Goal: Task Accomplishment & Management: Manage account settings

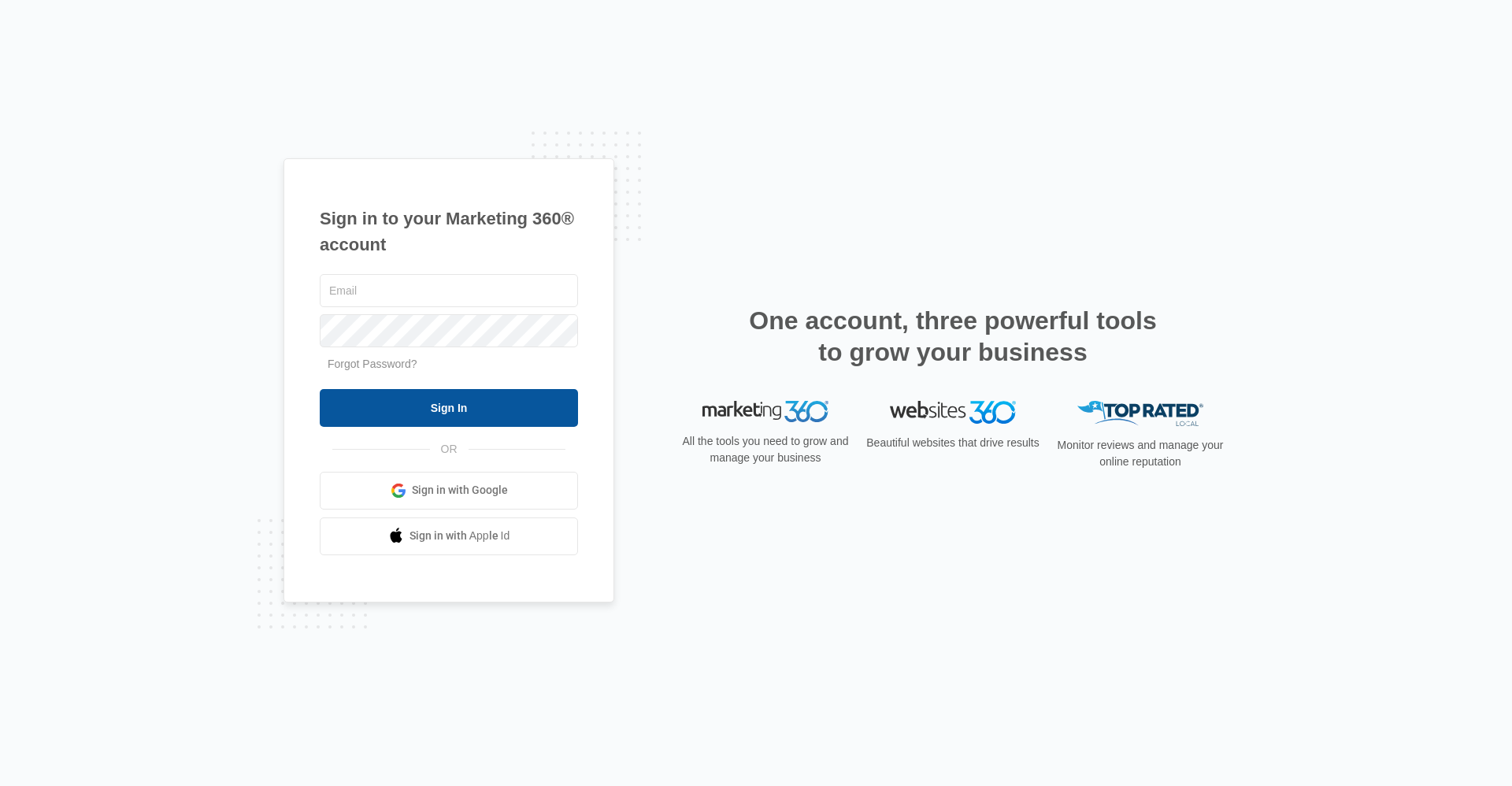
type input "[EMAIL_ADDRESS][DOMAIN_NAME]"
click at [526, 419] on input "Sign In" at bounding box center [449, 408] width 259 height 38
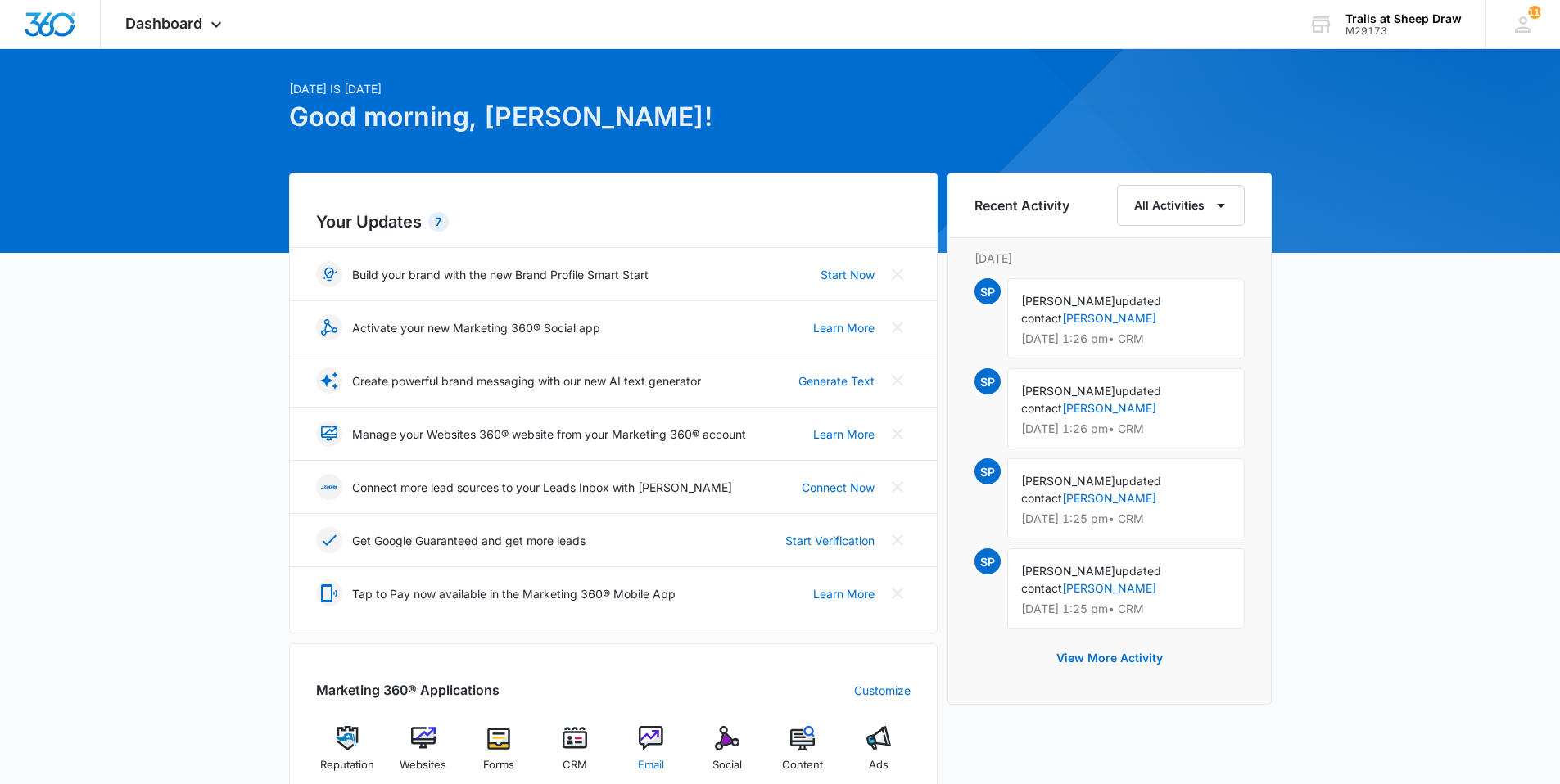
scroll to position [82, 0]
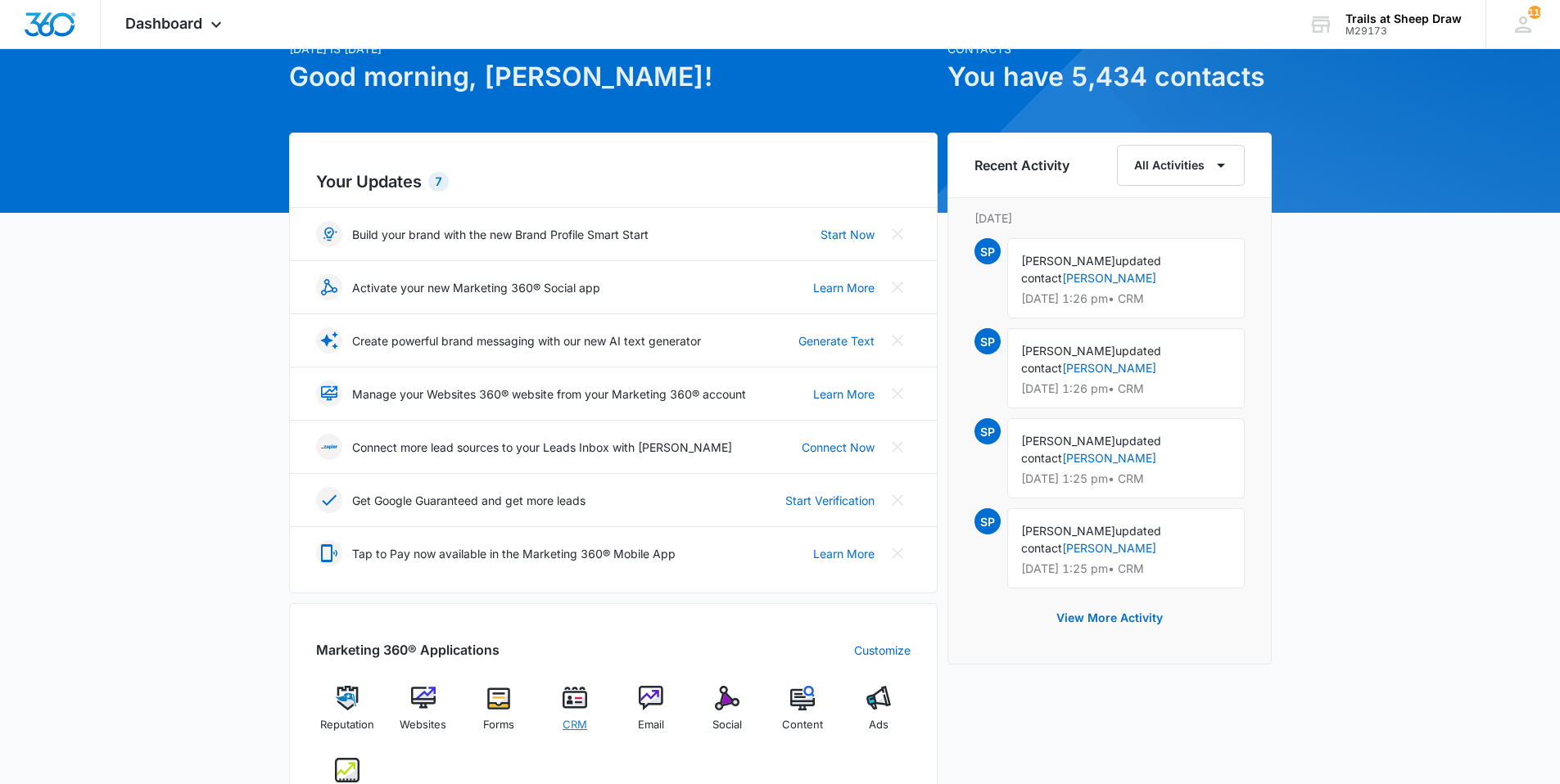
click at [574, 696] on img at bounding box center [575, 698] width 24 height 24
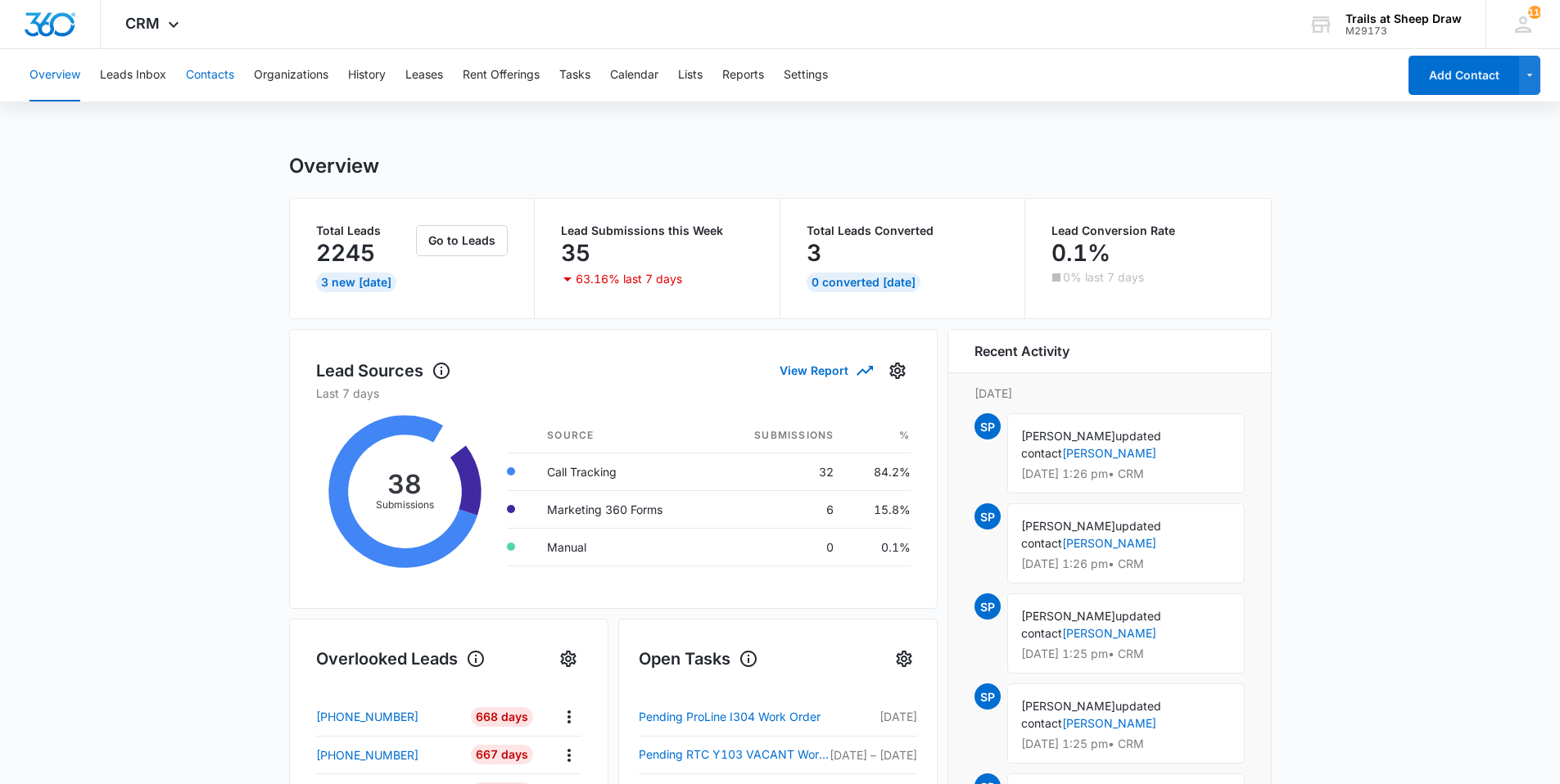
click at [223, 73] on button "Contacts" at bounding box center [210, 76] width 49 height 52
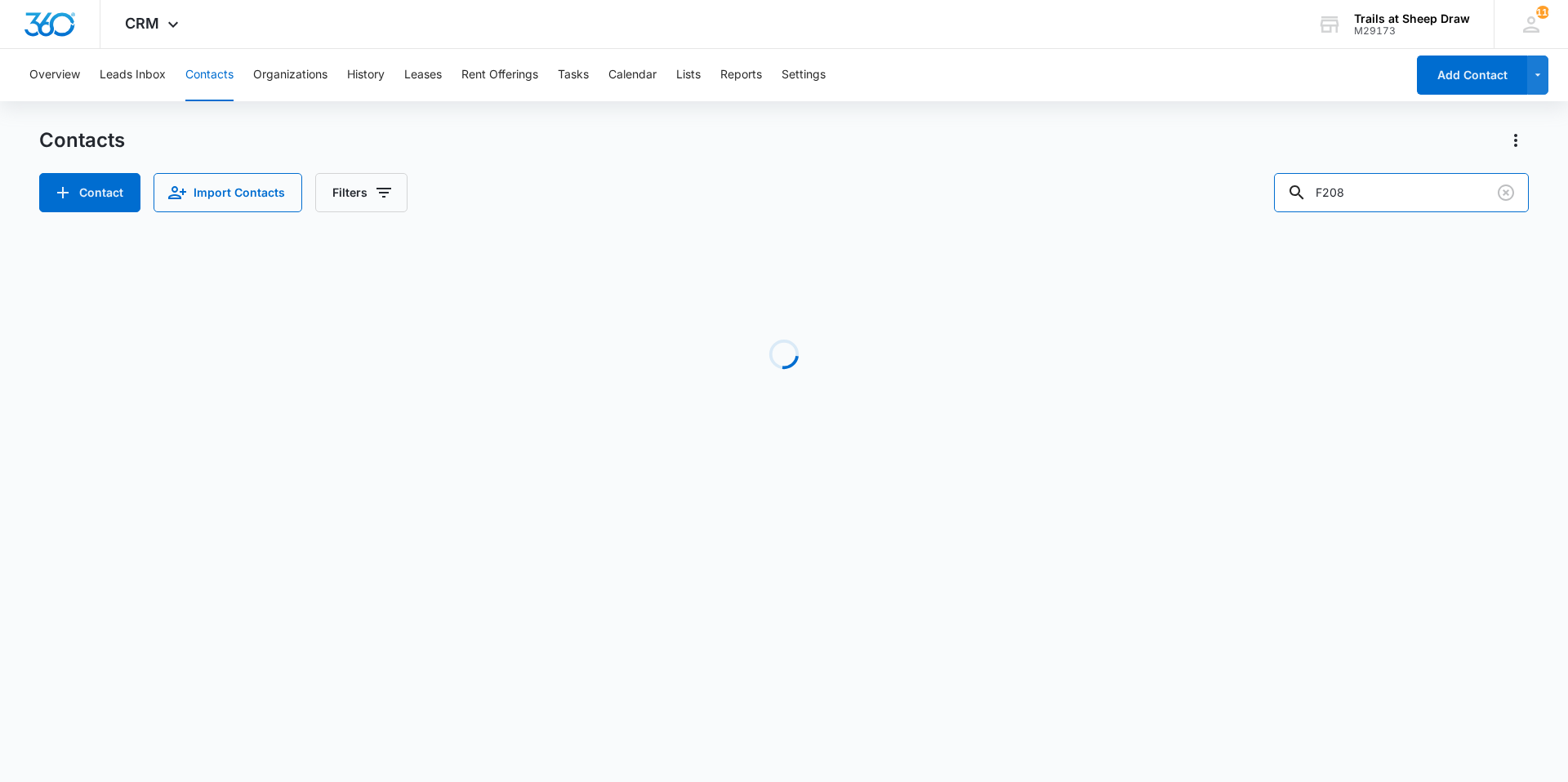
drag, startPoint x: 1363, startPoint y: 185, endPoint x: 1246, endPoint y: 203, distance: 118.4
click at [1247, 203] on div "Contact Import Contacts Filters F208" at bounding box center [784, 193] width 1490 height 39
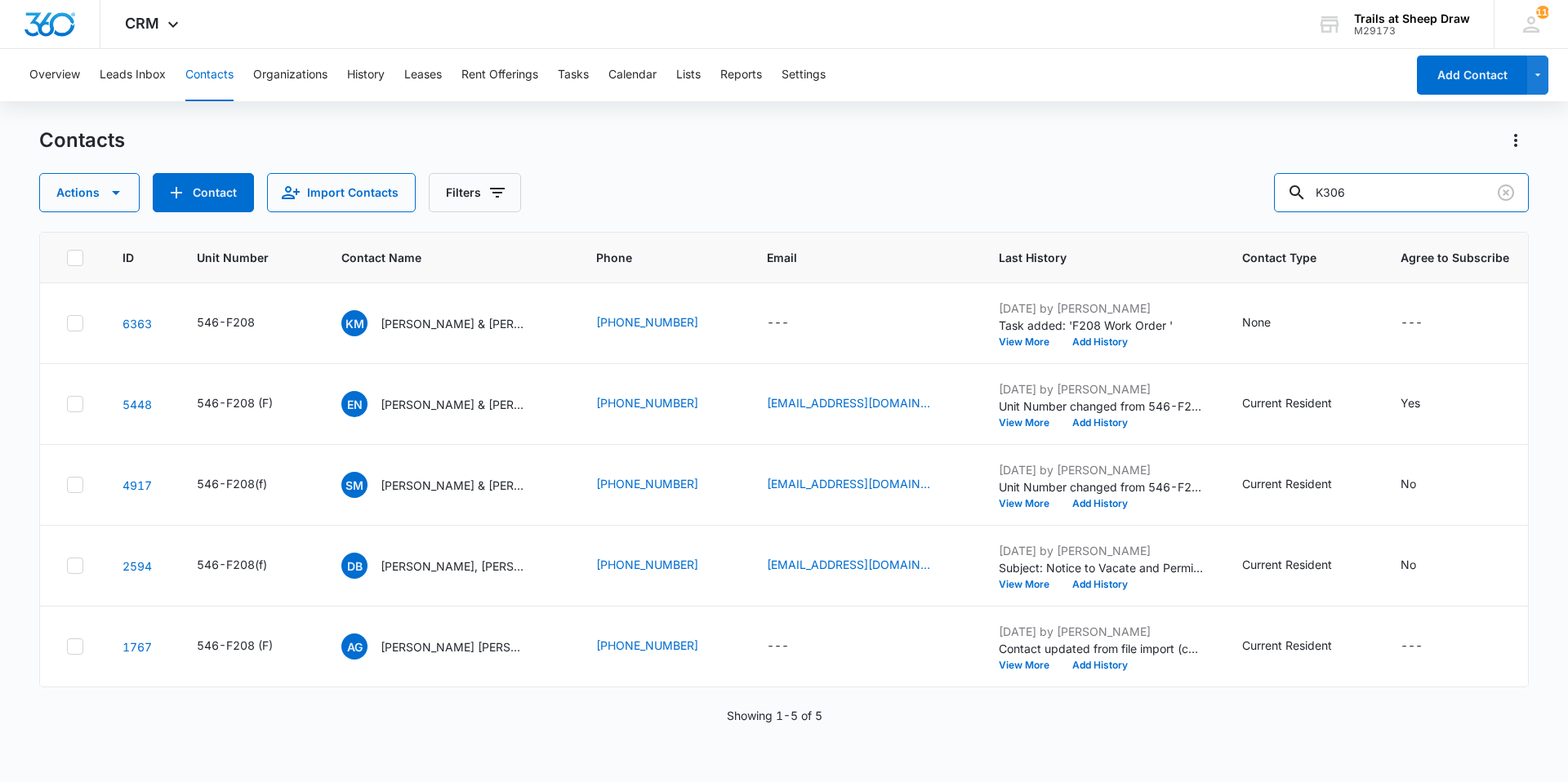
type input "K306"
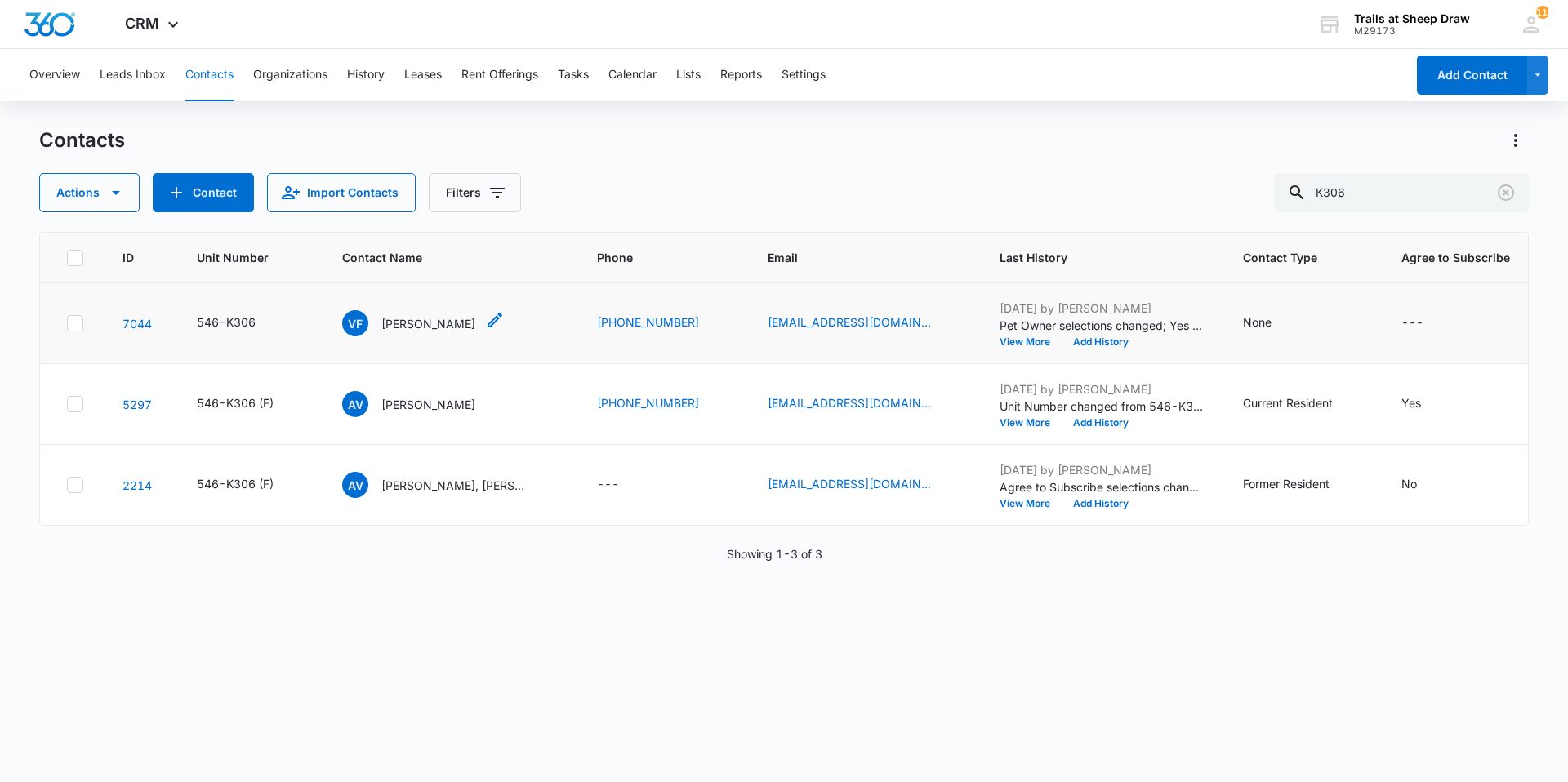
click at [406, 330] on p "[PERSON_NAME]" at bounding box center [428, 324] width 94 height 17
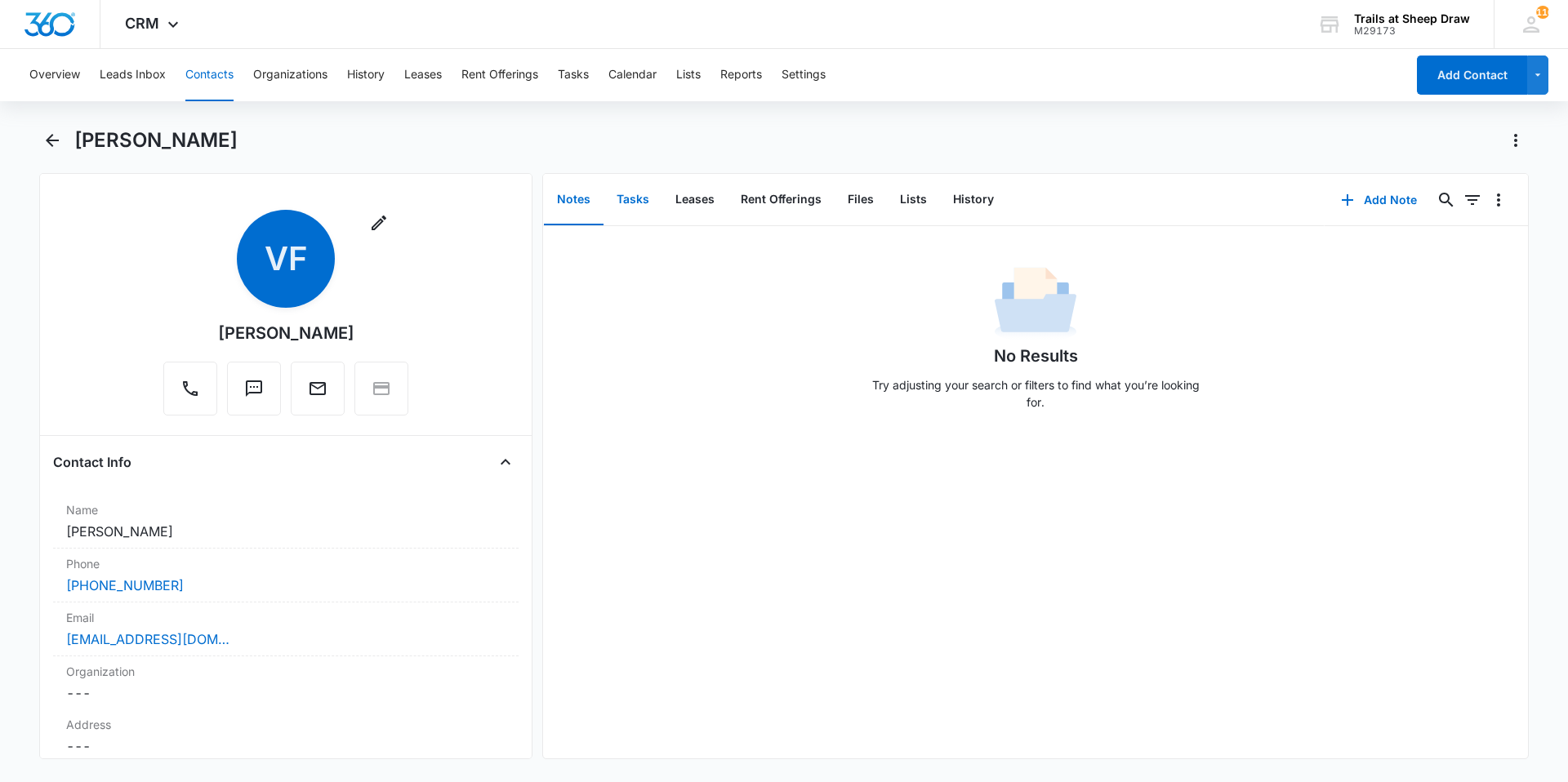
click at [629, 193] on button "Tasks" at bounding box center [632, 200] width 59 height 50
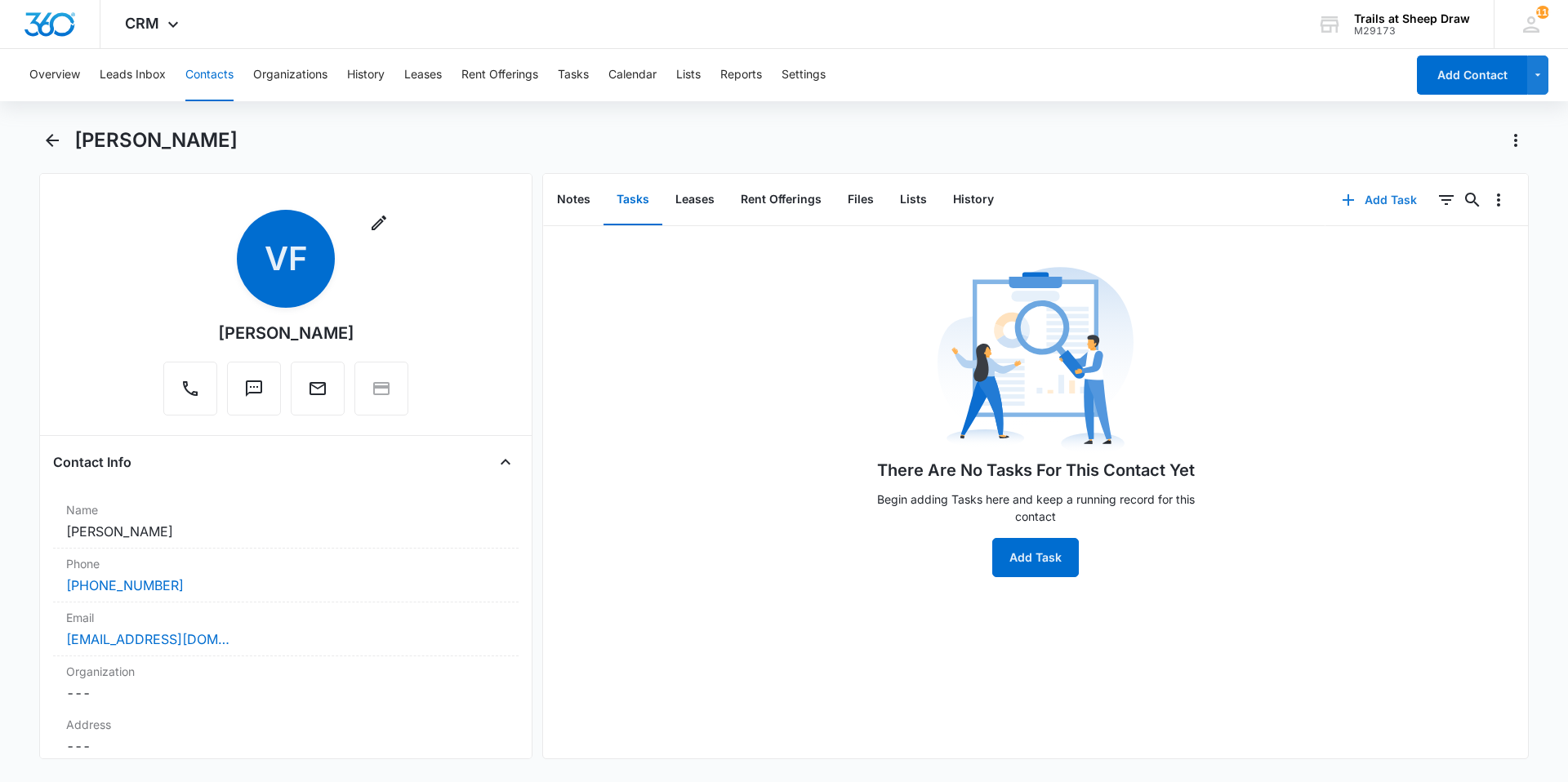
click at [1362, 203] on button "Add Task" at bounding box center [1380, 200] width 108 height 39
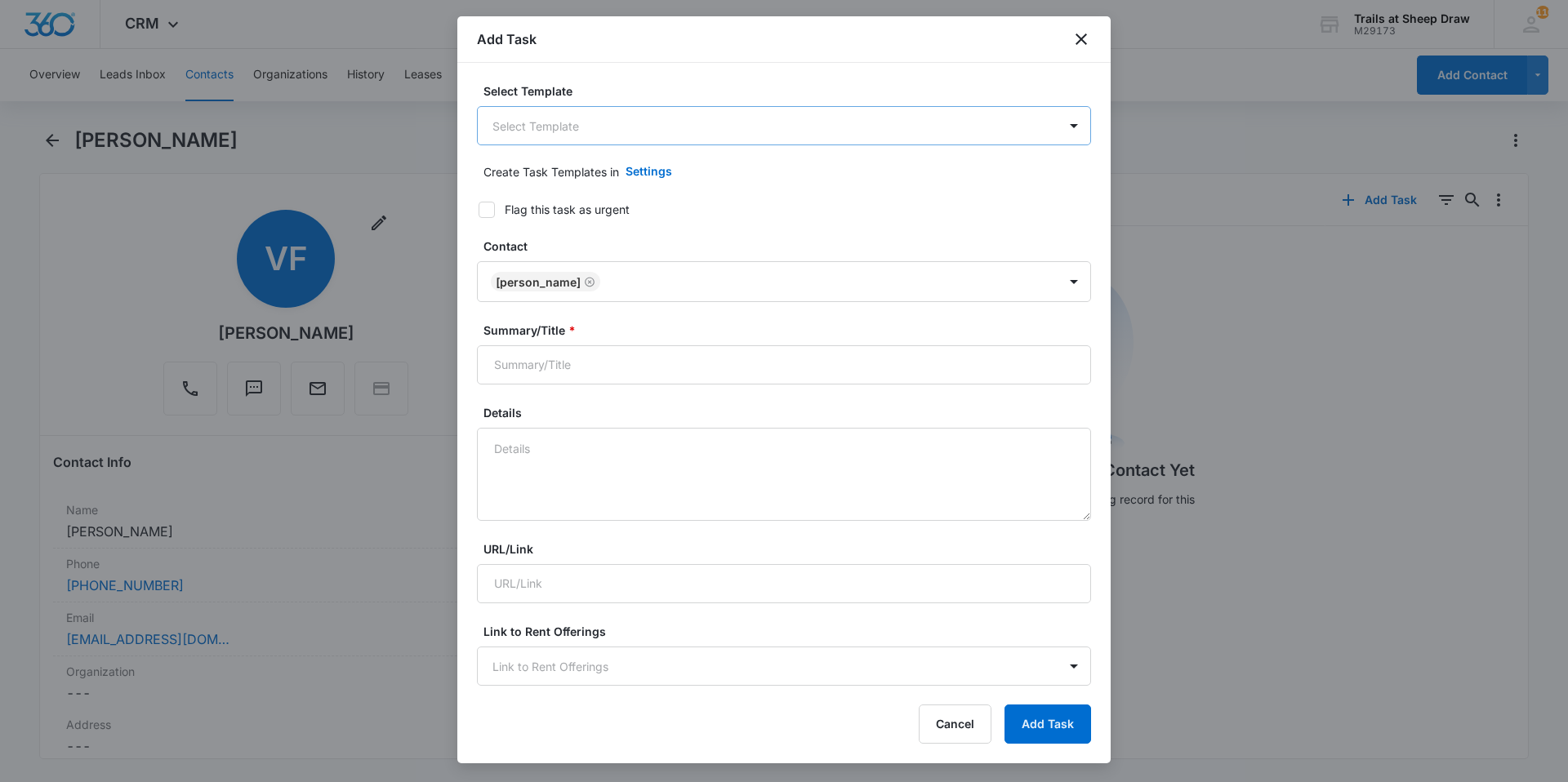
click at [560, 110] on body "CRM Apps Reputation Websites Forms CRM Email Social Content Ads Intelligence Fi…" at bounding box center [784, 391] width 1568 height 782
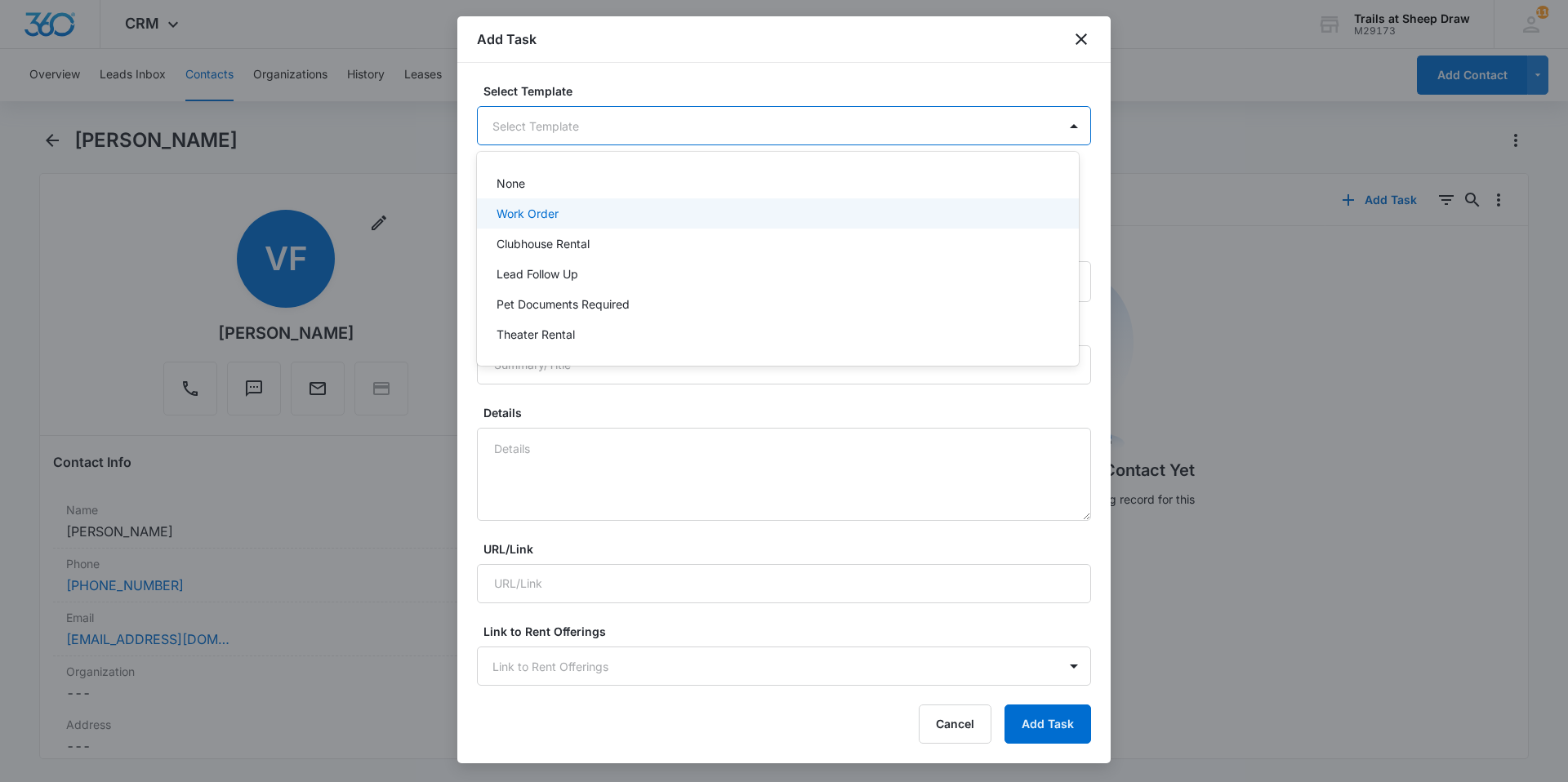
click at [561, 209] on div "Work Order" at bounding box center [776, 213] width 560 height 17
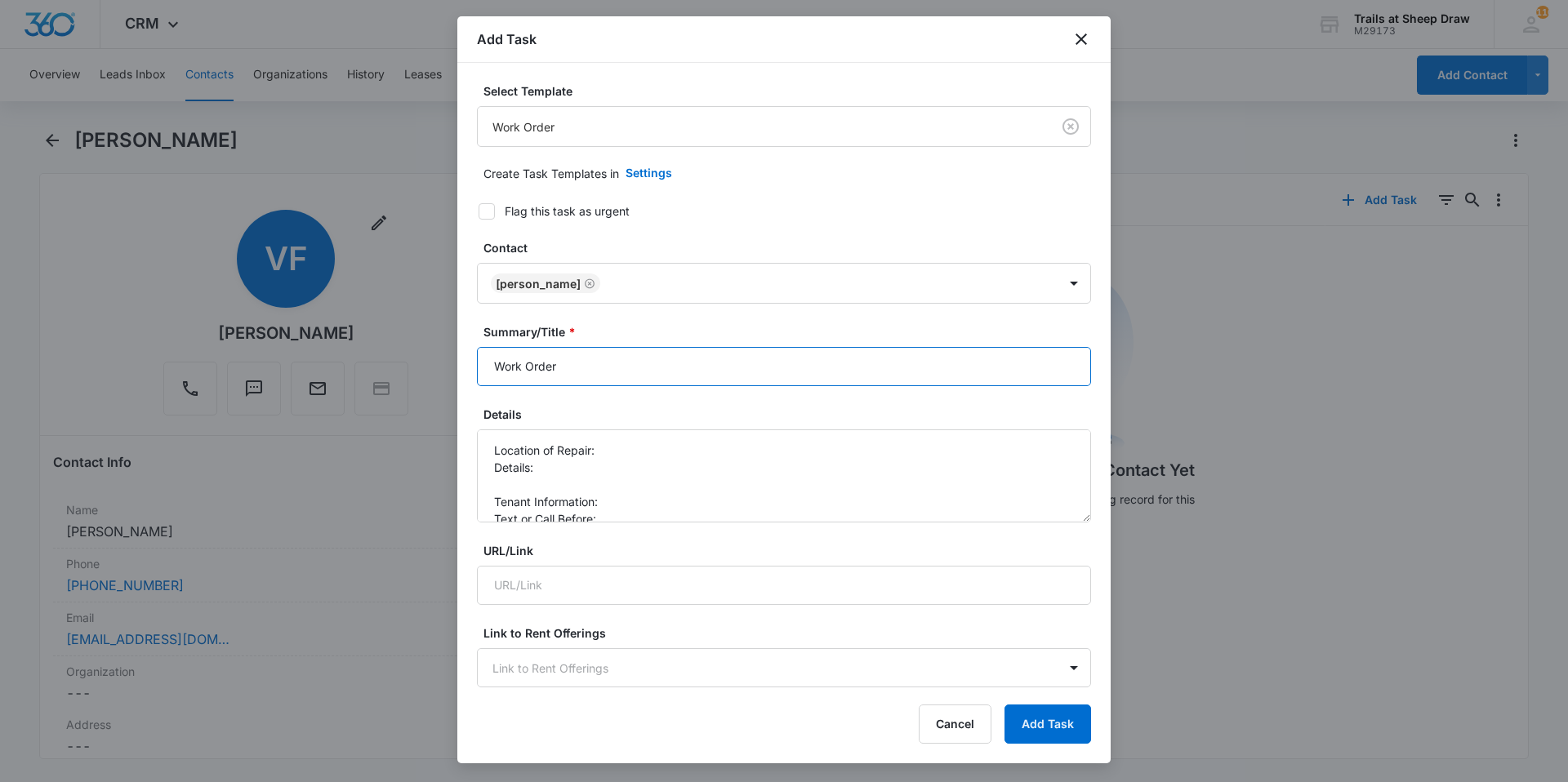
click at [485, 366] on input "Work Order" at bounding box center [784, 367] width 615 height 39
type input "(D) D4 - Work Order"
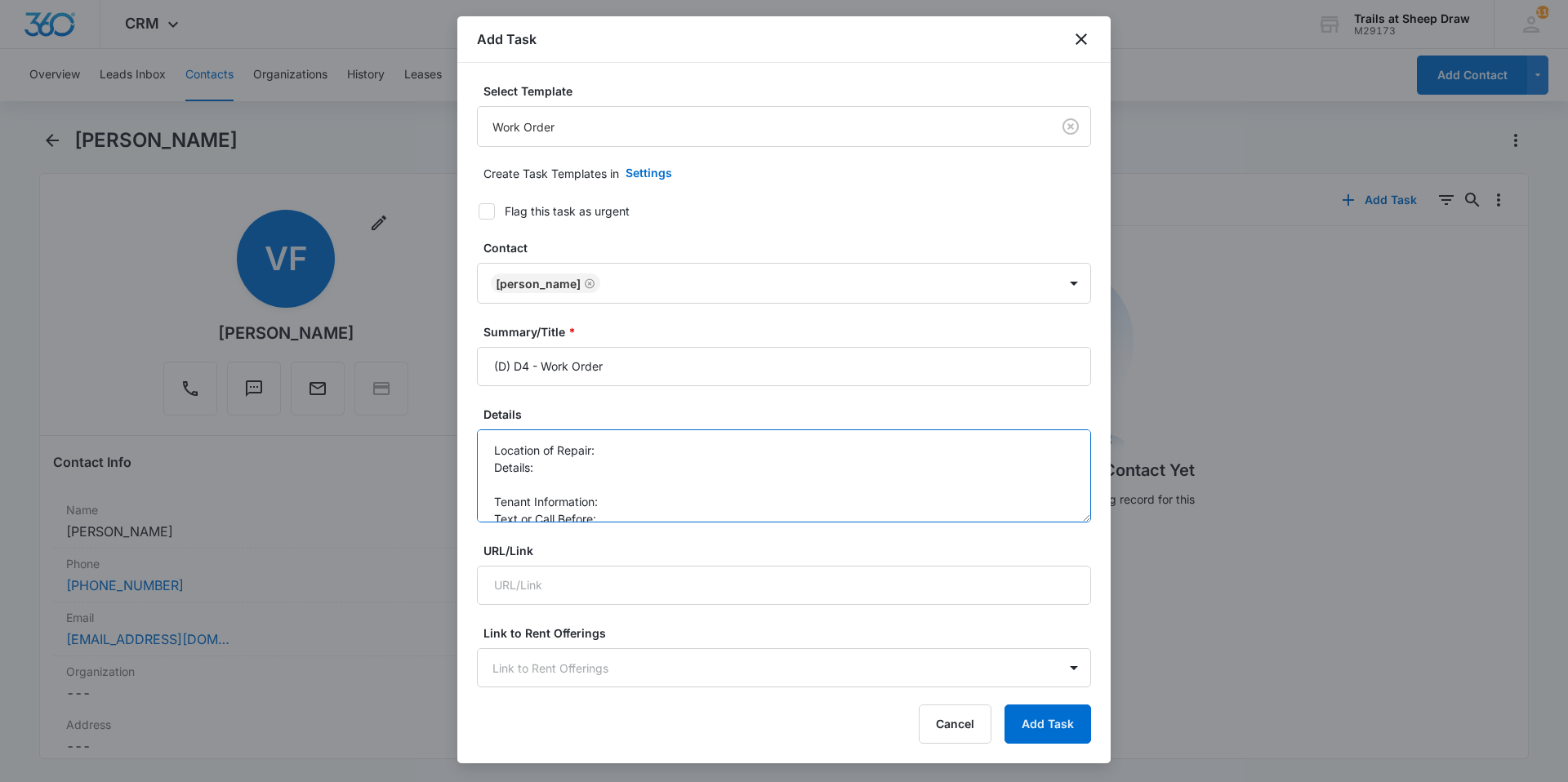
click at [630, 449] on textarea "Location of Repair: Details: Tenant Information: Text or Call Before:" at bounding box center [784, 476] width 615 height 93
click at [647, 465] on textarea "Location of Repair: Remote Details: Tenant Information: Text or Call Before:" at bounding box center [784, 476] width 615 height 93
click at [693, 470] on textarea "Location of Repair: Remote Details: garage remote blinks red Tenant Information…" at bounding box center [784, 476] width 615 height 93
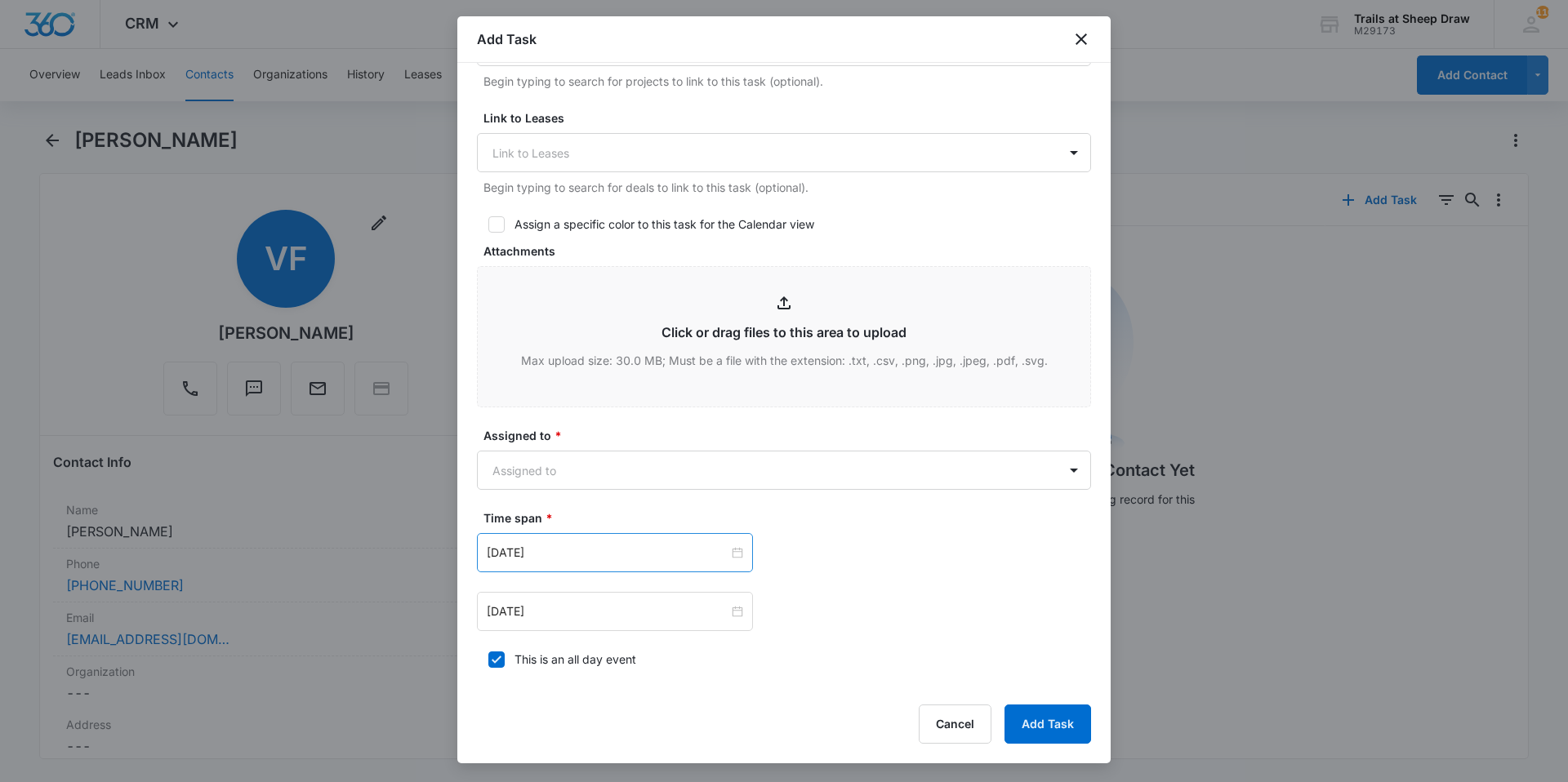
scroll to position [735, 0]
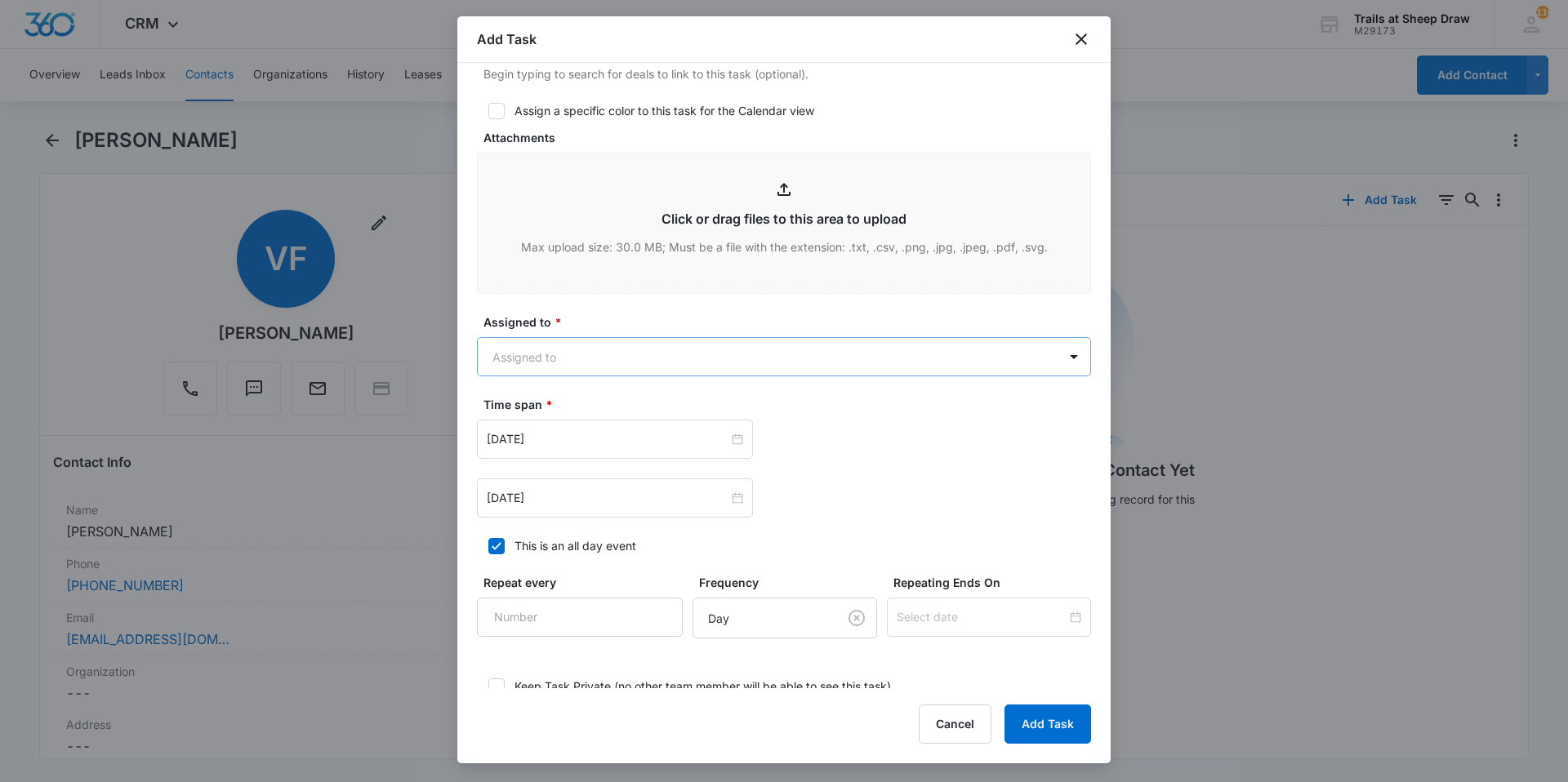
type textarea "Location of Repair: Remote Details: garage remote blinks red, but donest open g…"
click at [575, 351] on body "CRM Apps Reputation Websites Forms CRM Email Social Content Ads Intelligence Fi…" at bounding box center [784, 391] width 1568 height 782
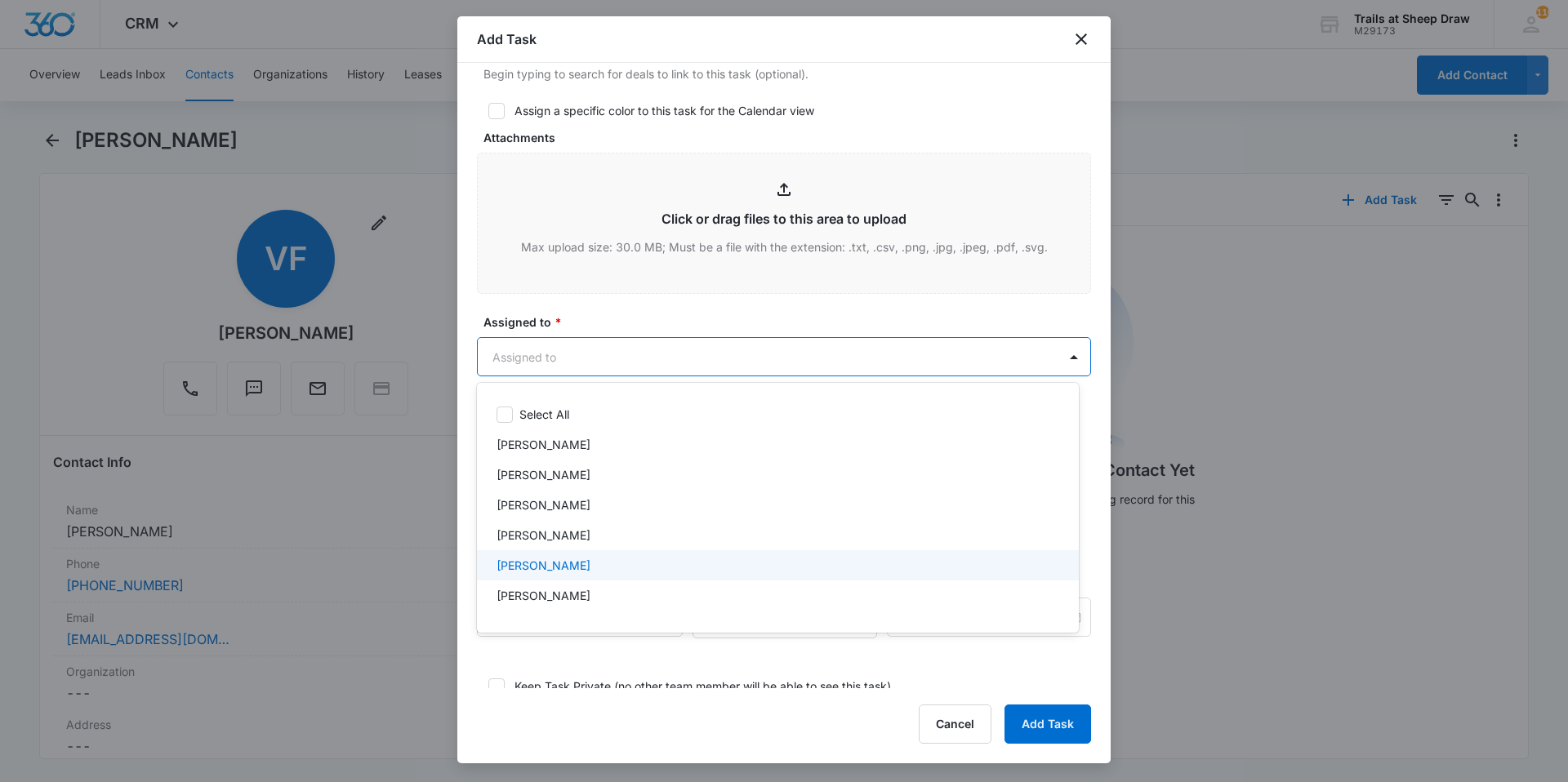
click at [573, 559] on p "[PERSON_NAME]" at bounding box center [543, 565] width 94 height 17
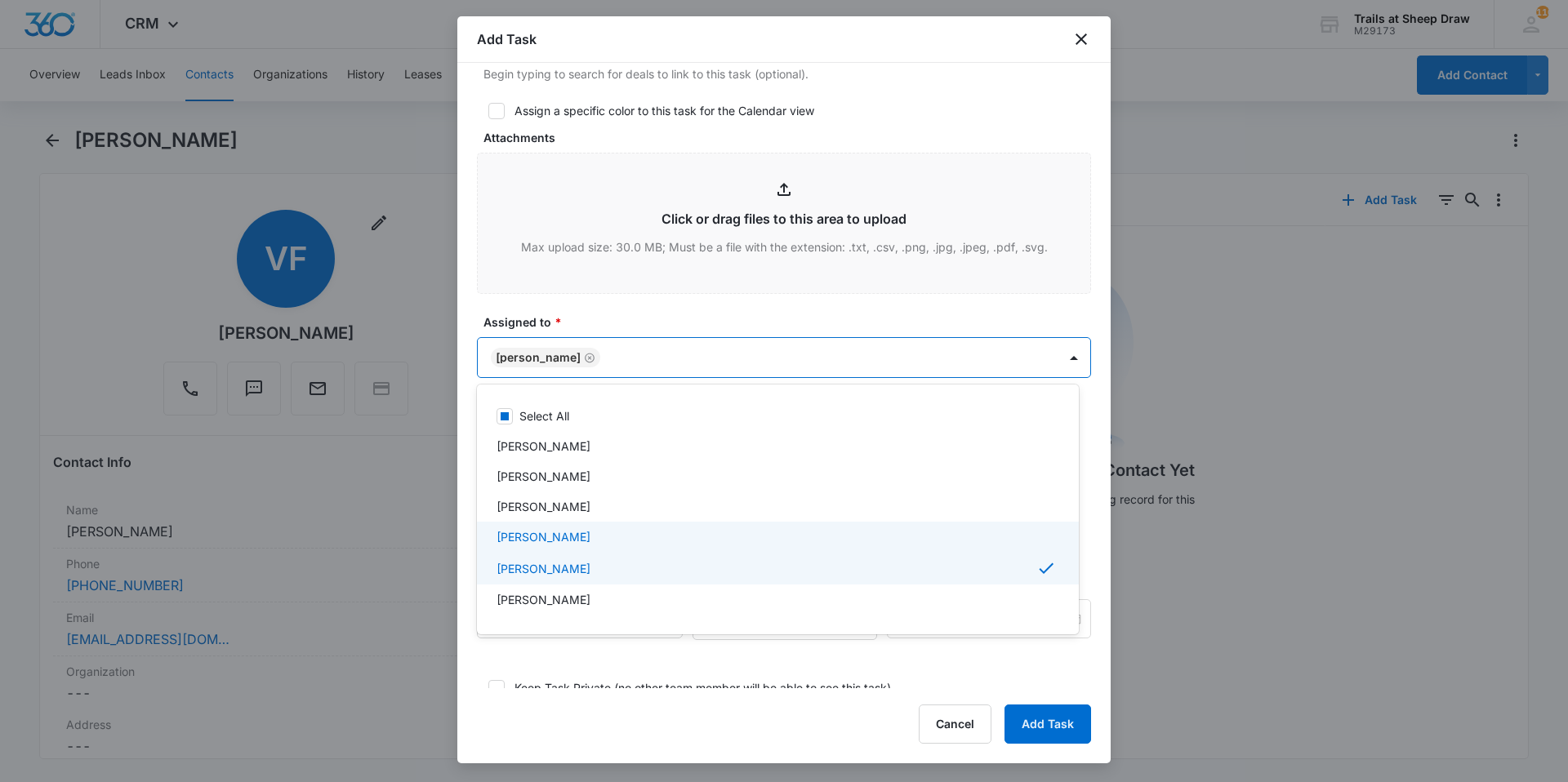
scroll to position [82, 0]
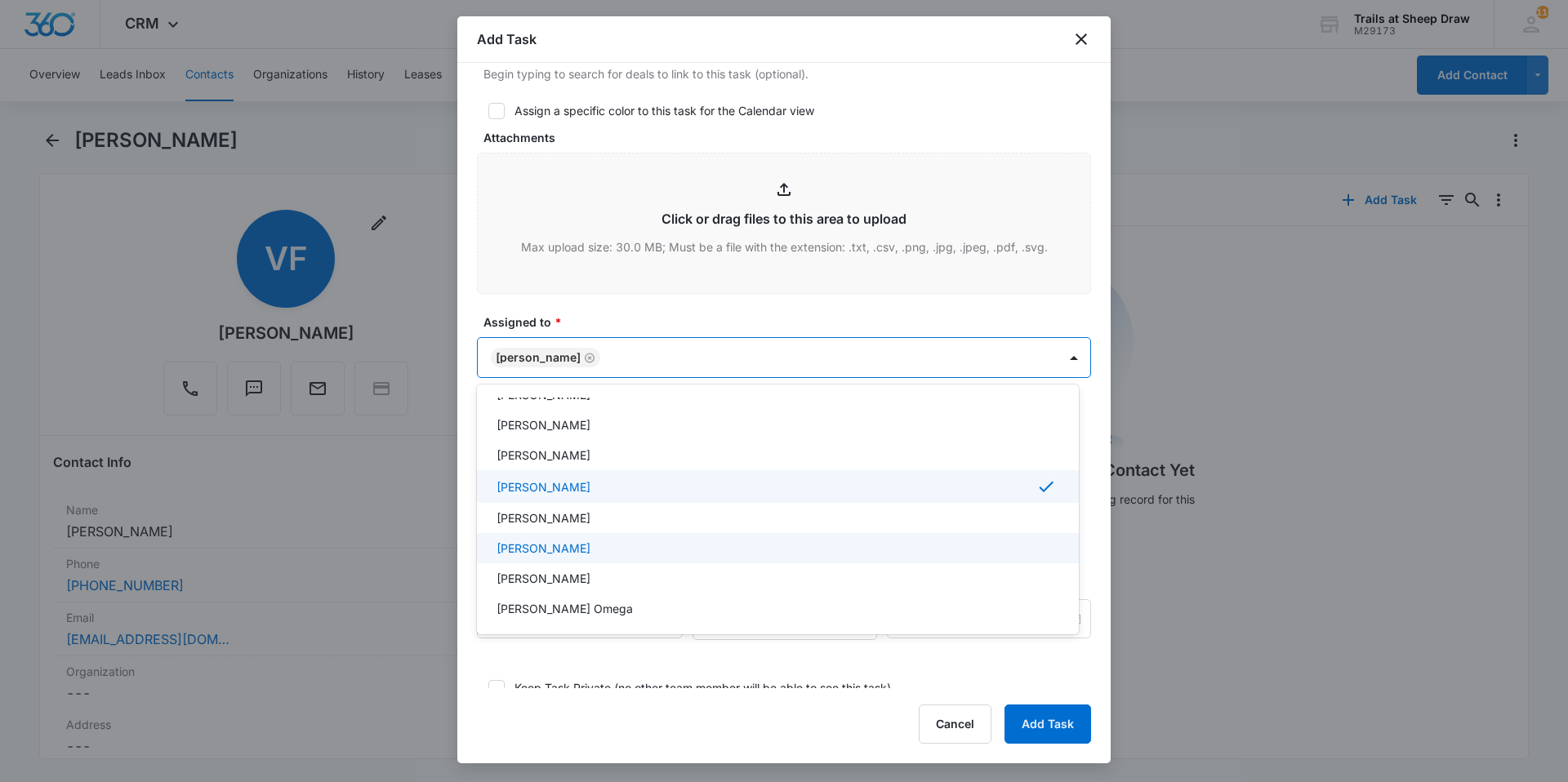
click at [587, 539] on div "[PERSON_NAME]" at bounding box center [777, 548] width 602 height 30
click at [595, 318] on div at bounding box center [784, 391] width 1568 height 782
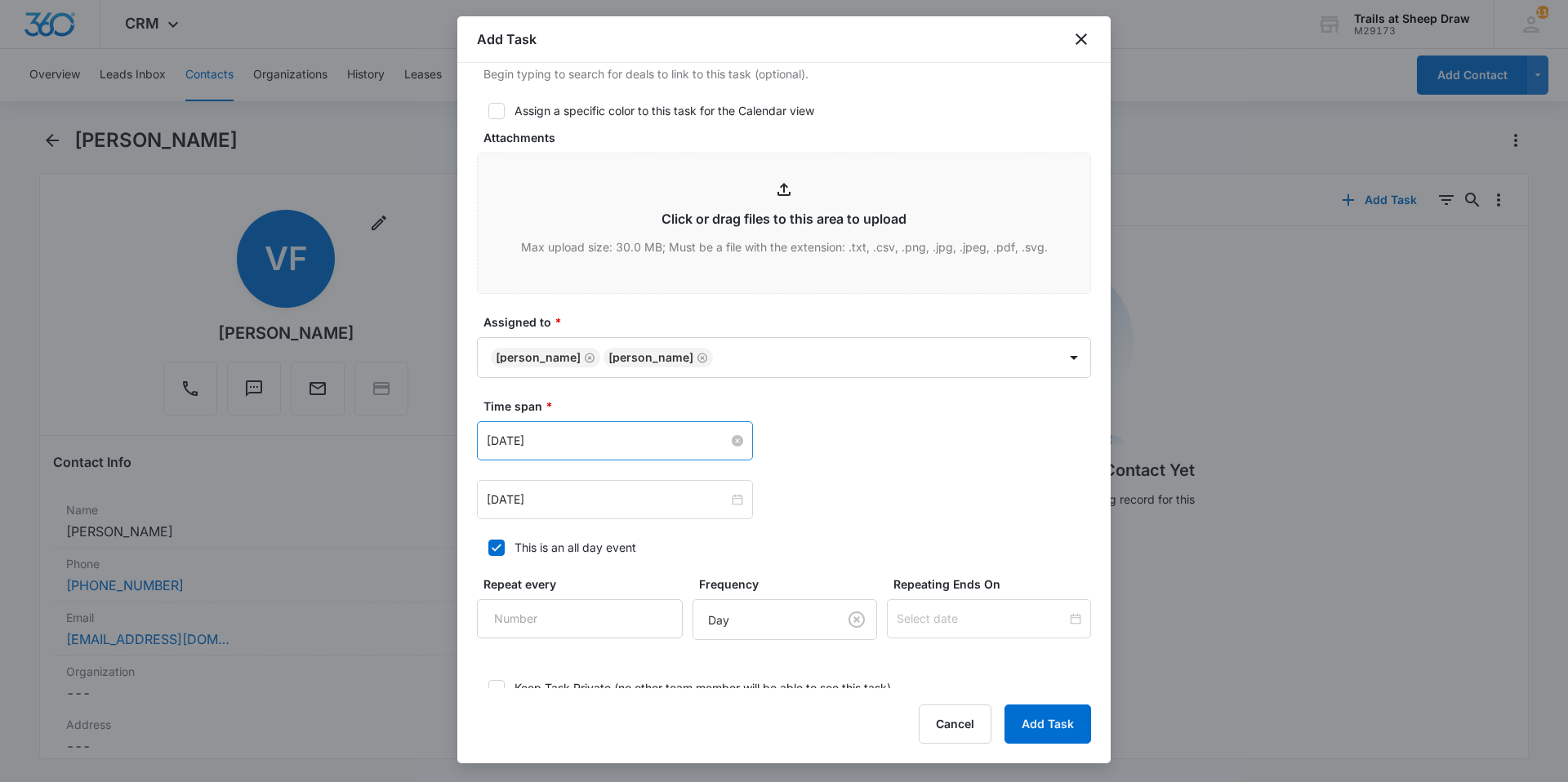
click at [578, 449] on input "[DATE]" at bounding box center [608, 440] width 242 height 18
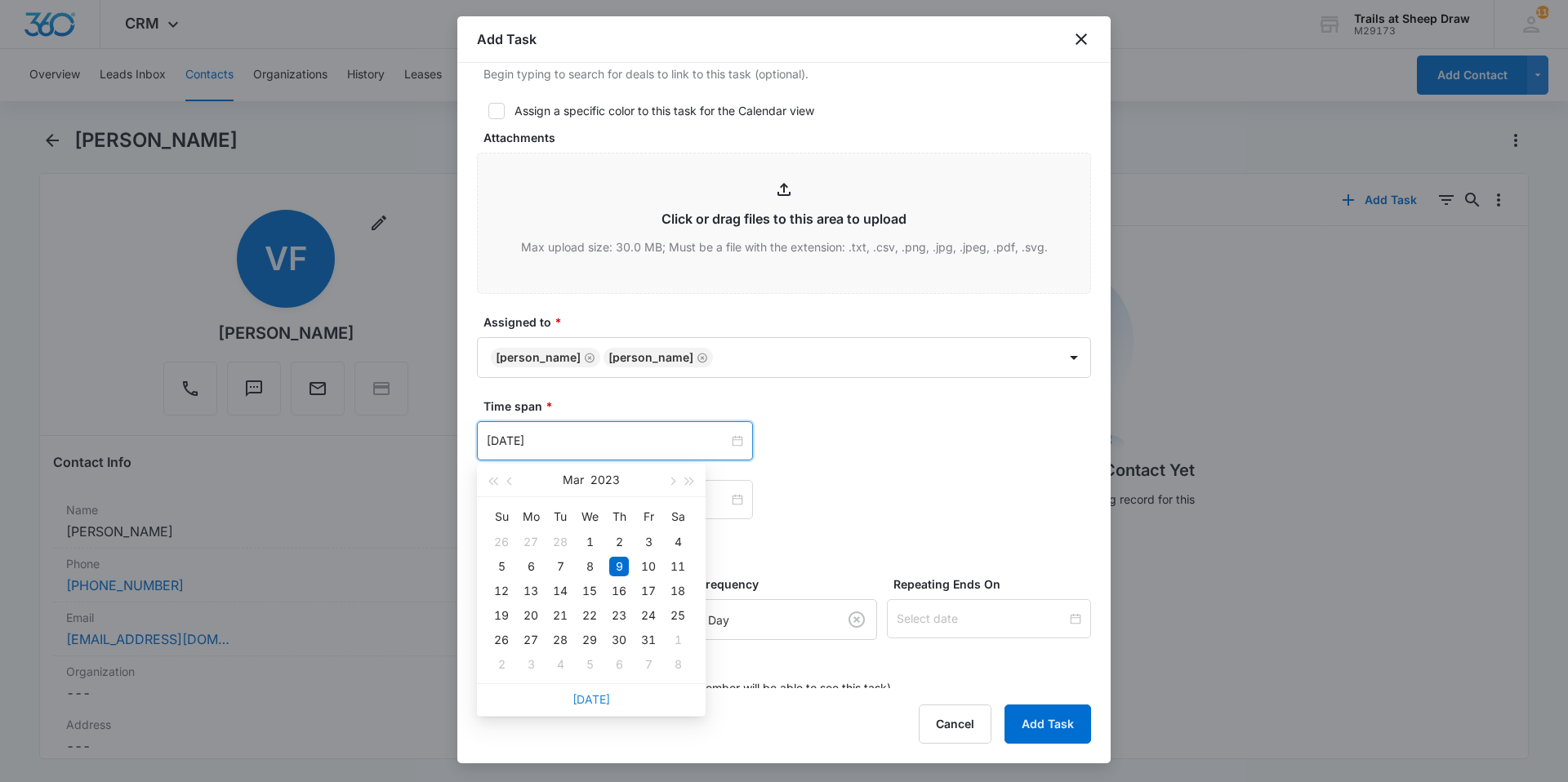
click at [588, 702] on link "[DATE]" at bounding box center [591, 699] width 37 height 14
type input "[DATE]"
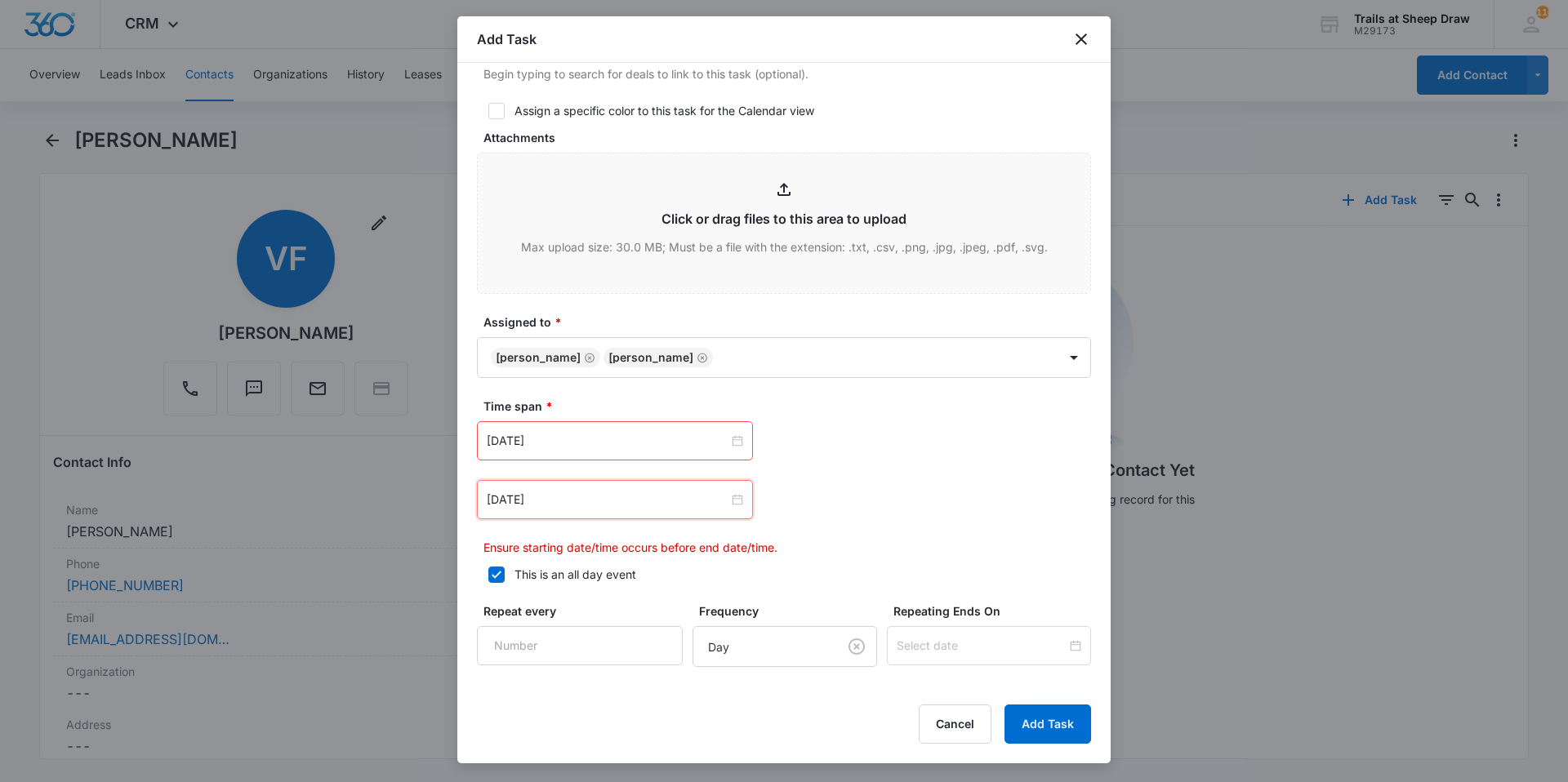
drag, startPoint x: 560, startPoint y: 506, endPoint x: 568, endPoint y: 535, distance: 30.1
click at [560, 507] on input "[DATE]" at bounding box center [608, 499] width 242 height 18
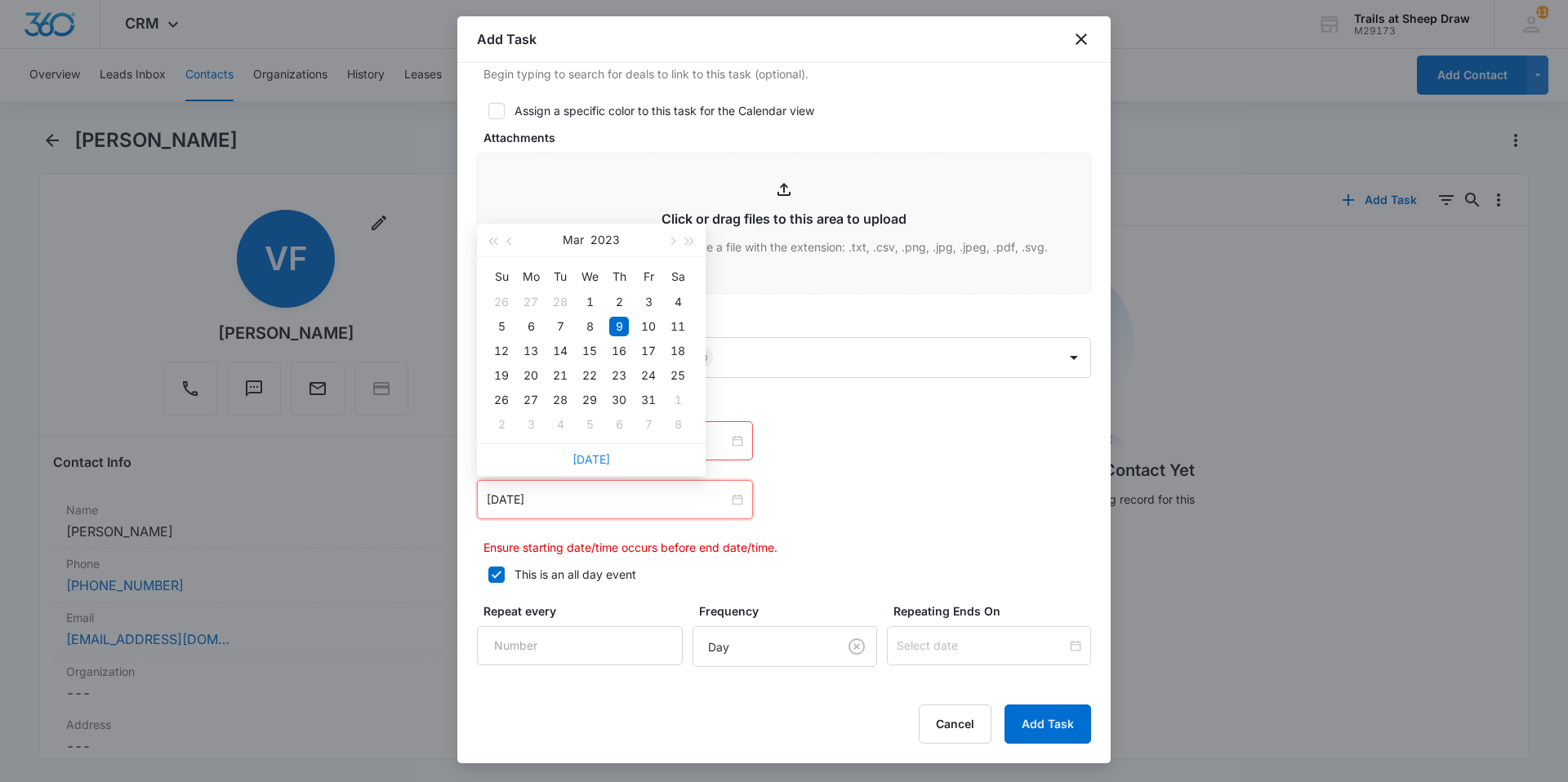
click at [597, 464] on link "[DATE]" at bounding box center [591, 459] width 37 height 14
type input "[DATE]"
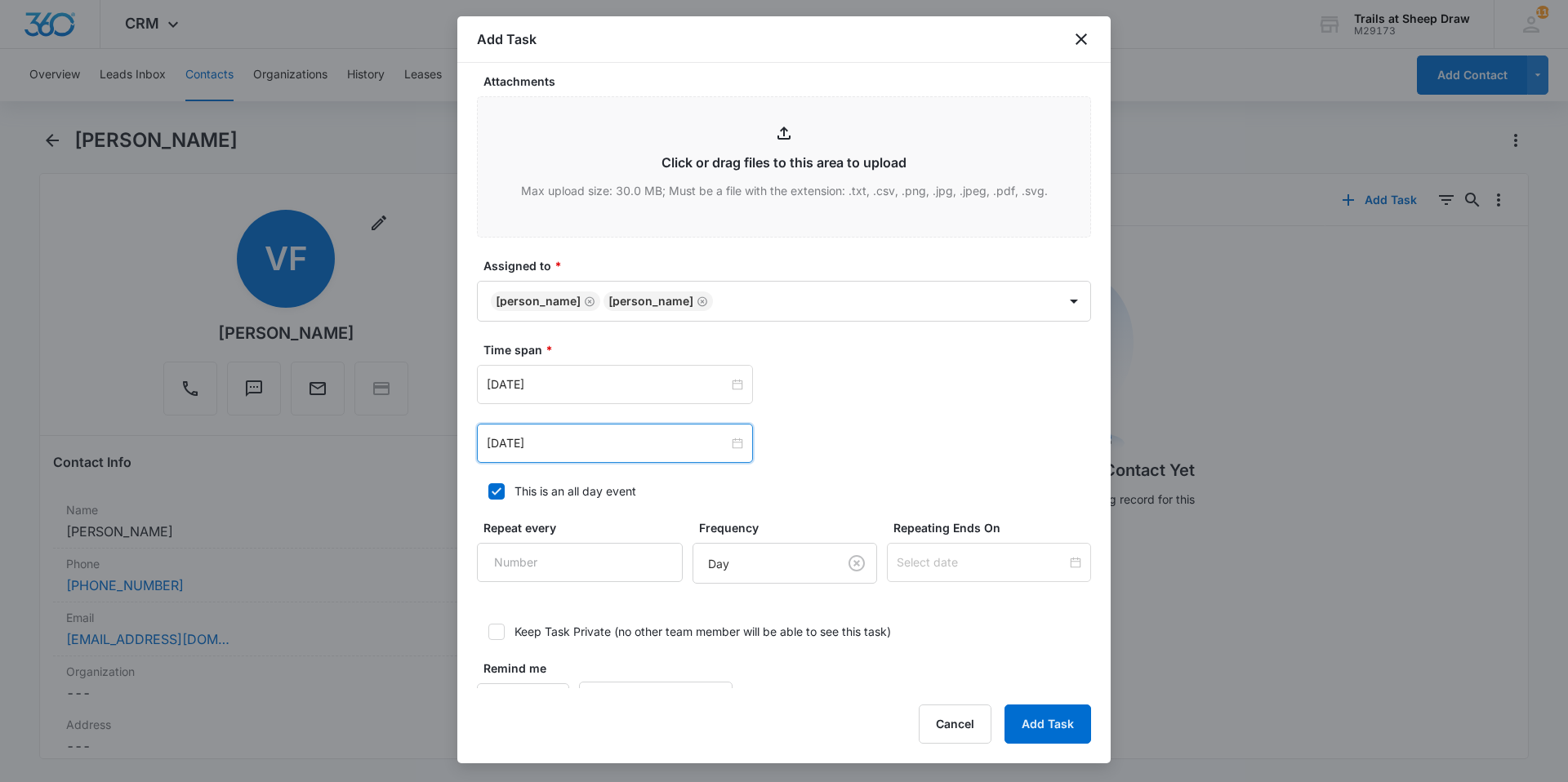
scroll to position [845, 0]
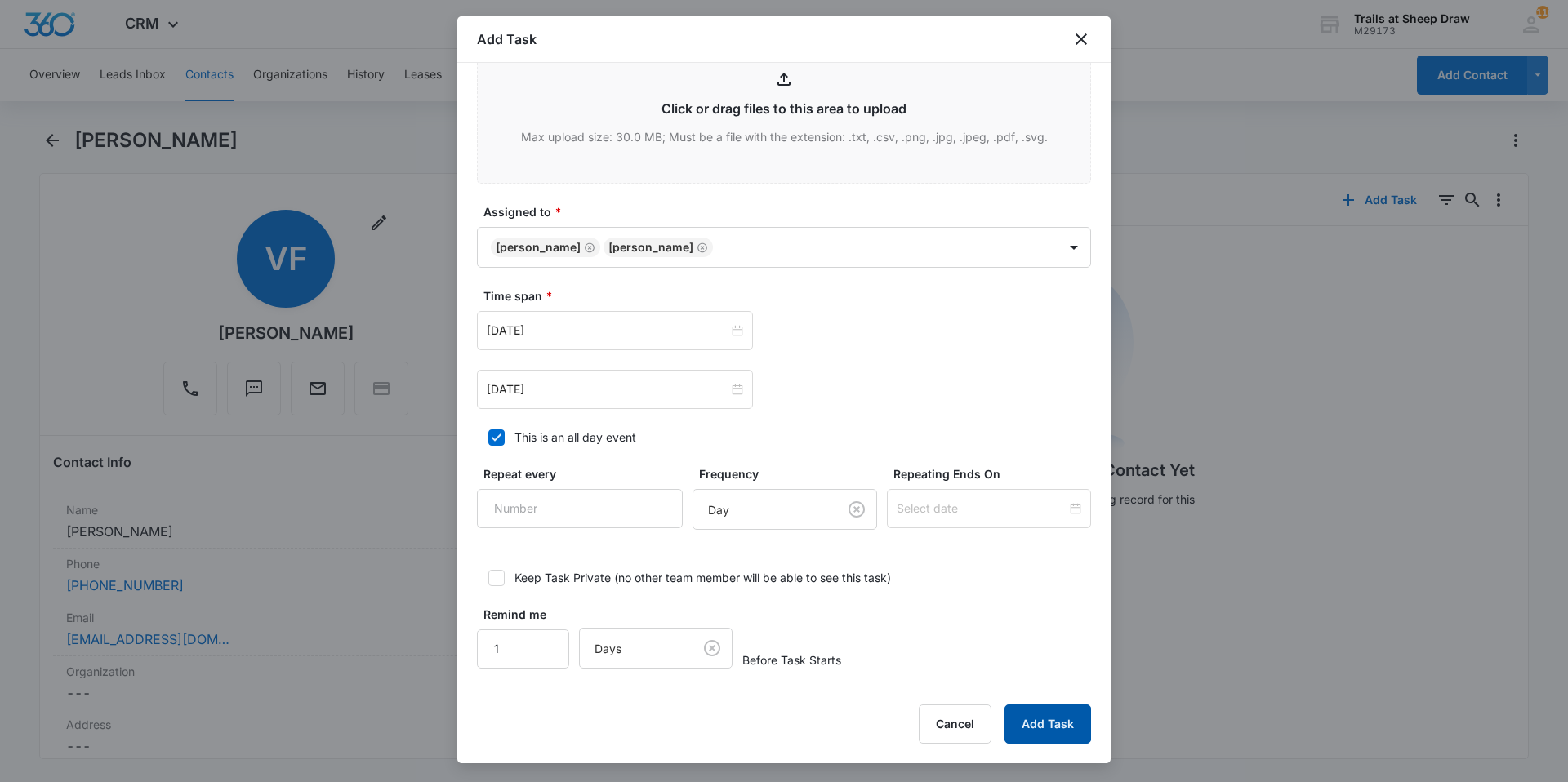
click at [1053, 727] on button "Add Task" at bounding box center [1048, 724] width 87 height 39
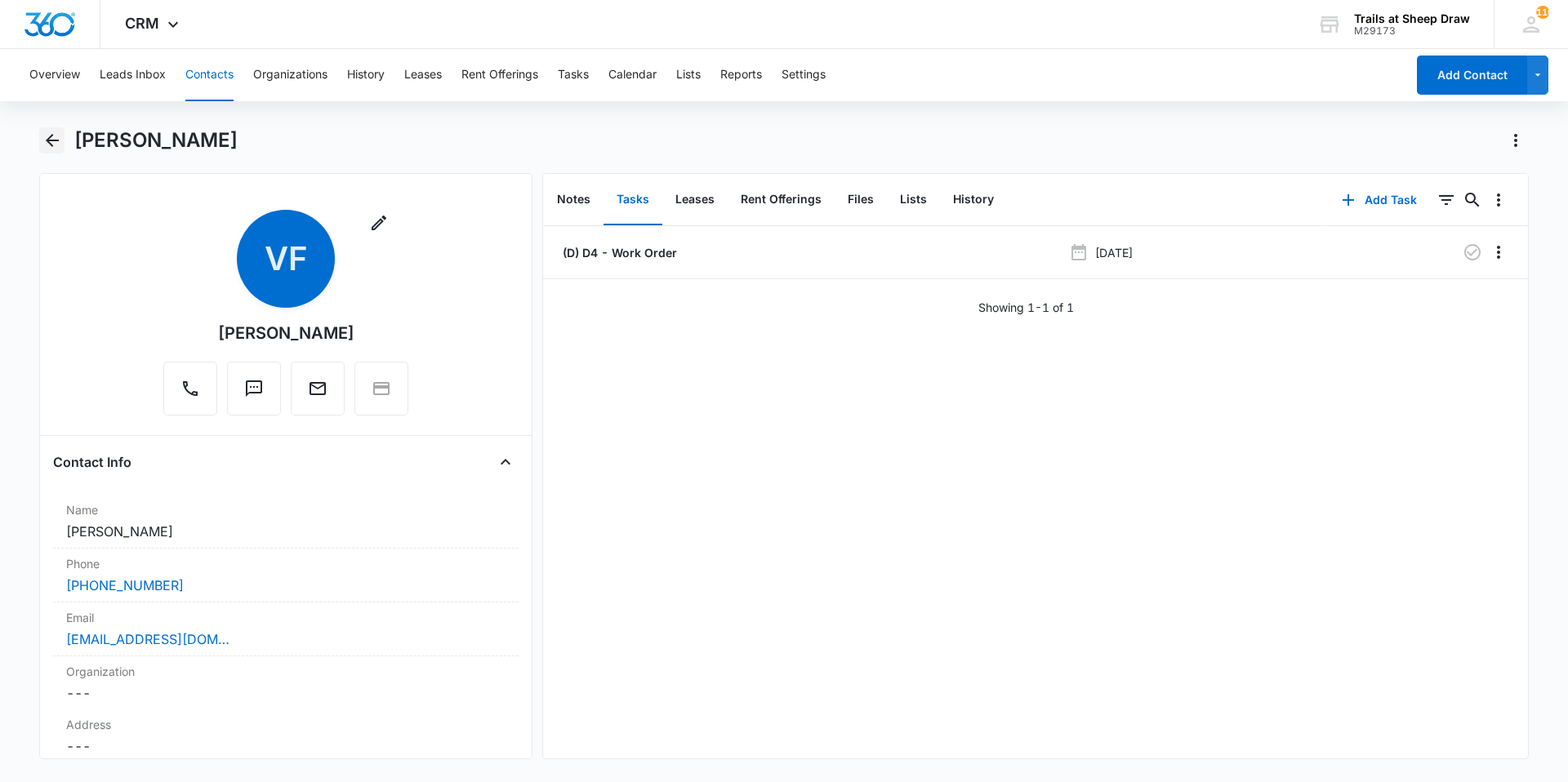
click at [45, 139] on icon "Back" at bounding box center [52, 140] width 20 height 20
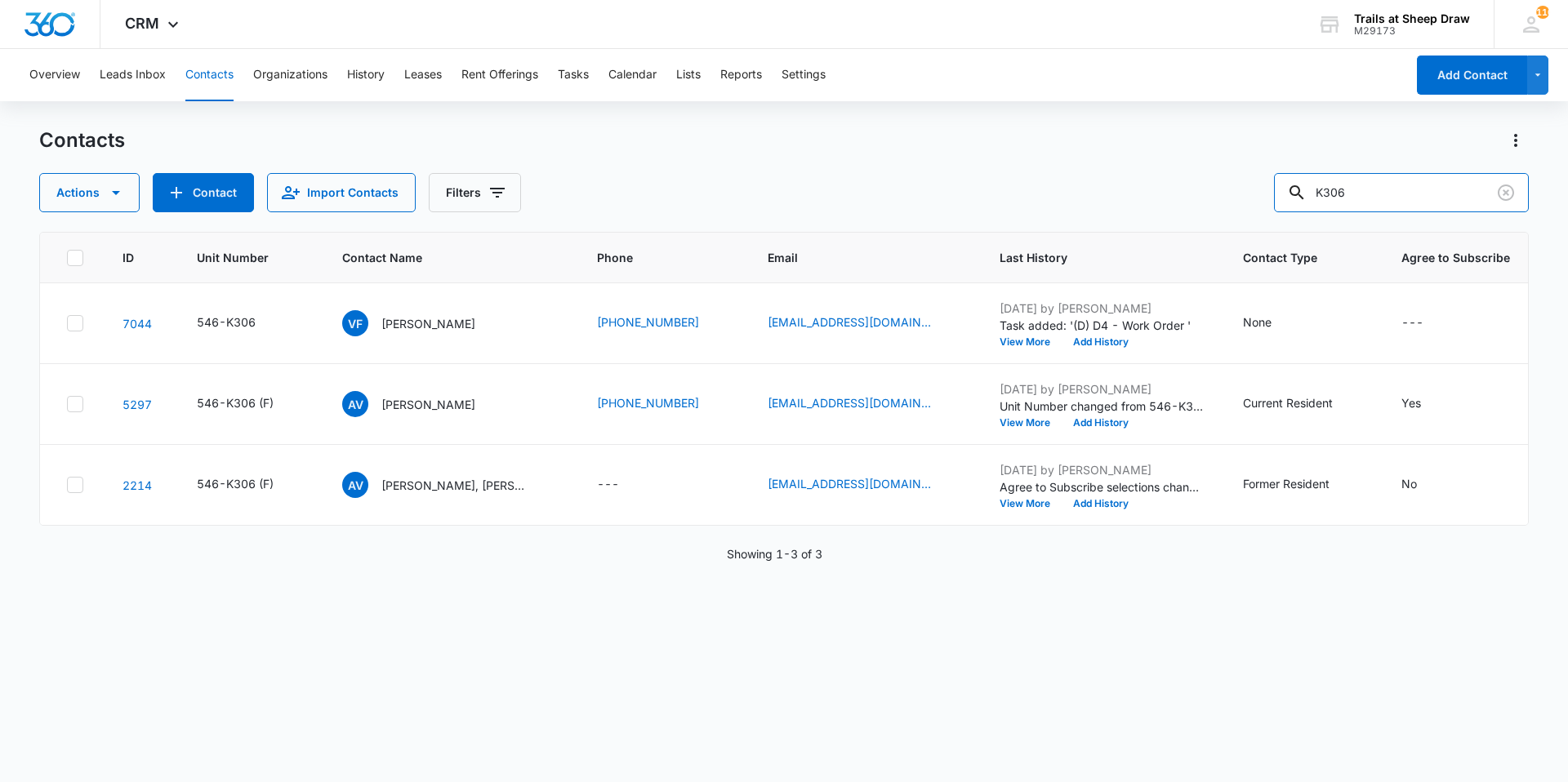
drag, startPoint x: 1373, startPoint y: 191, endPoint x: 1237, endPoint y: 209, distance: 137.2
click at [1255, 206] on div "Actions Contact Import Contacts Filters K306" at bounding box center [784, 193] width 1490 height 39
type input "E203"
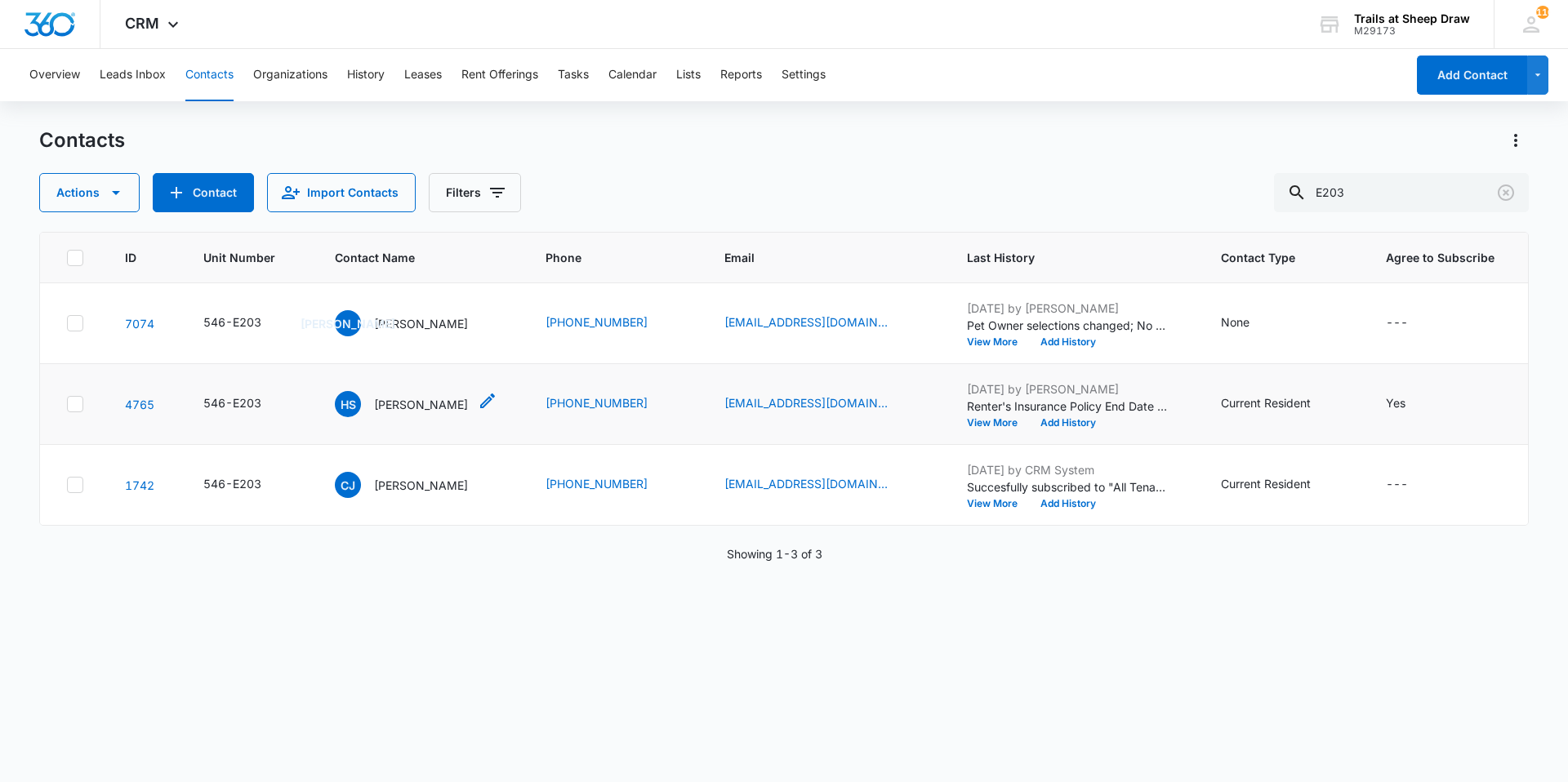
click at [400, 407] on p "[PERSON_NAME]" at bounding box center [421, 404] width 94 height 17
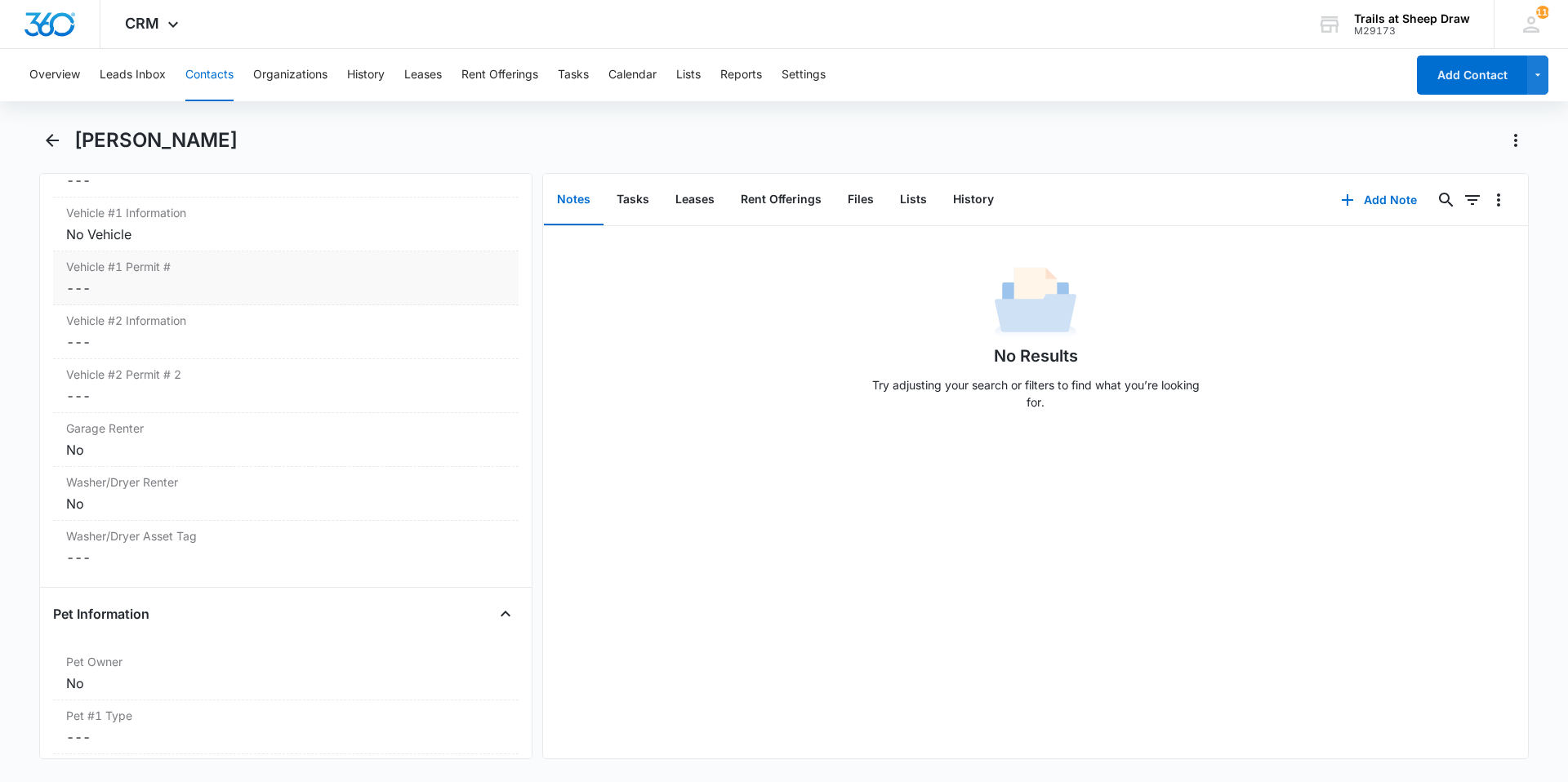
scroll to position [1715, 0]
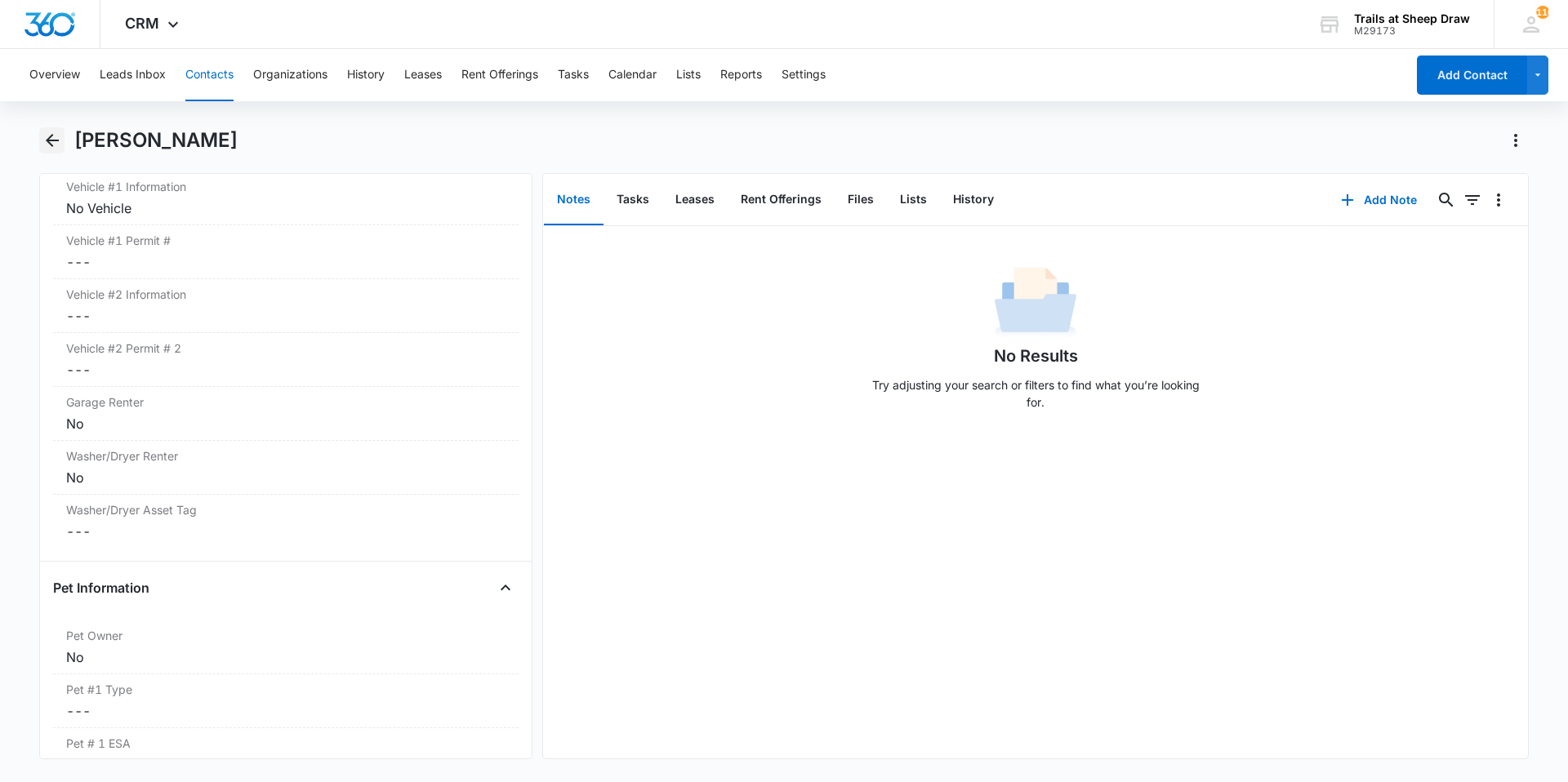
click at [53, 136] on icon "Back" at bounding box center [52, 140] width 20 height 20
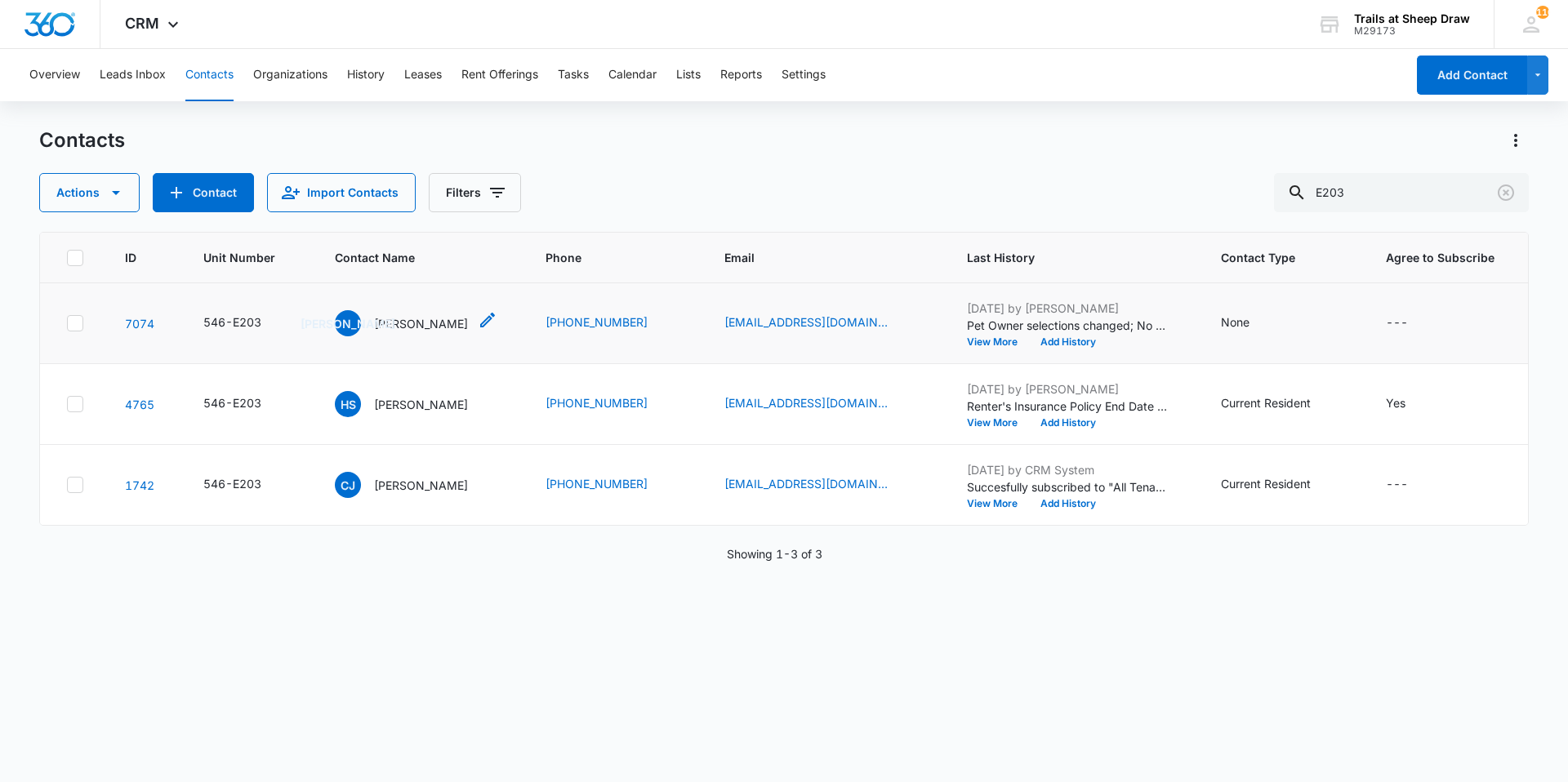
click at [426, 322] on p "[PERSON_NAME]" at bounding box center [421, 324] width 94 height 17
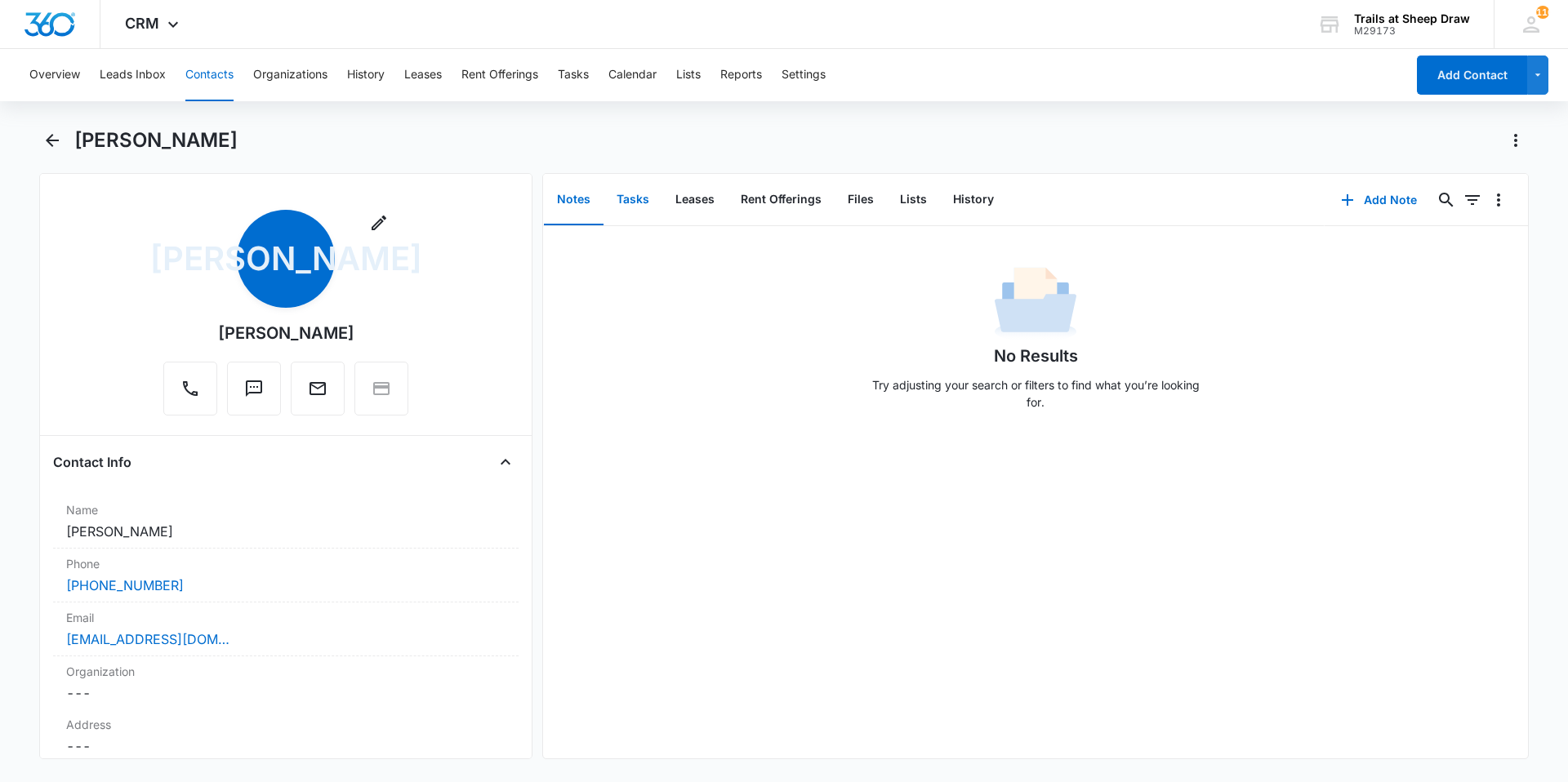
click at [651, 201] on button "Tasks" at bounding box center [632, 200] width 59 height 50
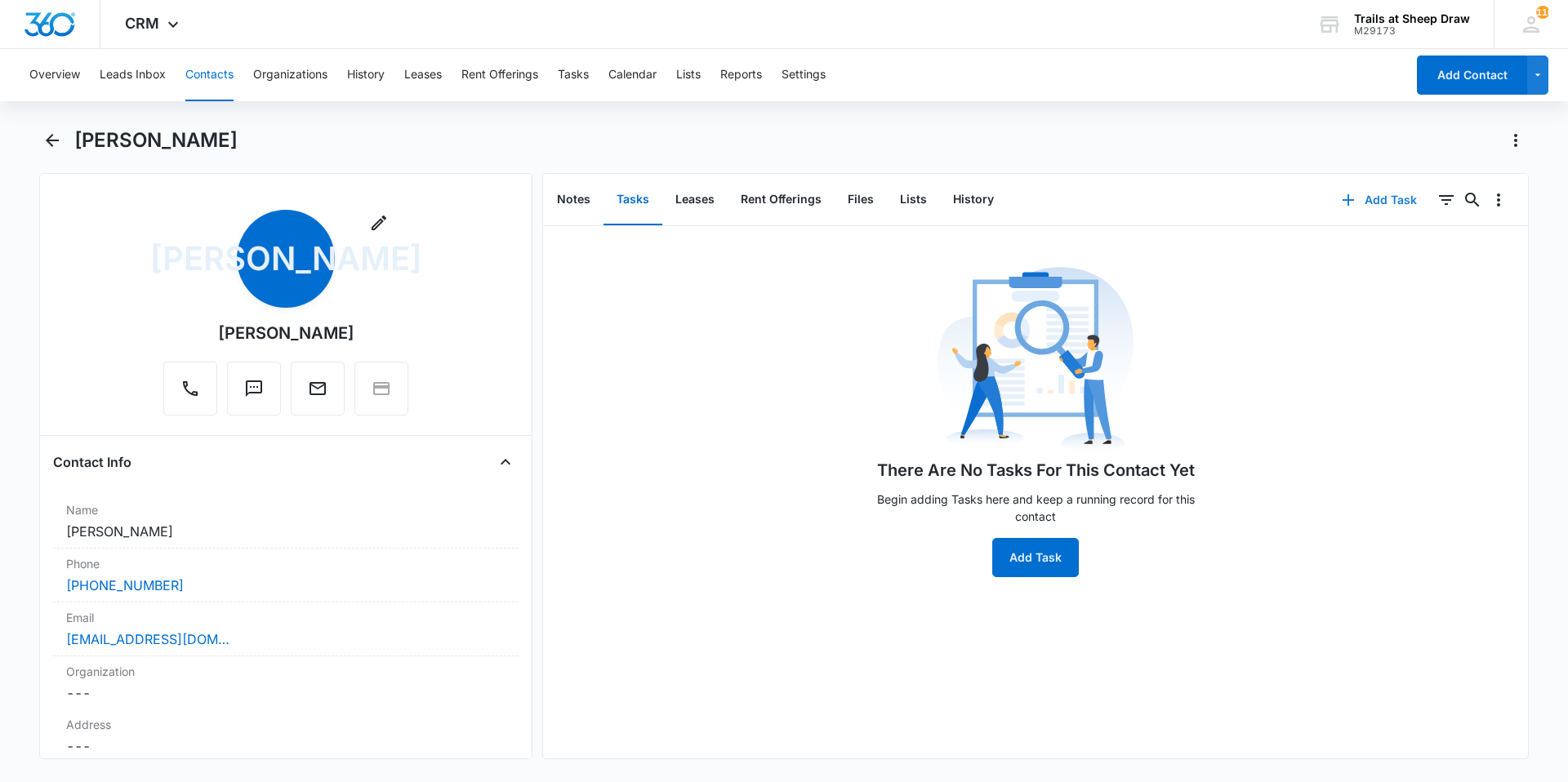
click at [1339, 203] on icon "button" at bounding box center [1348, 199] width 20 height 20
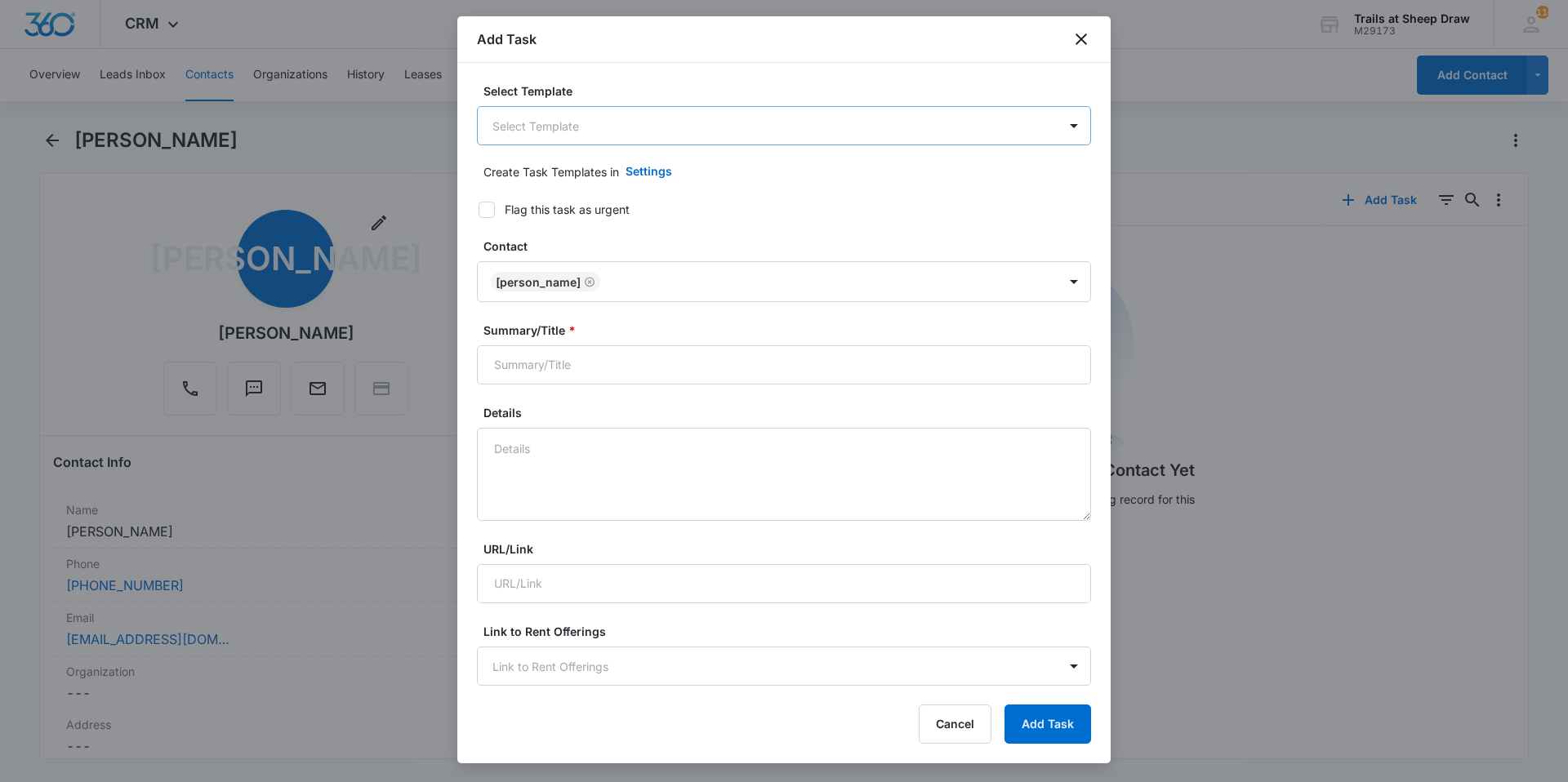
click at [635, 129] on body "CRM Apps Reputation Websites Forms CRM Email Social Content Ads Intelligence Fi…" at bounding box center [784, 391] width 1568 height 782
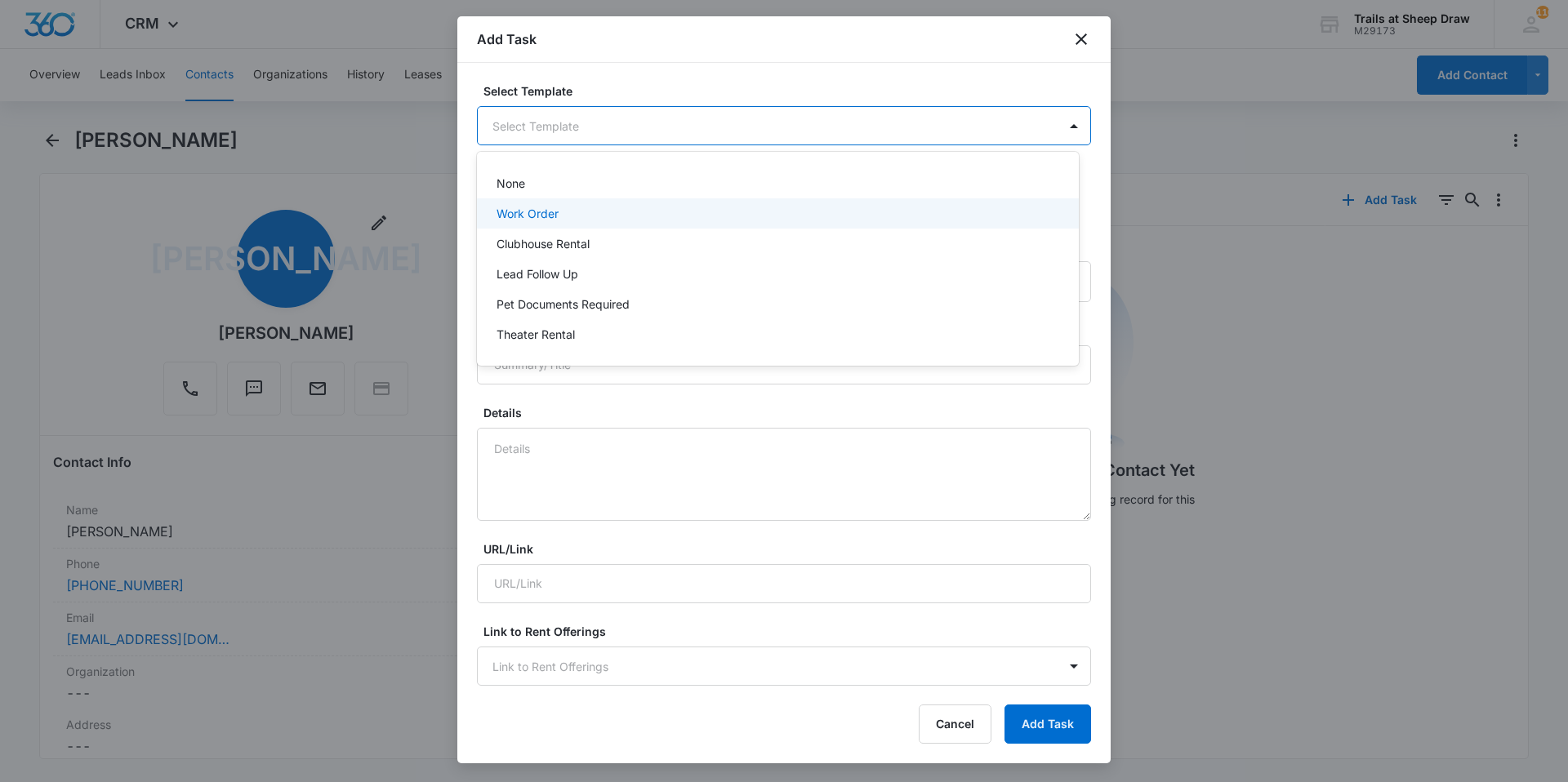
click at [538, 222] on div "Work Order" at bounding box center [777, 213] width 602 height 30
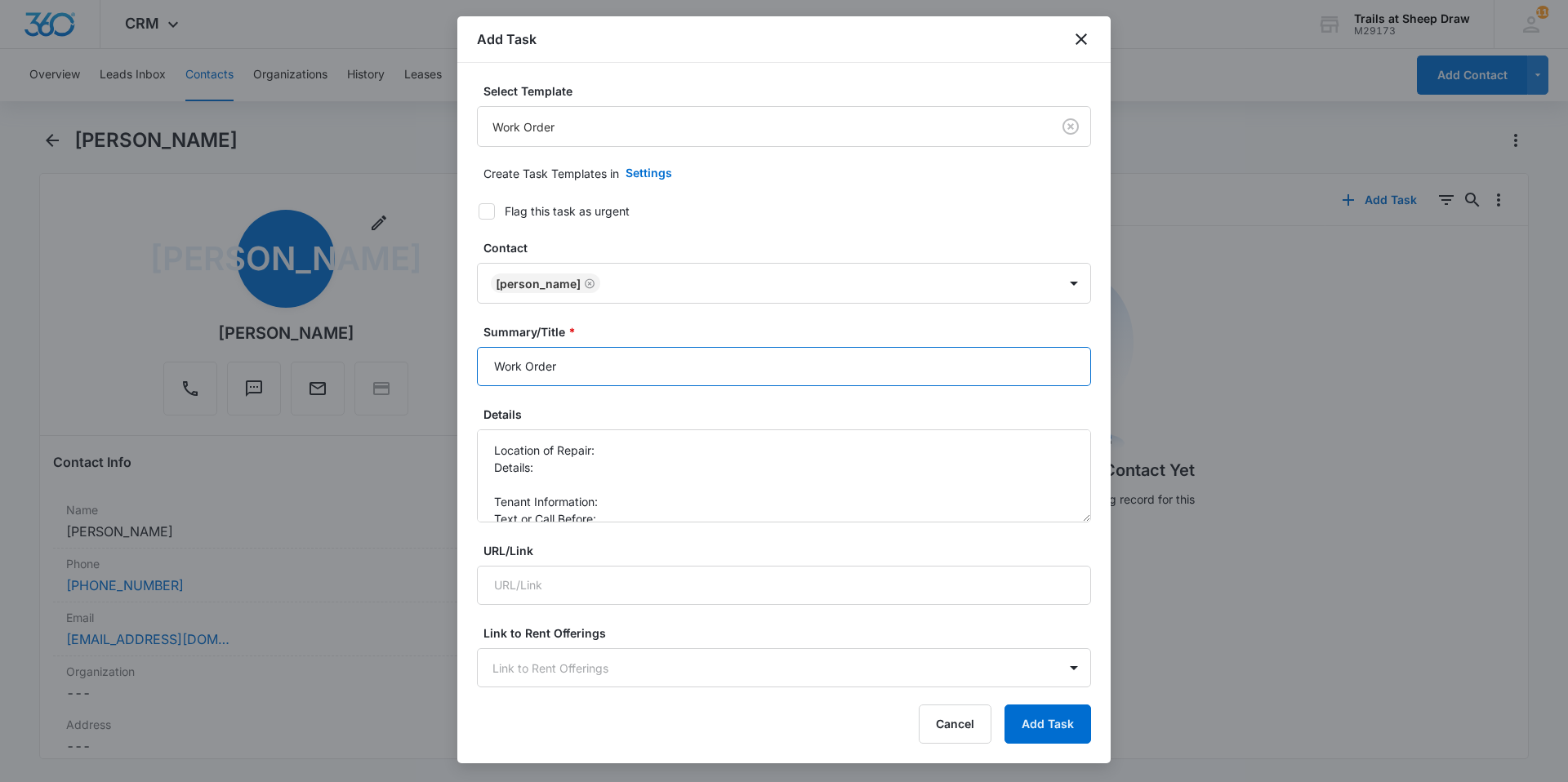
click at [485, 361] on input "Work Order" at bounding box center [784, 367] width 615 height 39
type input "E203 - Work Order"
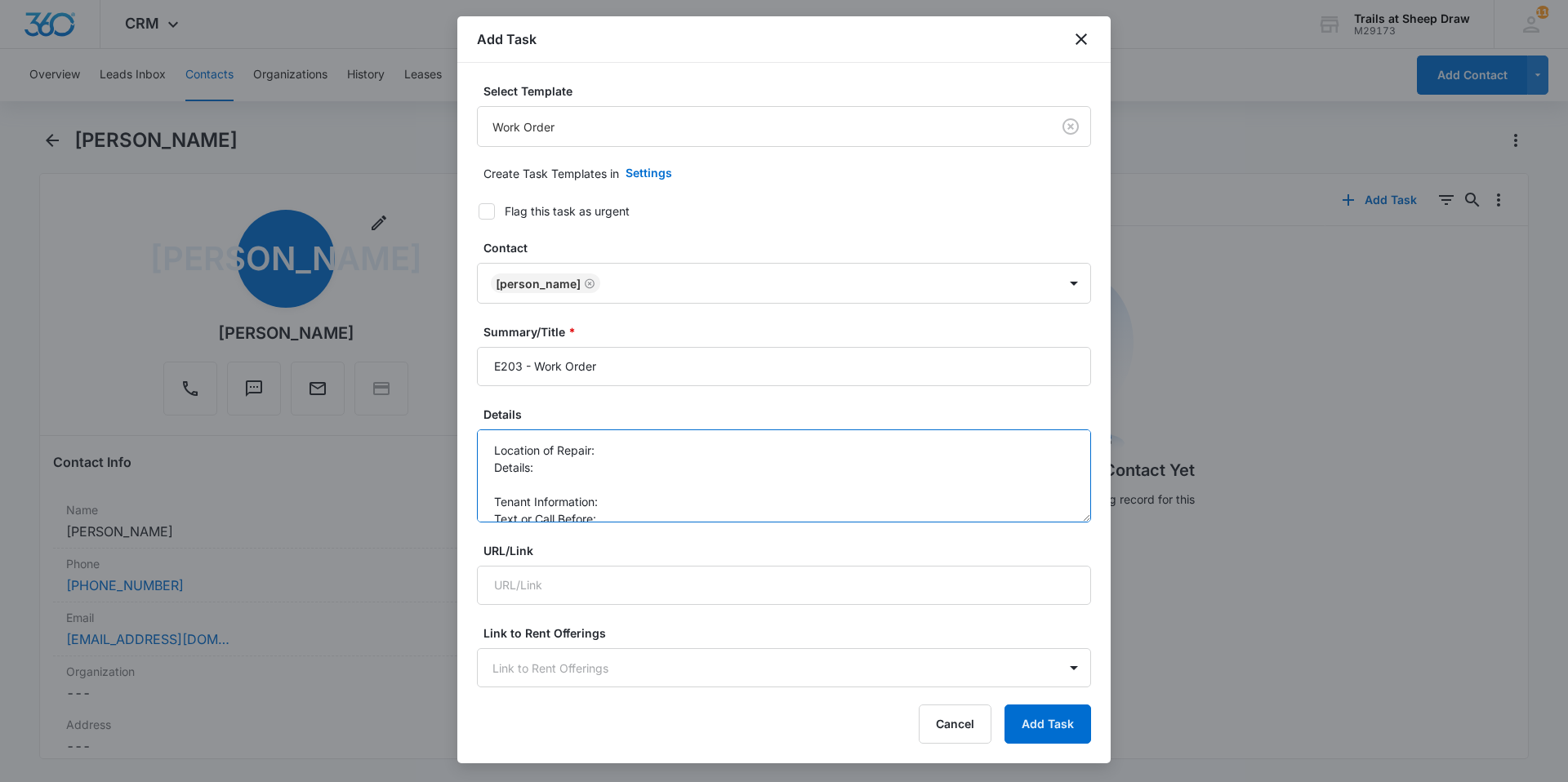
click at [667, 449] on textarea "Location of Repair: Details: Tenant Information: Text or Call Before:" at bounding box center [784, 476] width 615 height 93
click at [665, 462] on textarea "Location of Repair: washer dryer Details: Tenant Information: Text or Call Befo…" at bounding box center [784, 476] width 615 height 93
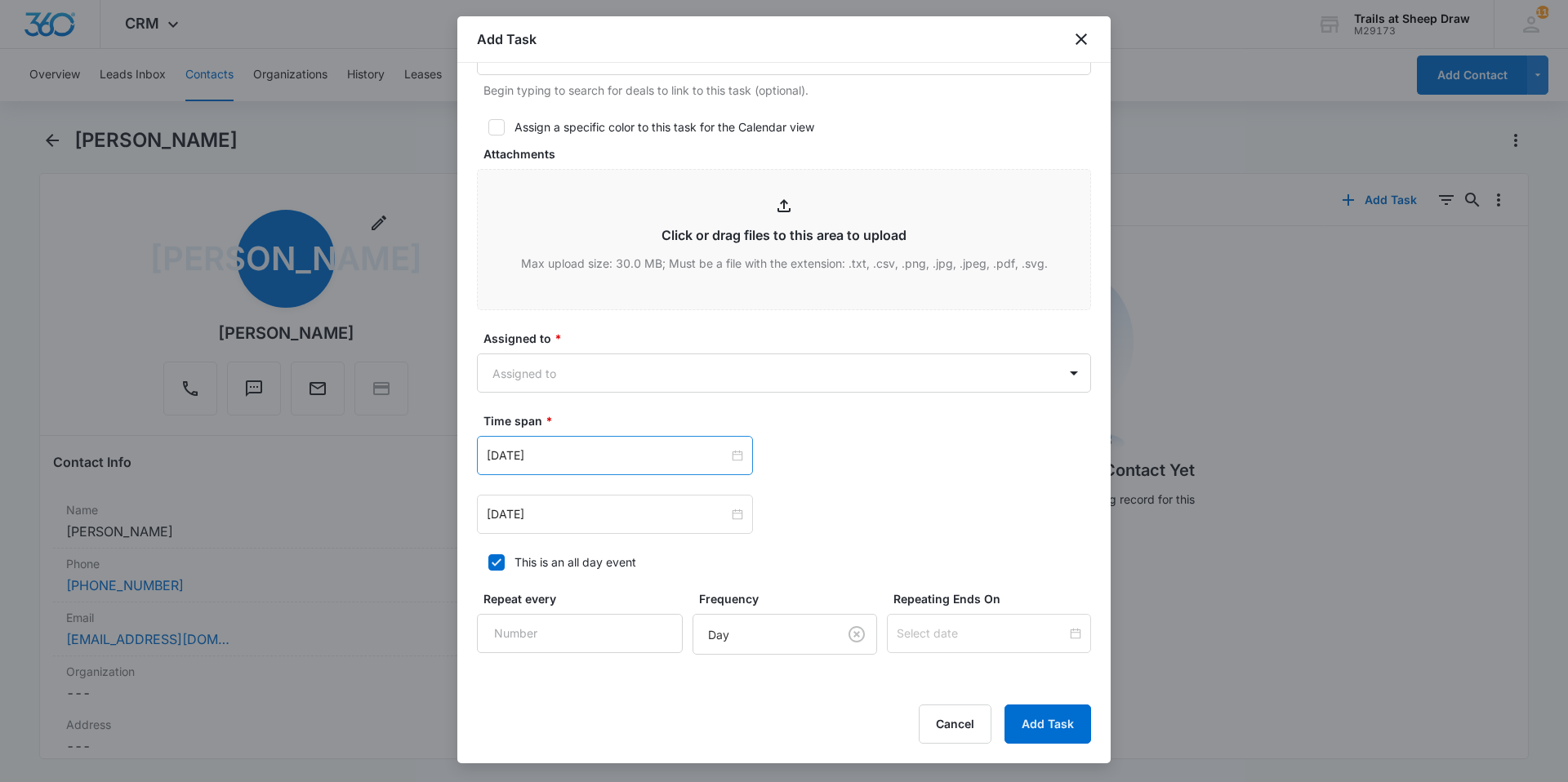
scroll to position [735, 0]
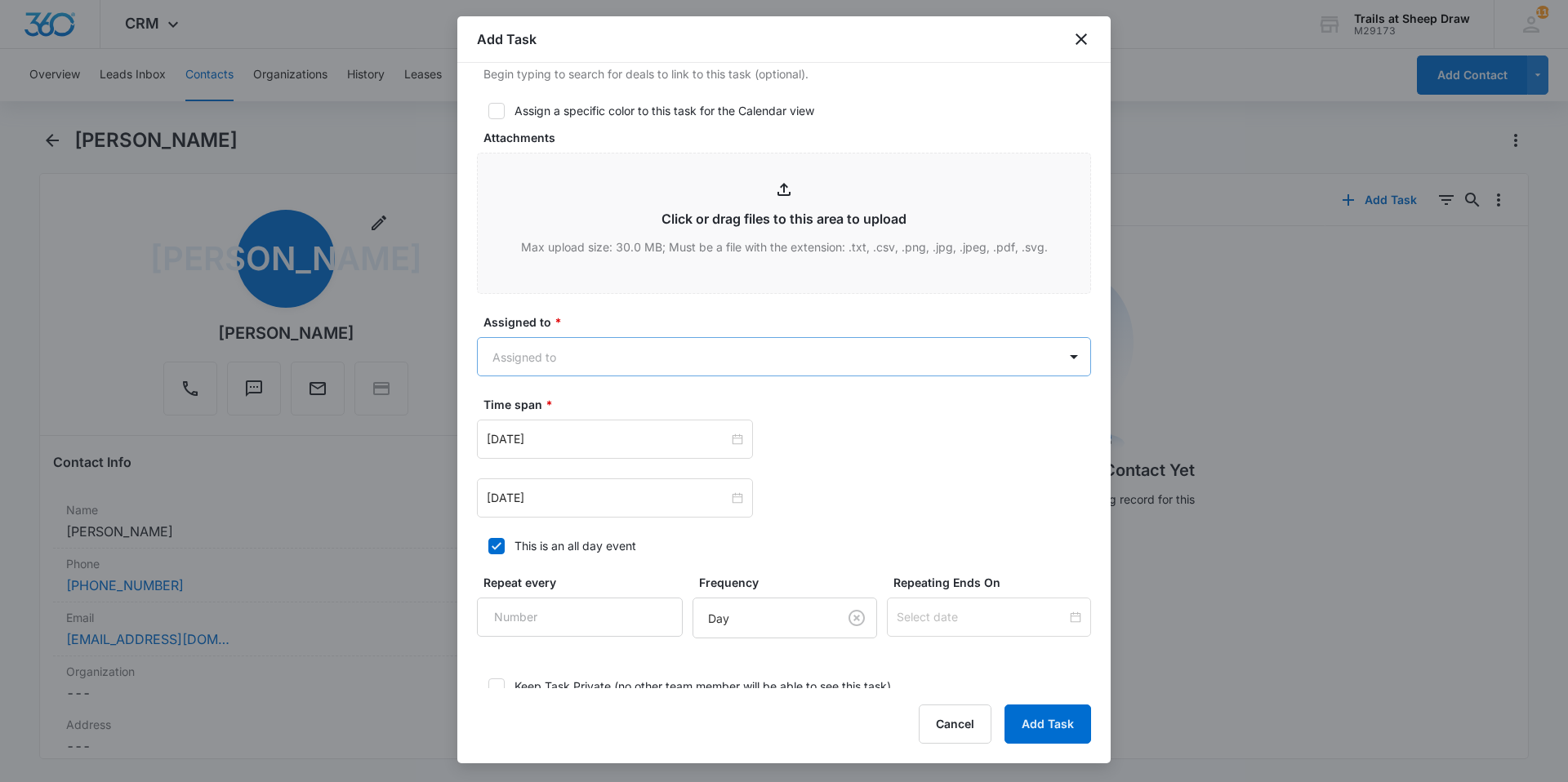
type textarea "Location of Repair: washer dryer Details: install washer dryer. Tenant moves in…"
click at [547, 339] on body "CRM Apps Reputation Websites Forms CRM Email Social Content Ads Intelligence Fi…" at bounding box center [784, 391] width 1568 height 782
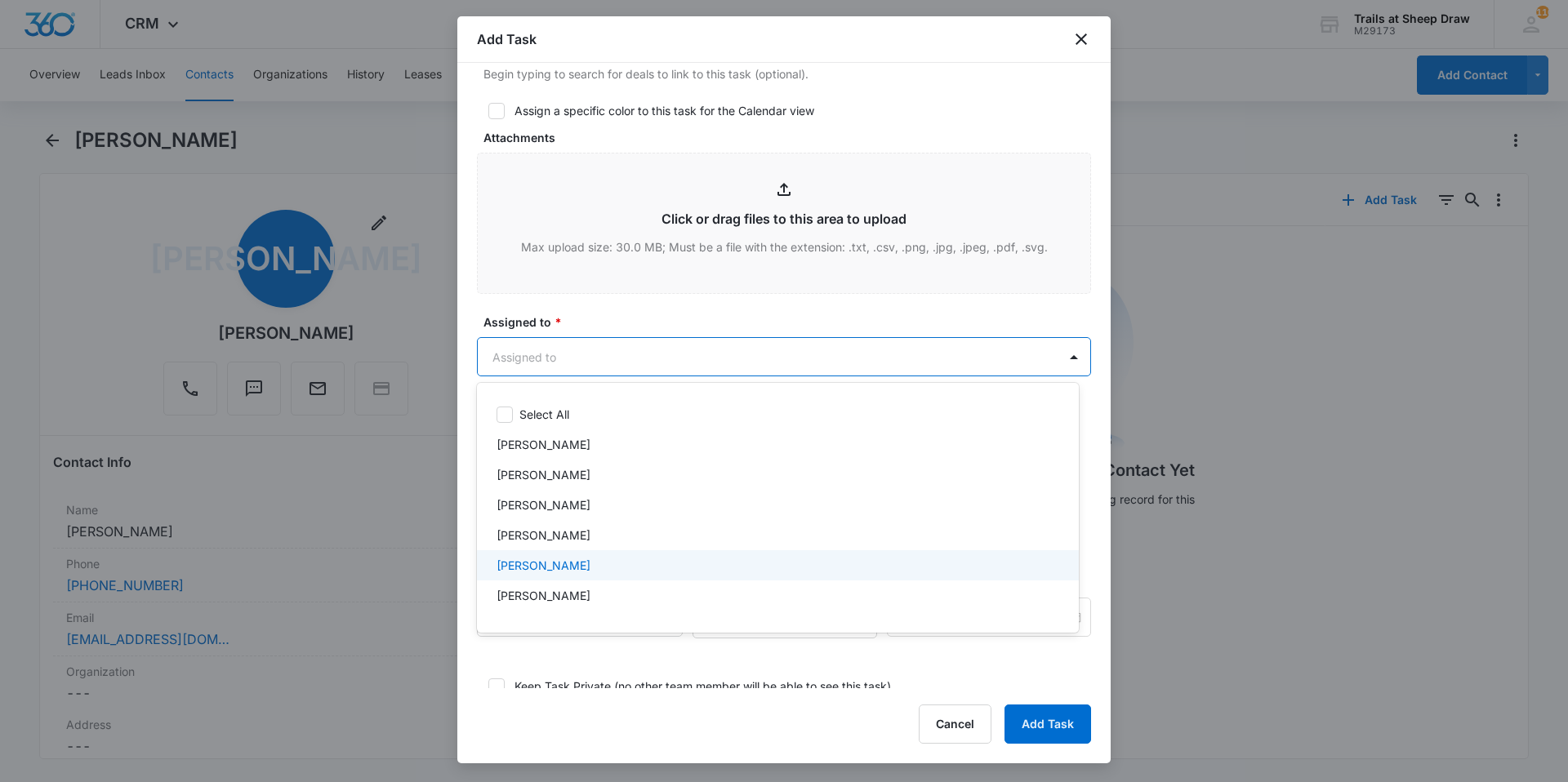
click at [577, 574] on div "[PERSON_NAME]" at bounding box center [777, 565] width 602 height 30
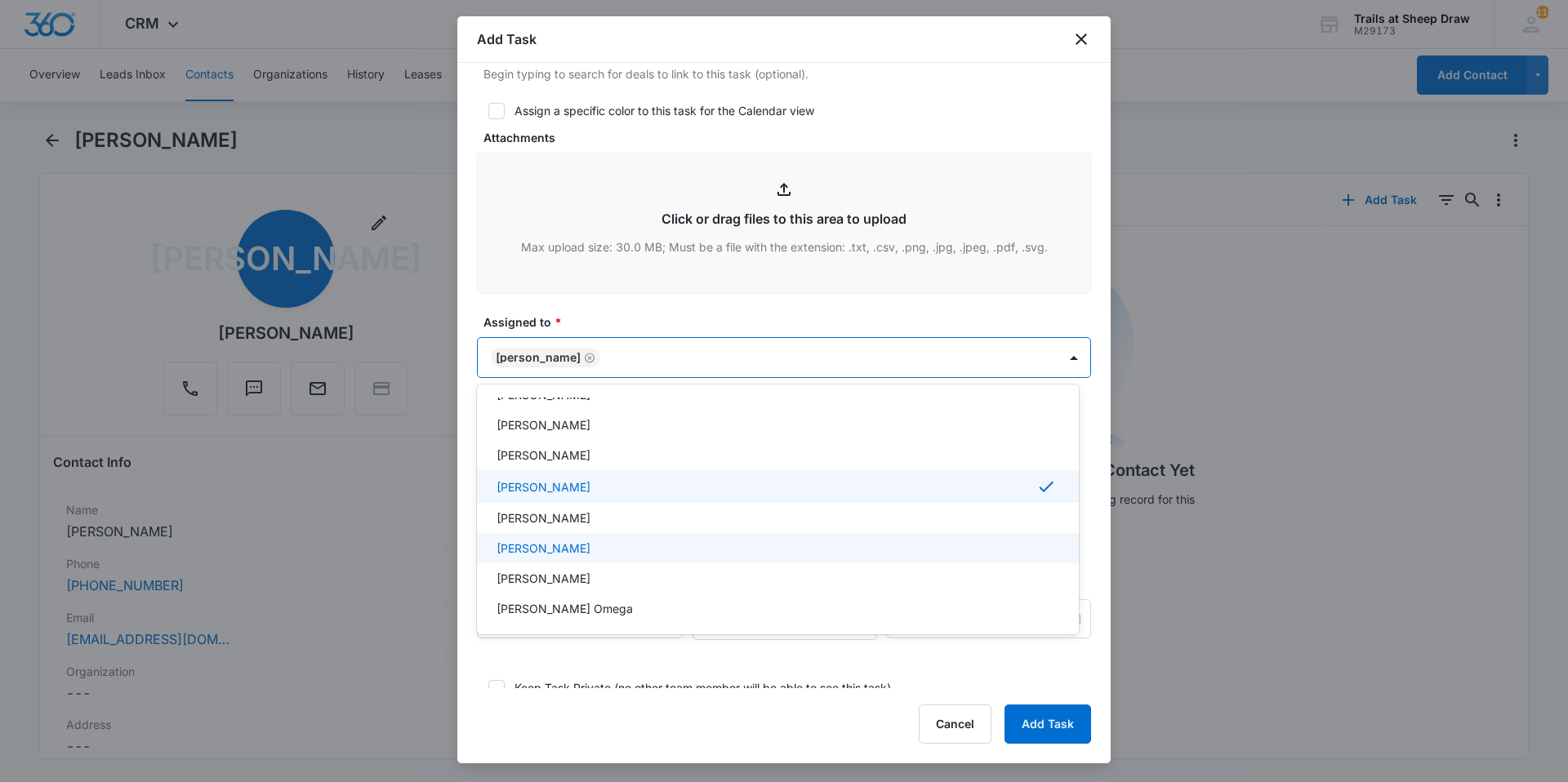
click at [583, 548] on p "[PERSON_NAME]" at bounding box center [543, 548] width 94 height 17
click at [571, 316] on div at bounding box center [784, 391] width 1568 height 782
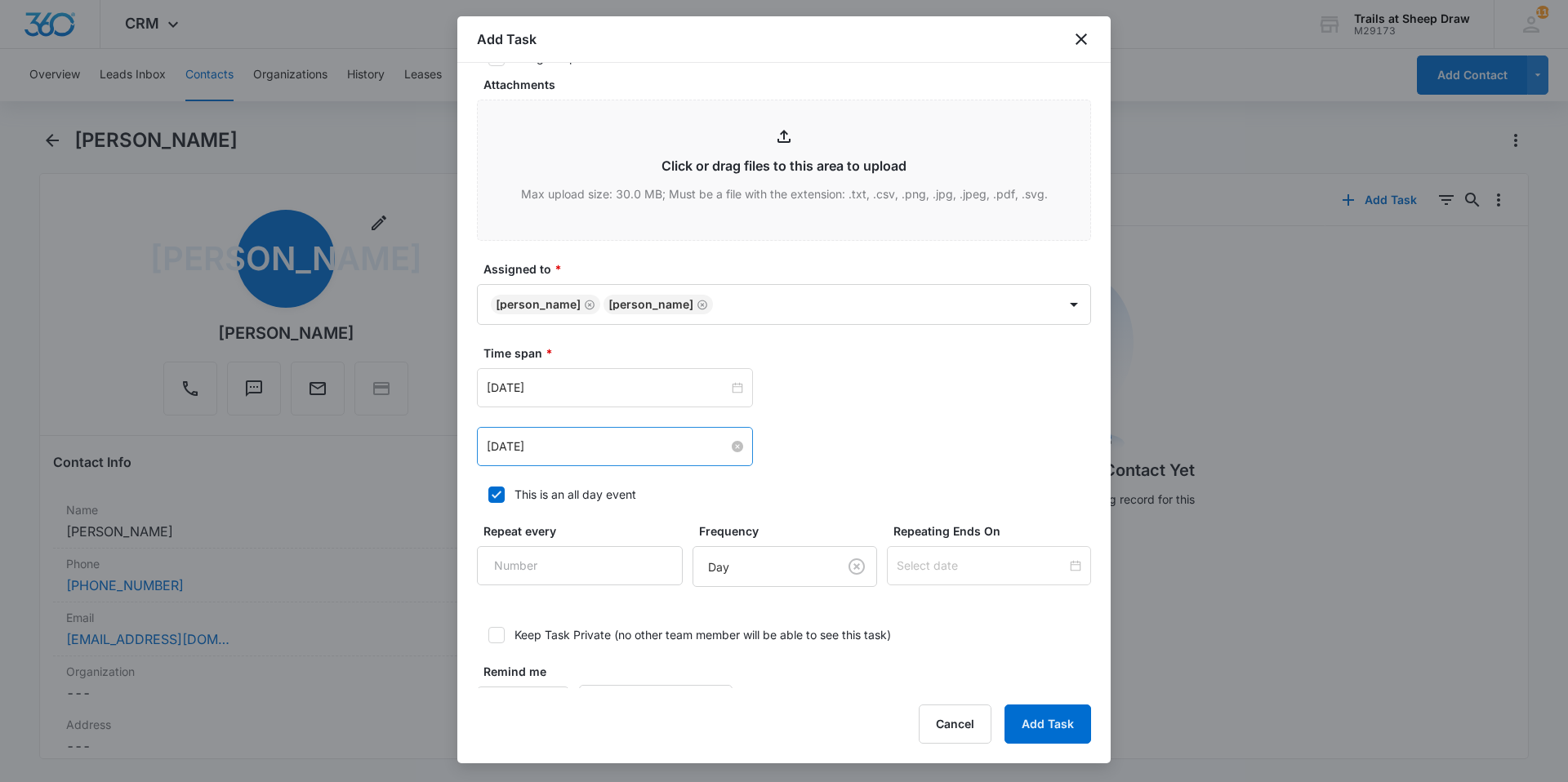
scroll to position [816, 0]
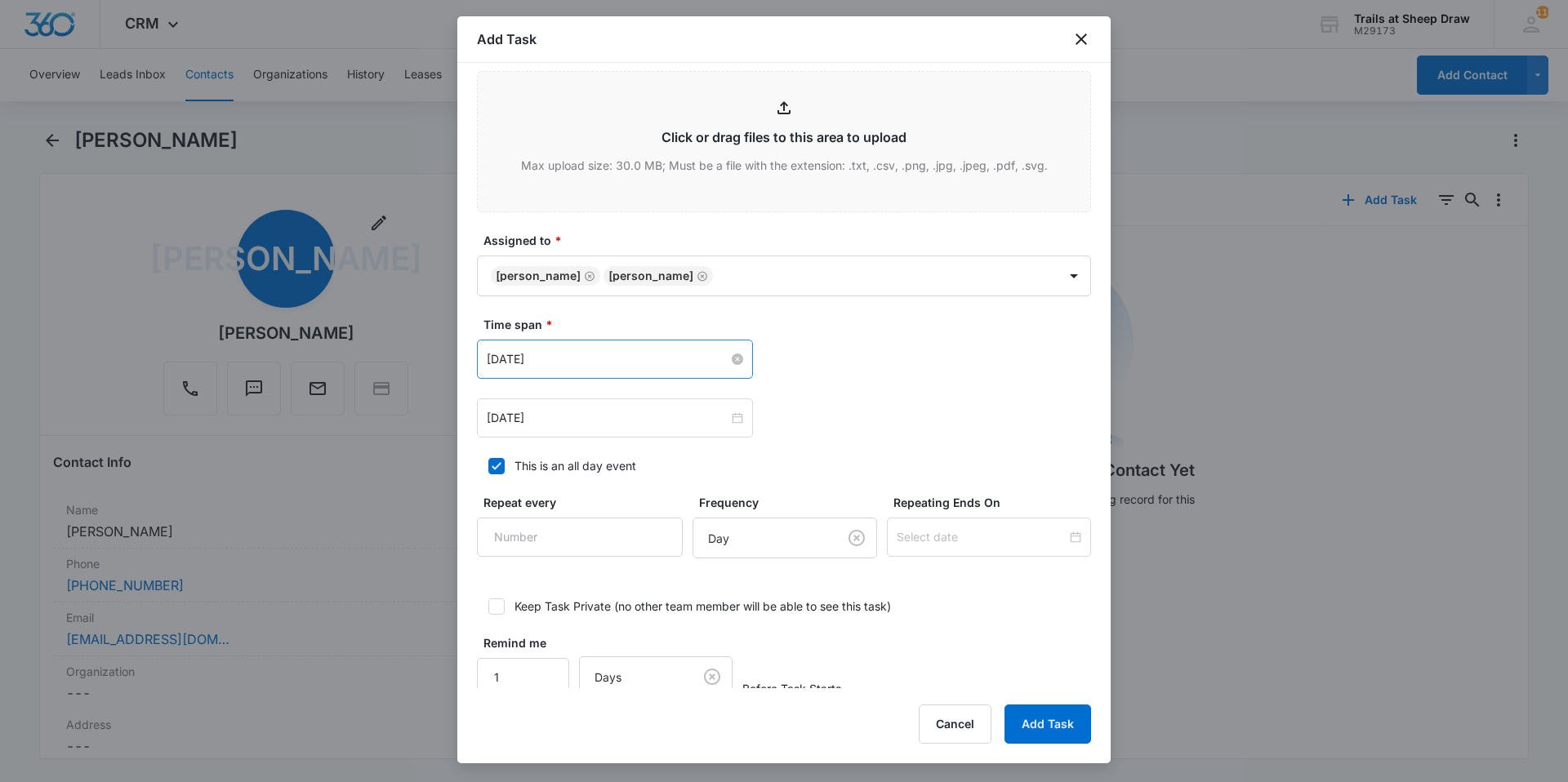
click at [580, 357] on input "[DATE]" at bounding box center [608, 358] width 242 height 18
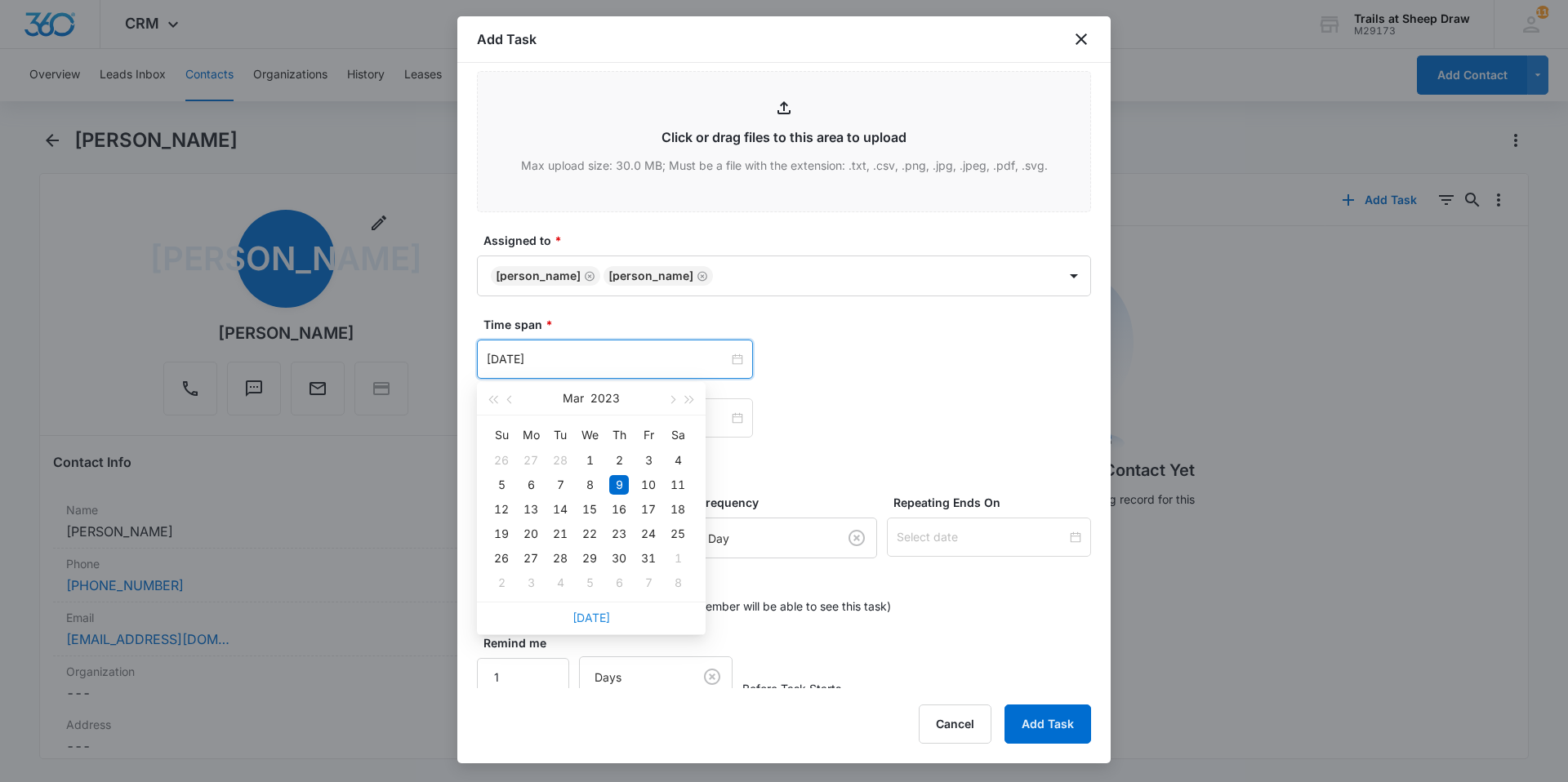
click at [599, 622] on link "[DATE]" at bounding box center [591, 617] width 37 height 14
type input "[DATE]"
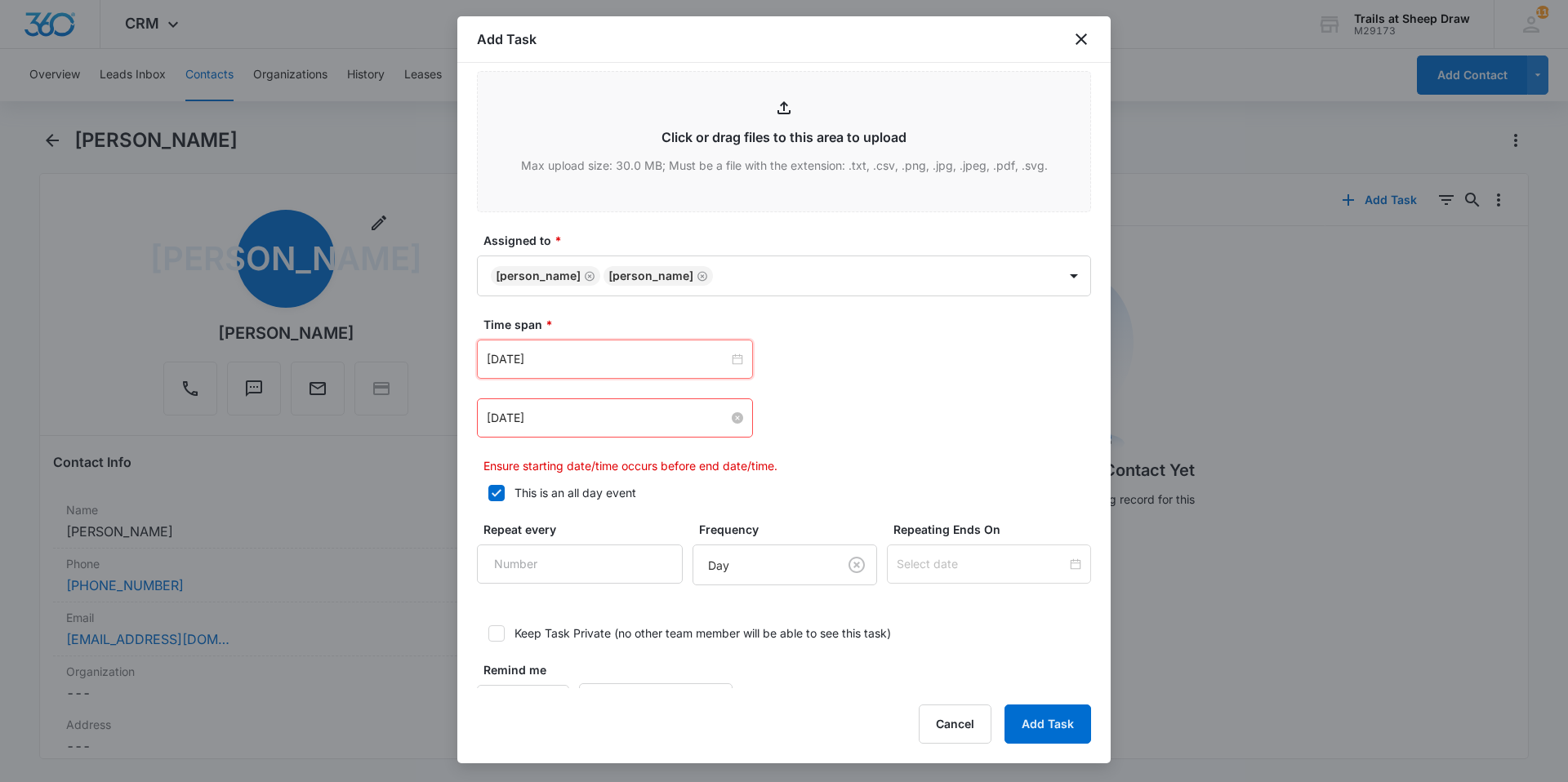
click at [583, 421] on input "[DATE]" at bounding box center [608, 417] width 242 height 18
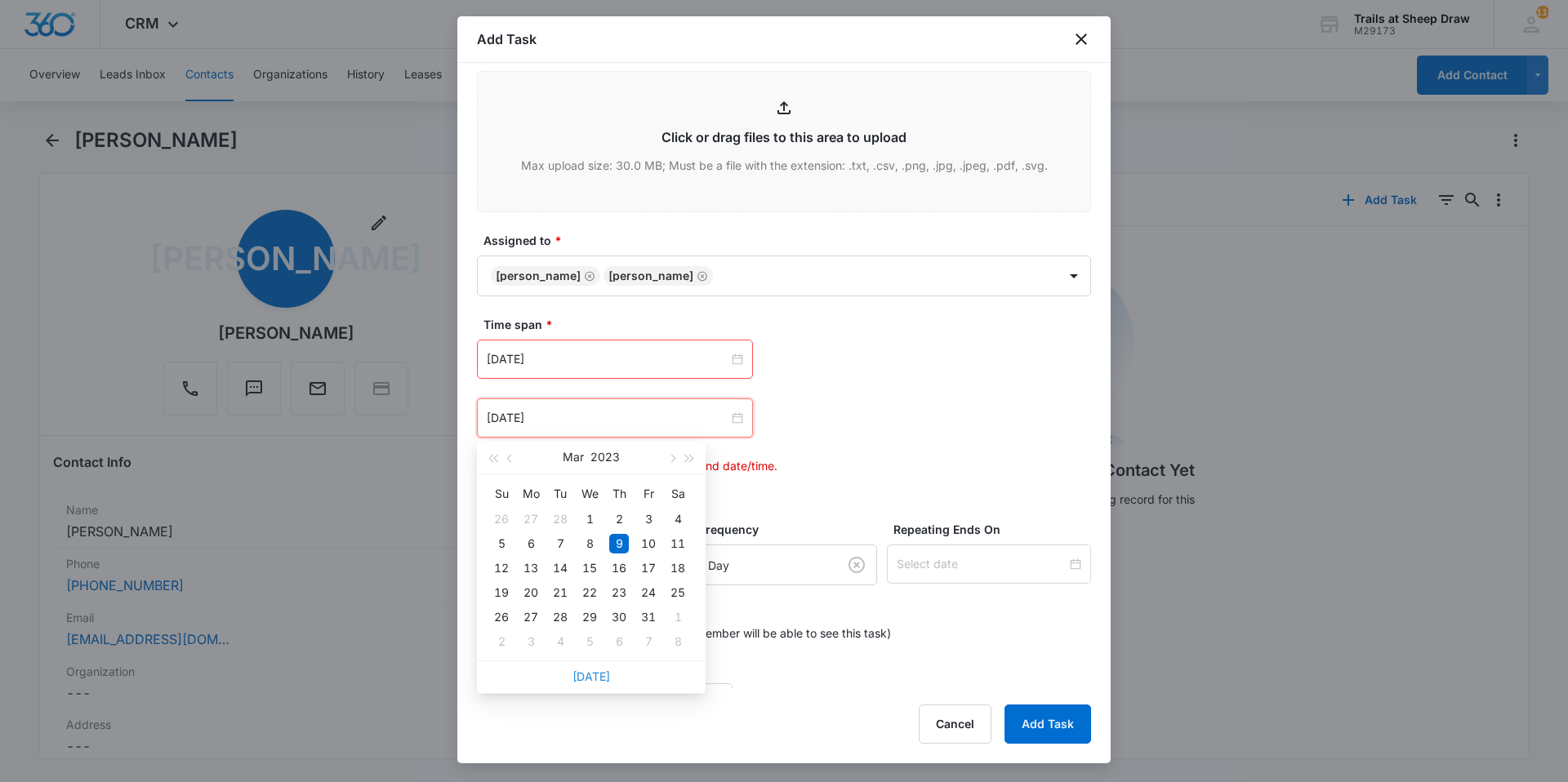
click at [595, 670] on link "[DATE]" at bounding box center [591, 676] width 37 height 14
type input "[DATE]"
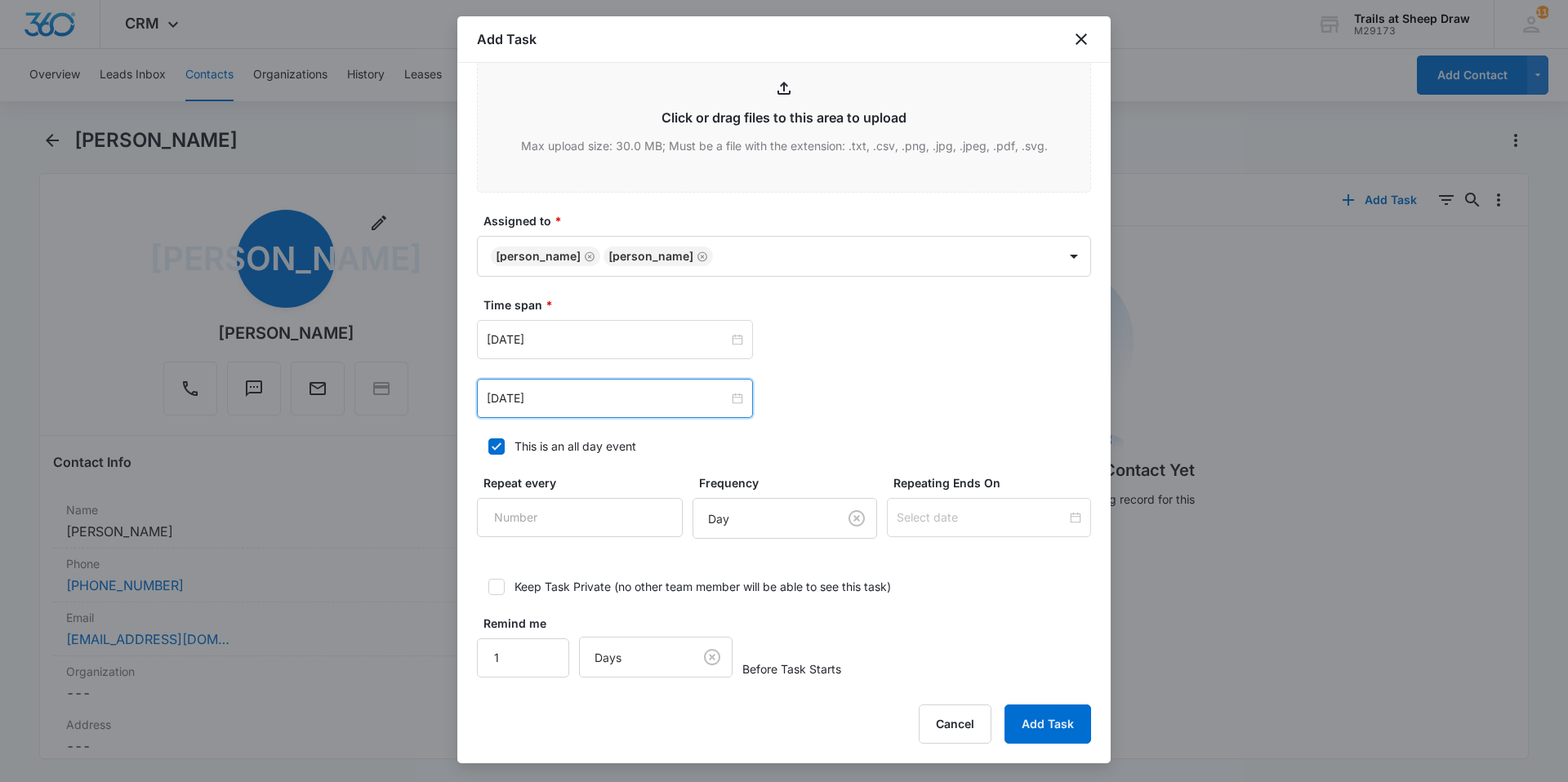
scroll to position [845, 0]
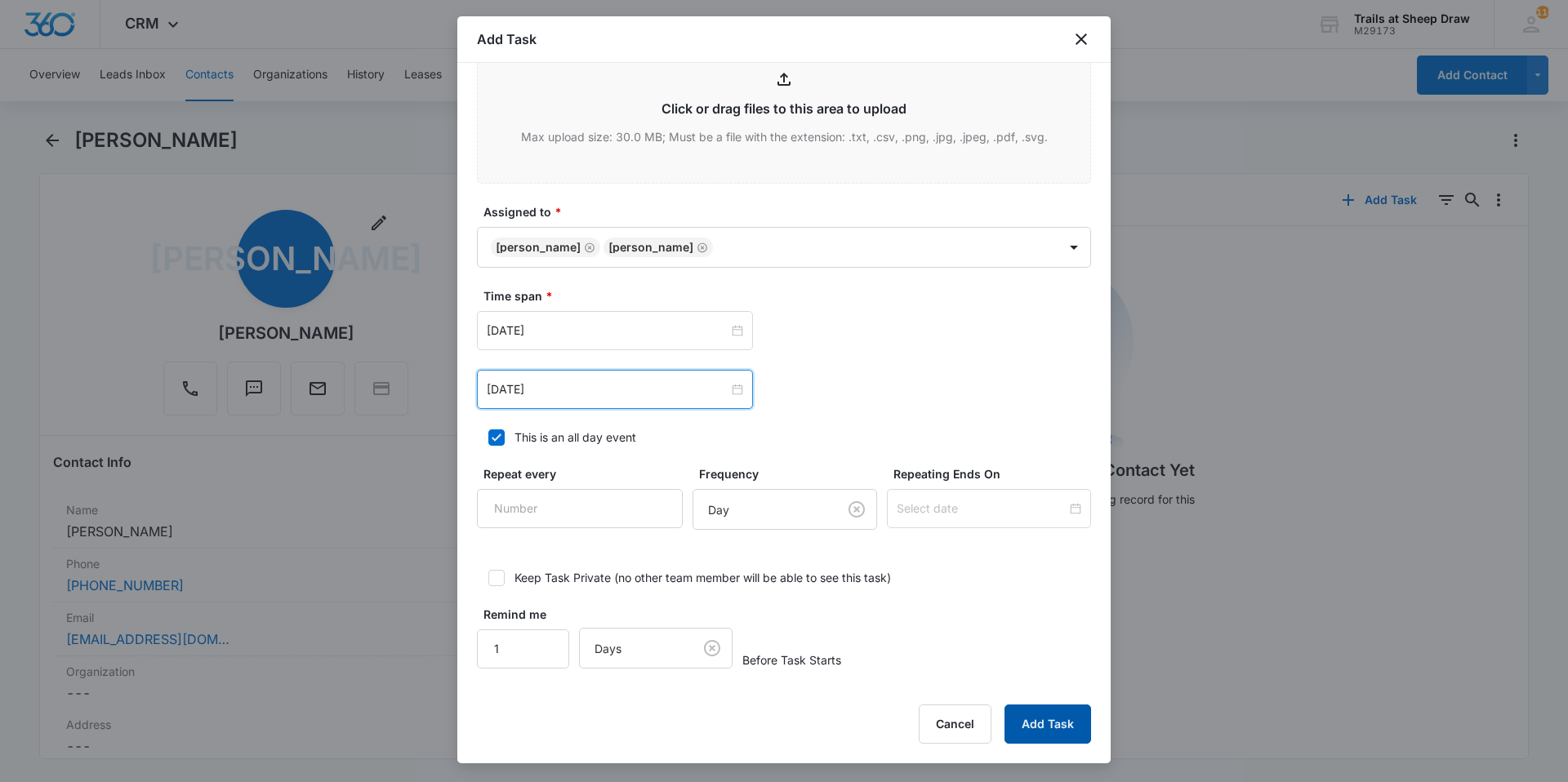
click at [1023, 735] on button "Add Task" at bounding box center [1048, 724] width 87 height 39
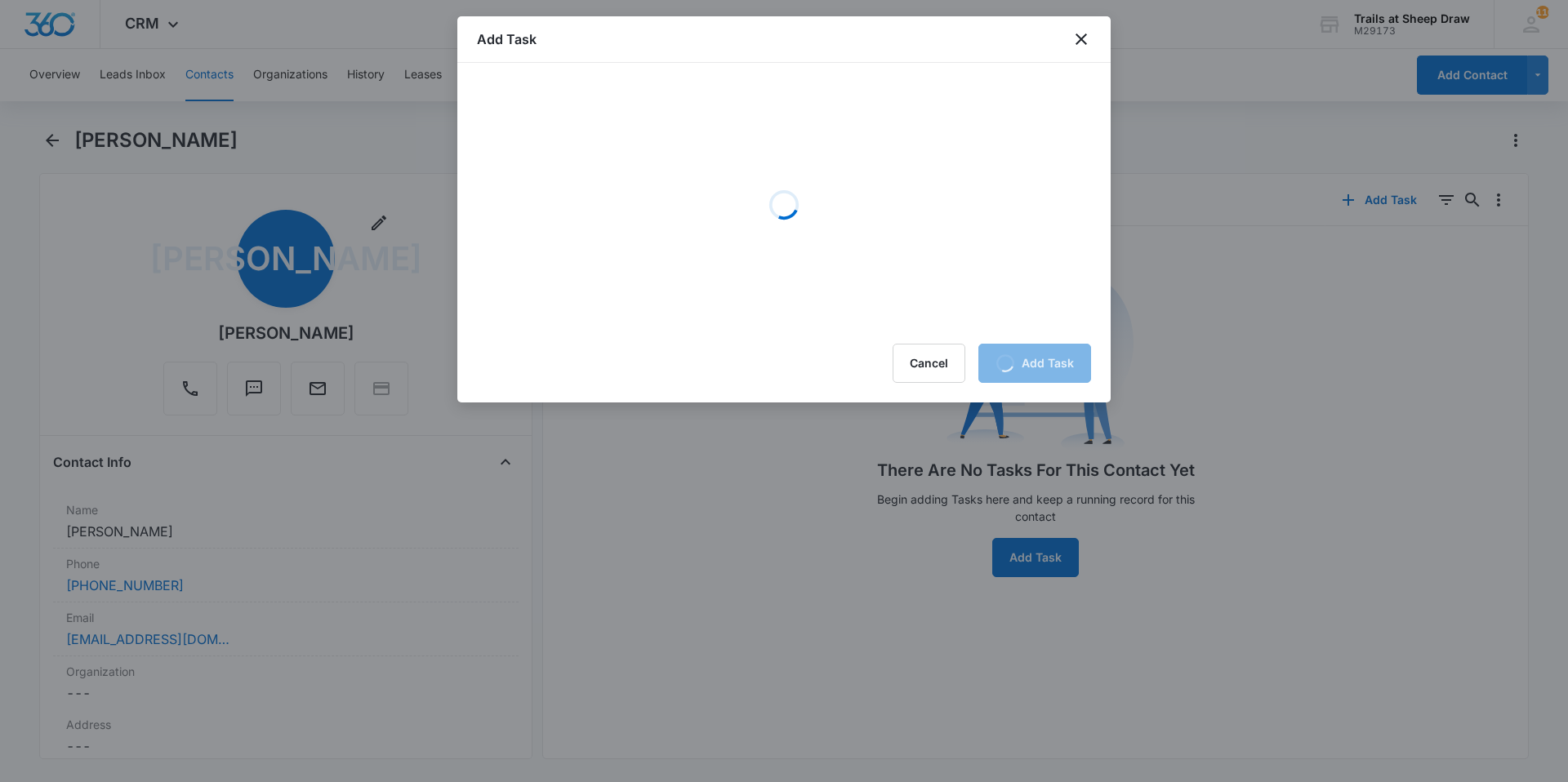
scroll to position [0, 0]
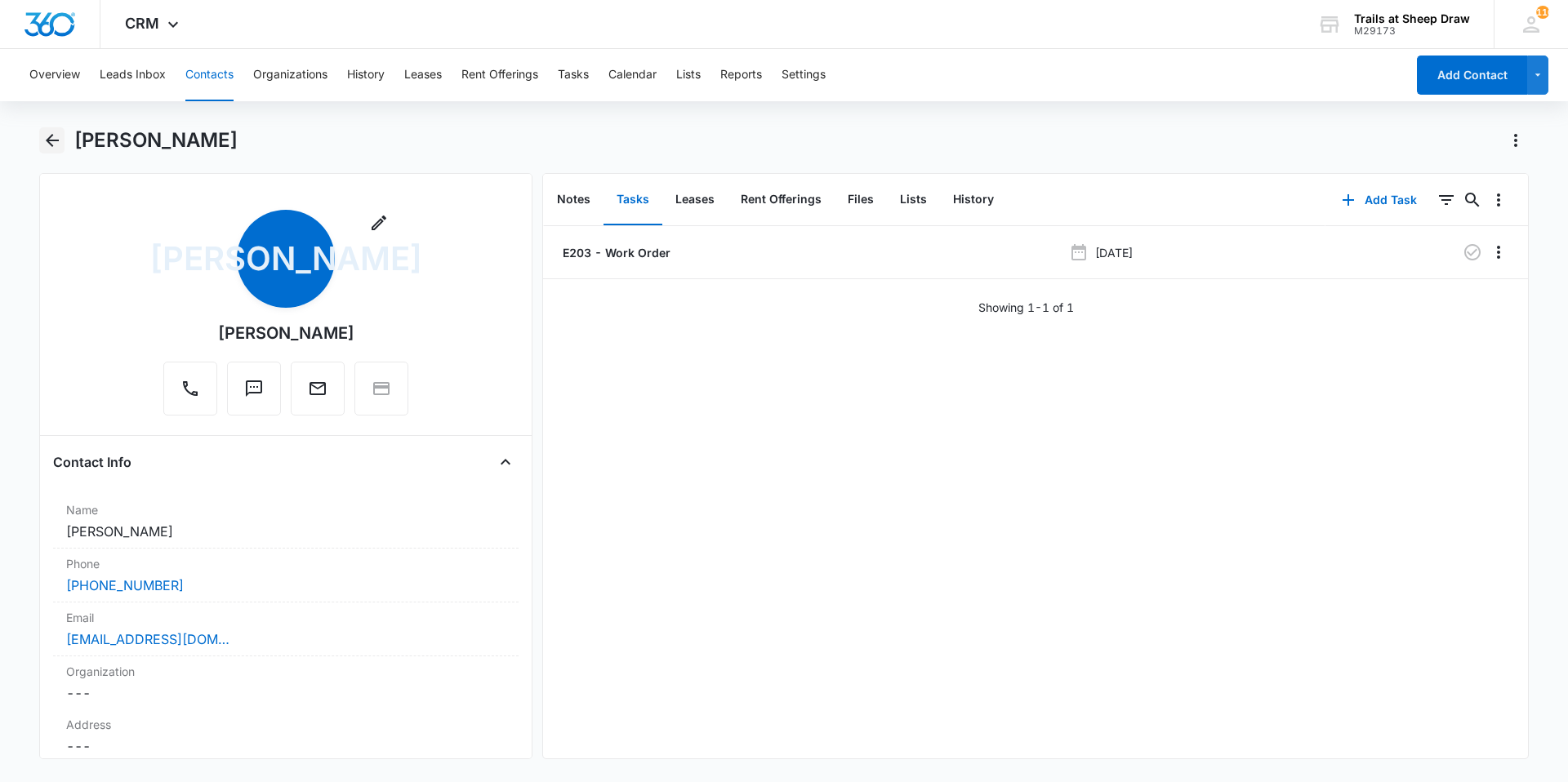
click at [47, 136] on icon "Back" at bounding box center [52, 140] width 20 height 20
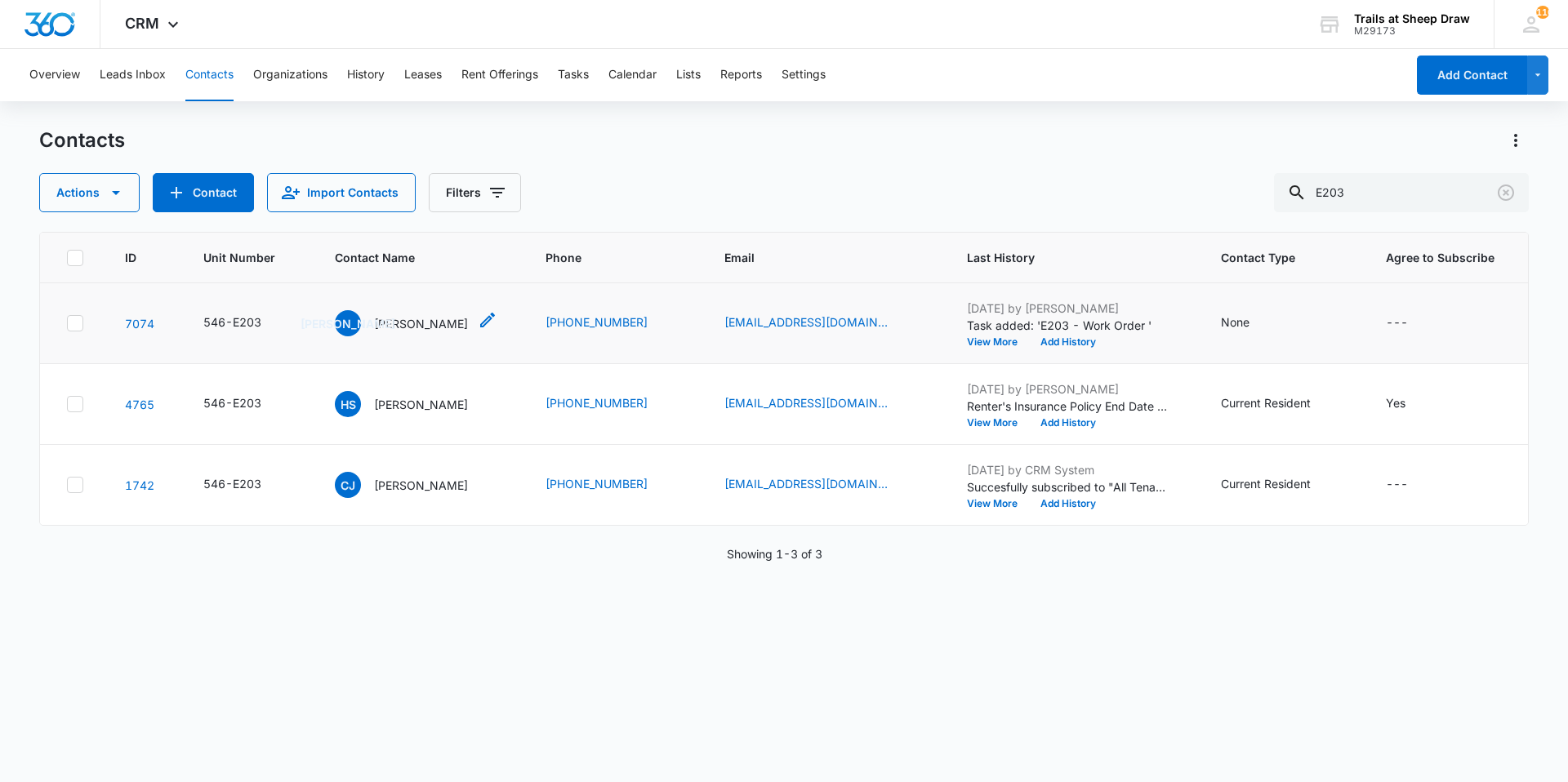
click at [435, 329] on p "[PERSON_NAME]" at bounding box center [421, 324] width 94 height 17
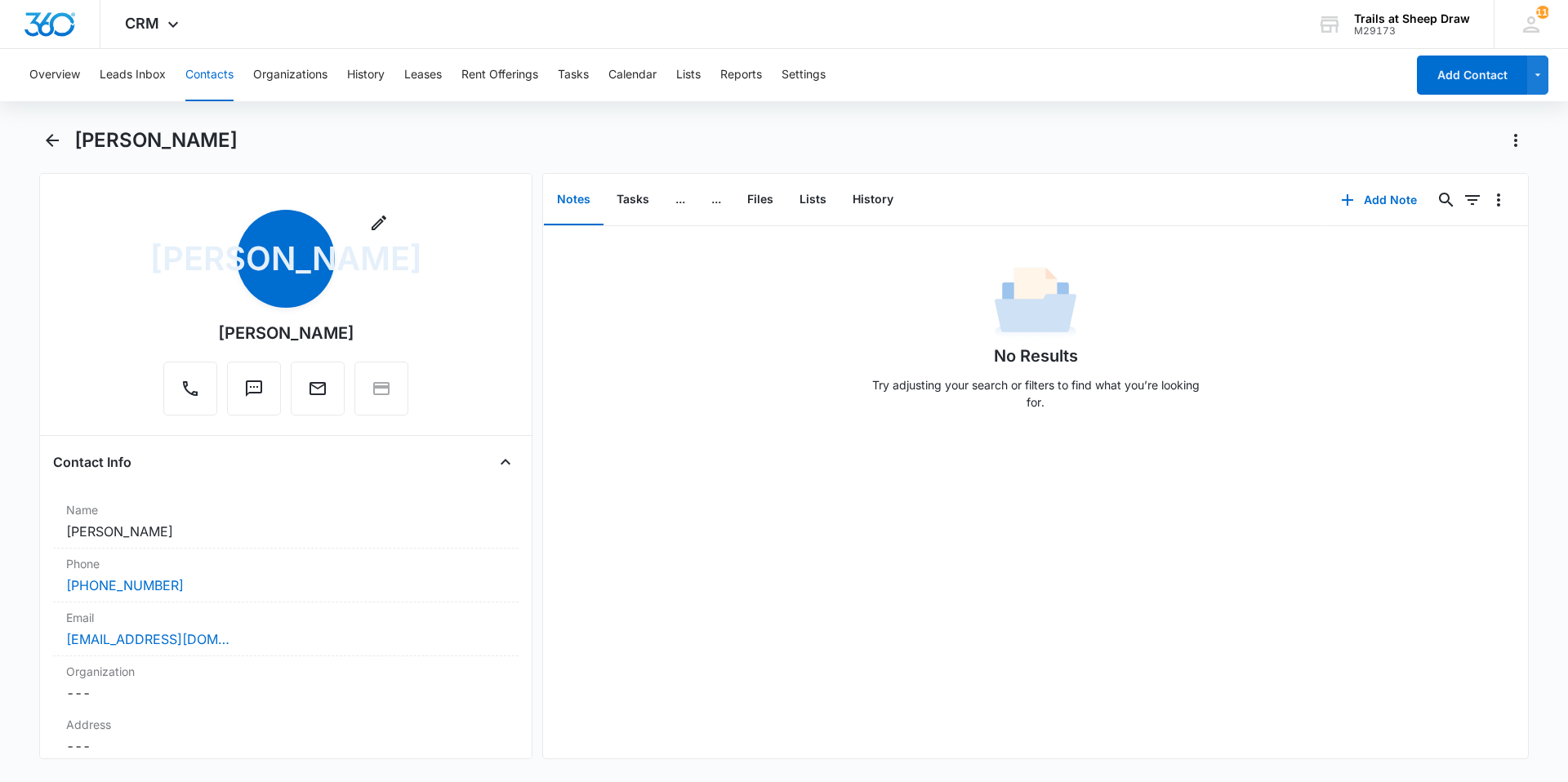
drag, startPoint x: 376, startPoint y: 328, endPoint x: 199, endPoint y: 332, distance: 177.0
click at [199, 332] on div "Remove JA [PERSON_NAME]" at bounding box center [285, 312] width 245 height 206
copy div "[PERSON_NAME]"
click at [43, 148] on icon "Back" at bounding box center [52, 140] width 20 height 20
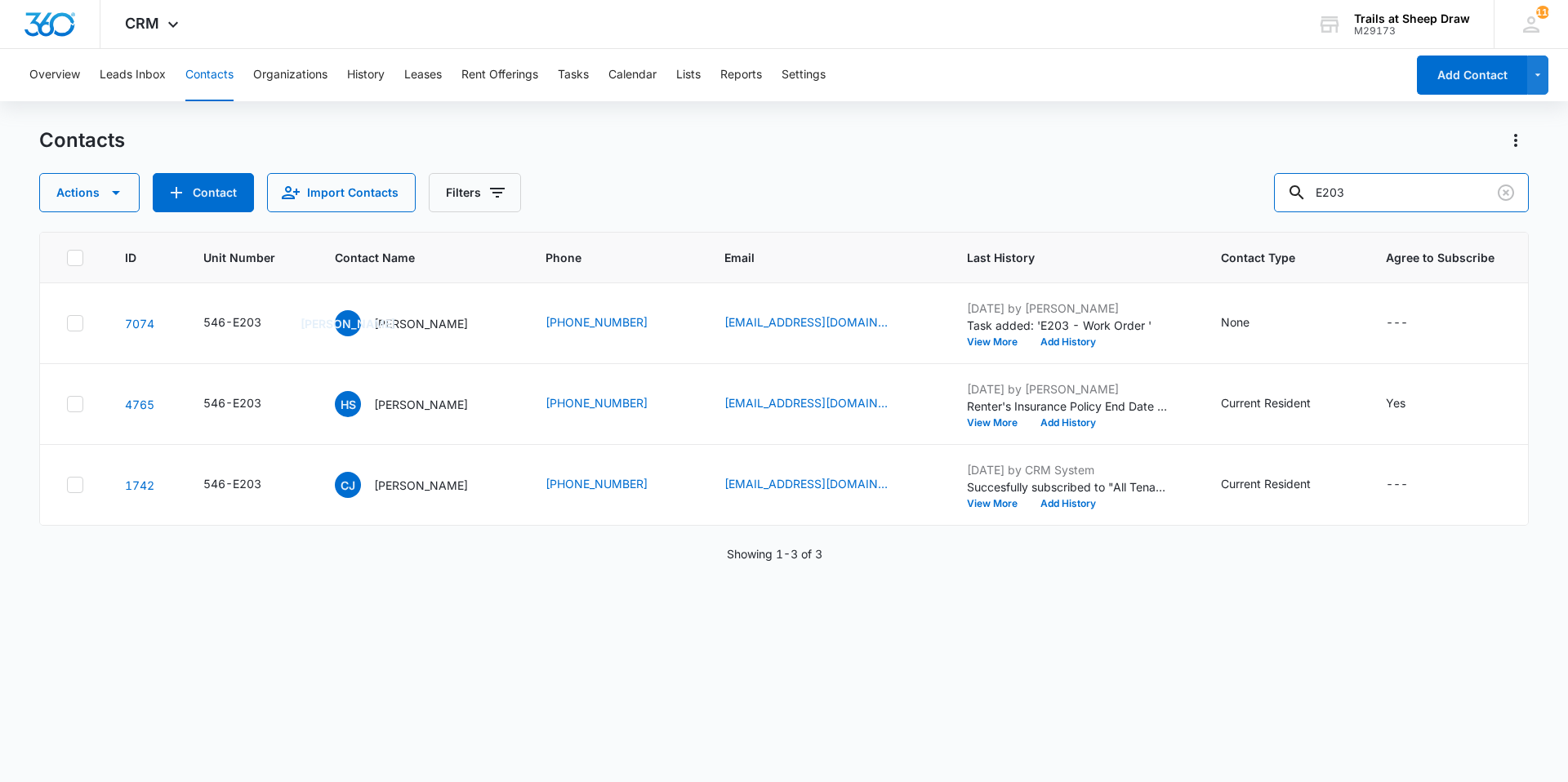
drag, startPoint x: 1369, startPoint y: 191, endPoint x: 1262, endPoint y: 196, distance: 107.1
click at [1262, 196] on div "Actions Contact Import Contacts Filters E203" at bounding box center [784, 193] width 1490 height 39
type input "Z204"
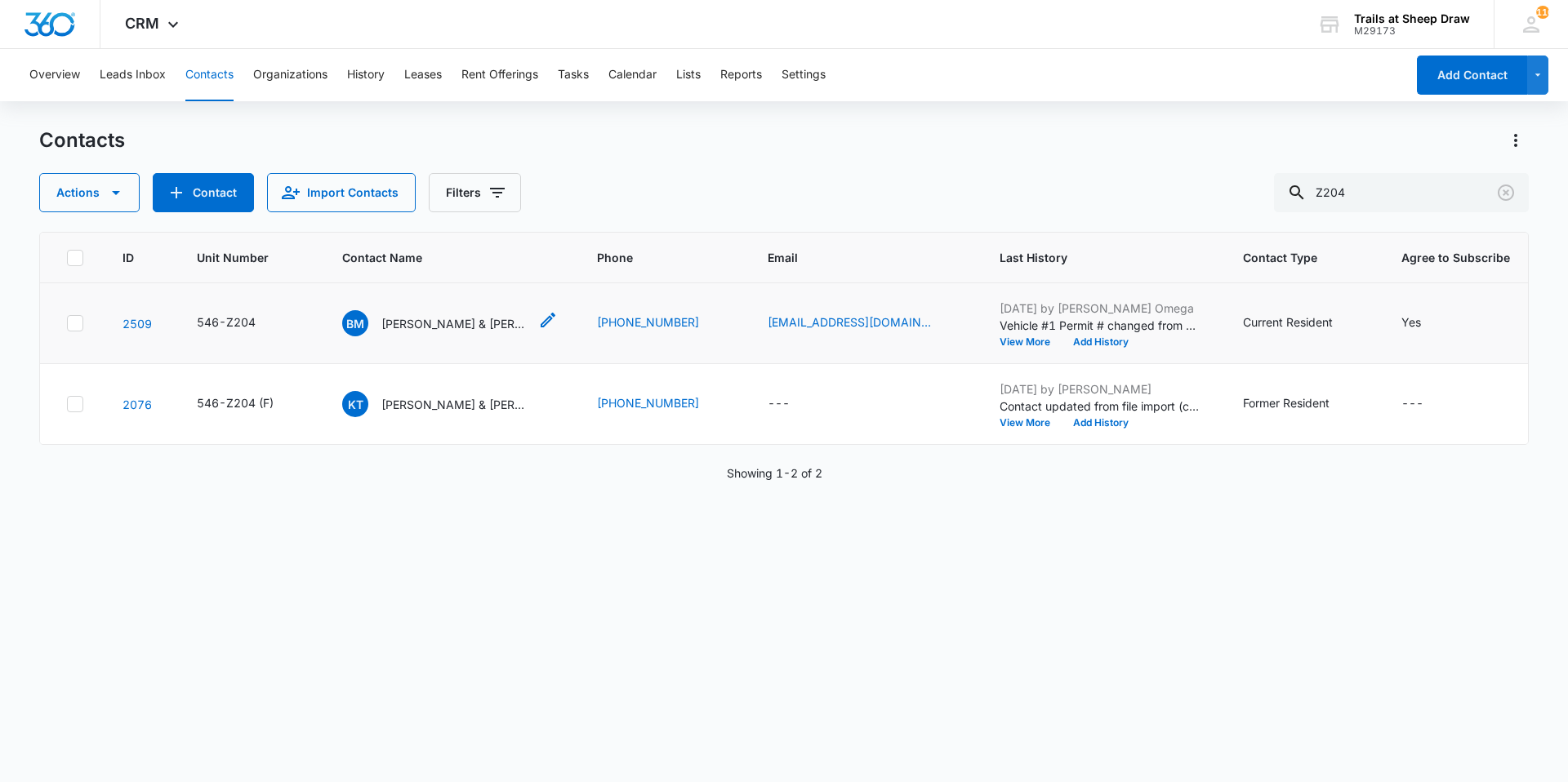
click at [418, 326] on p "[PERSON_NAME] & [PERSON_NAME]" at bounding box center [455, 324] width 147 height 17
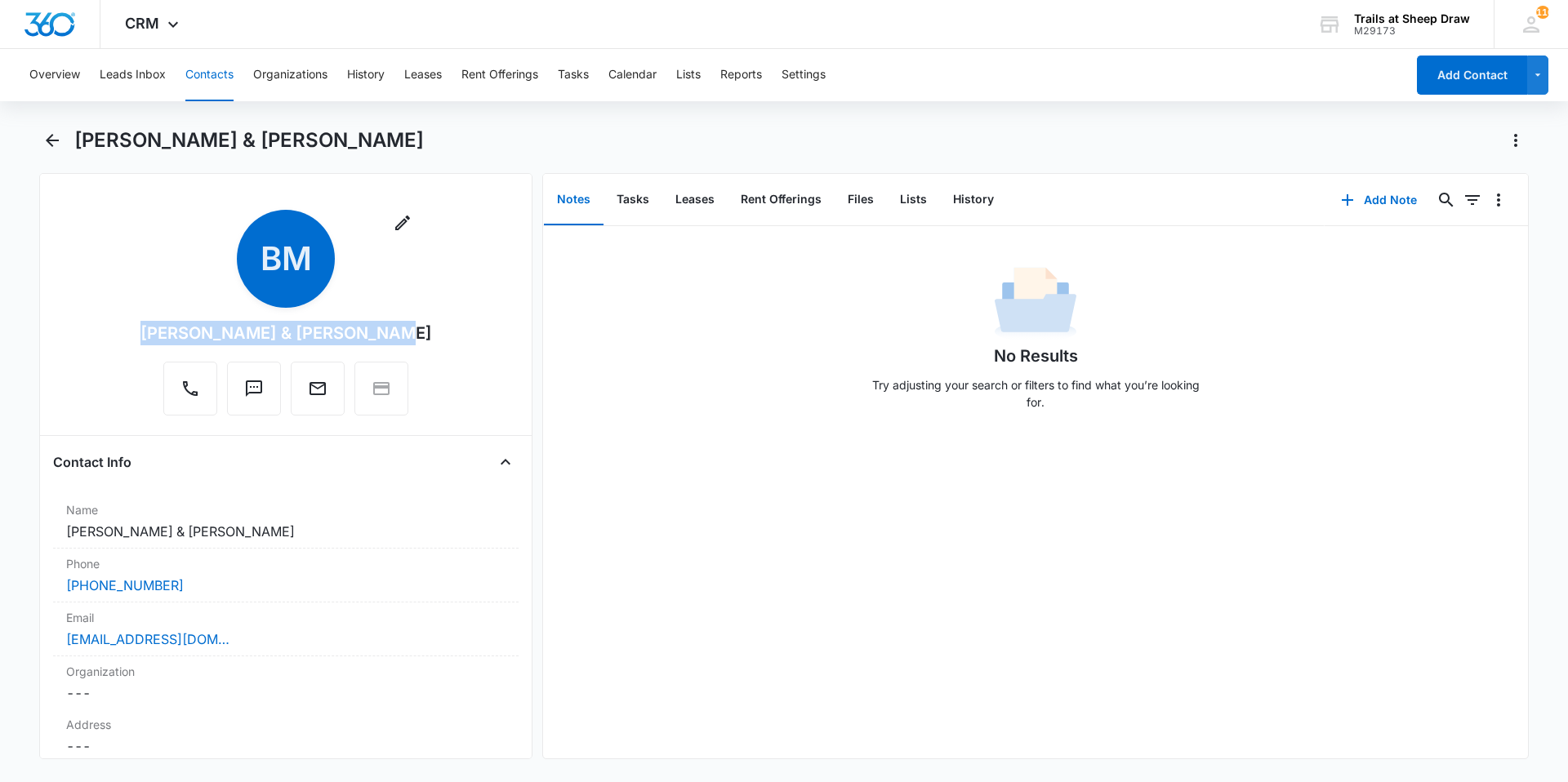
drag, startPoint x: 412, startPoint y: 329, endPoint x: 163, endPoint y: 332, distance: 249.0
click at [163, 332] on div "Remove BM [PERSON_NAME] & [PERSON_NAME]" at bounding box center [286, 316] width 466 height 212
copy div "[PERSON_NAME] & [PERSON_NAME]"
click at [867, 201] on button "Files" at bounding box center [861, 200] width 52 height 50
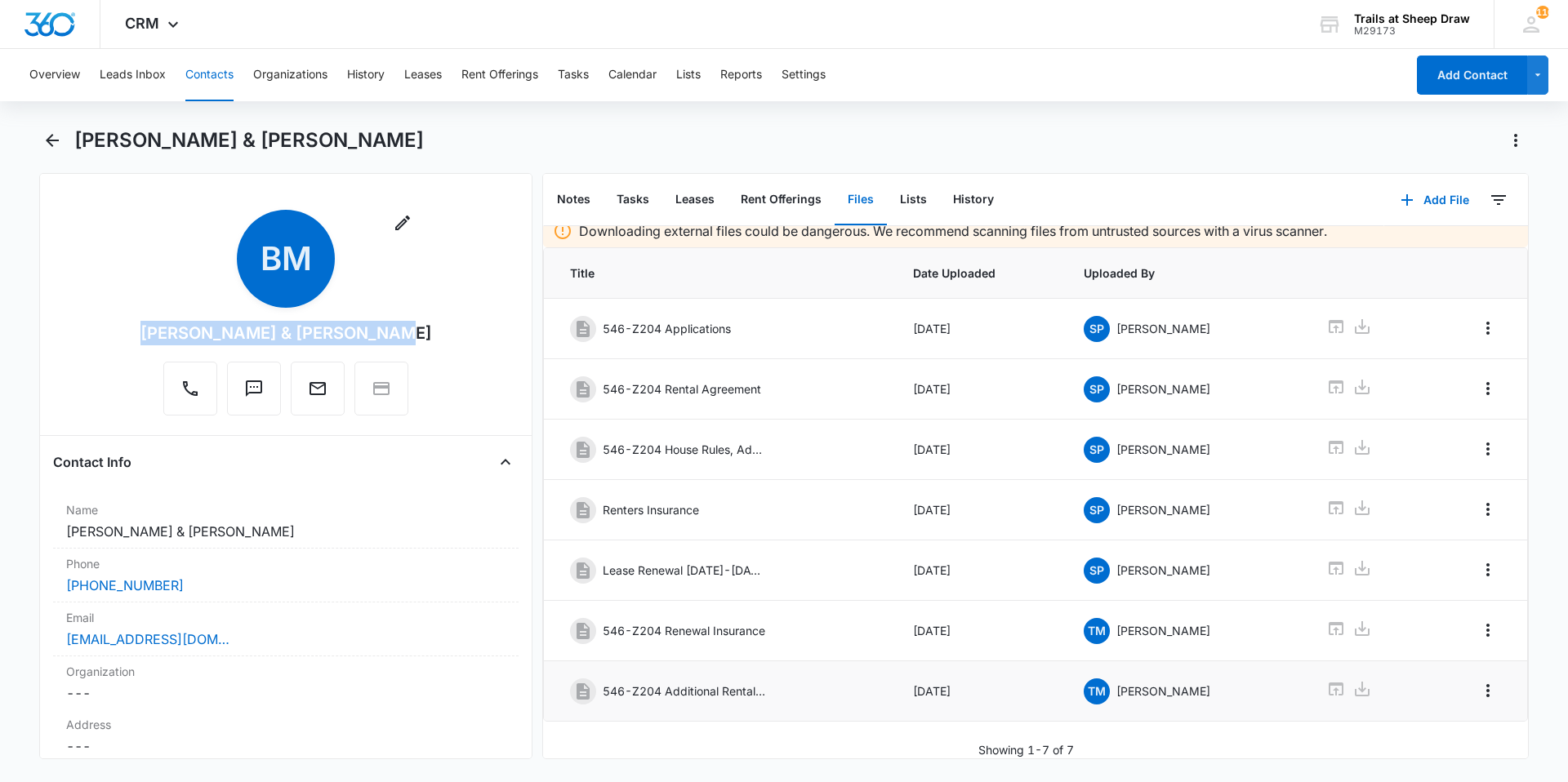
scroll to position [23, 0]
click at [1329, 562] on icon at bounding box center [1336, 569] width 15 height 13
drag, startPoint x: 39, startPoint y: 125, endPoint x: 47, endPoint y: 136, distance: 13.6
click at [40, 128] on div "Overview Leads Inbox Contacts Organizations History Leases Rent Offerings Tasks…" at bounding box center [784, 414] width 1568 height 730
click at [47, 136] on icon "Back" at bounding box center [52, 140] width 20 height 20
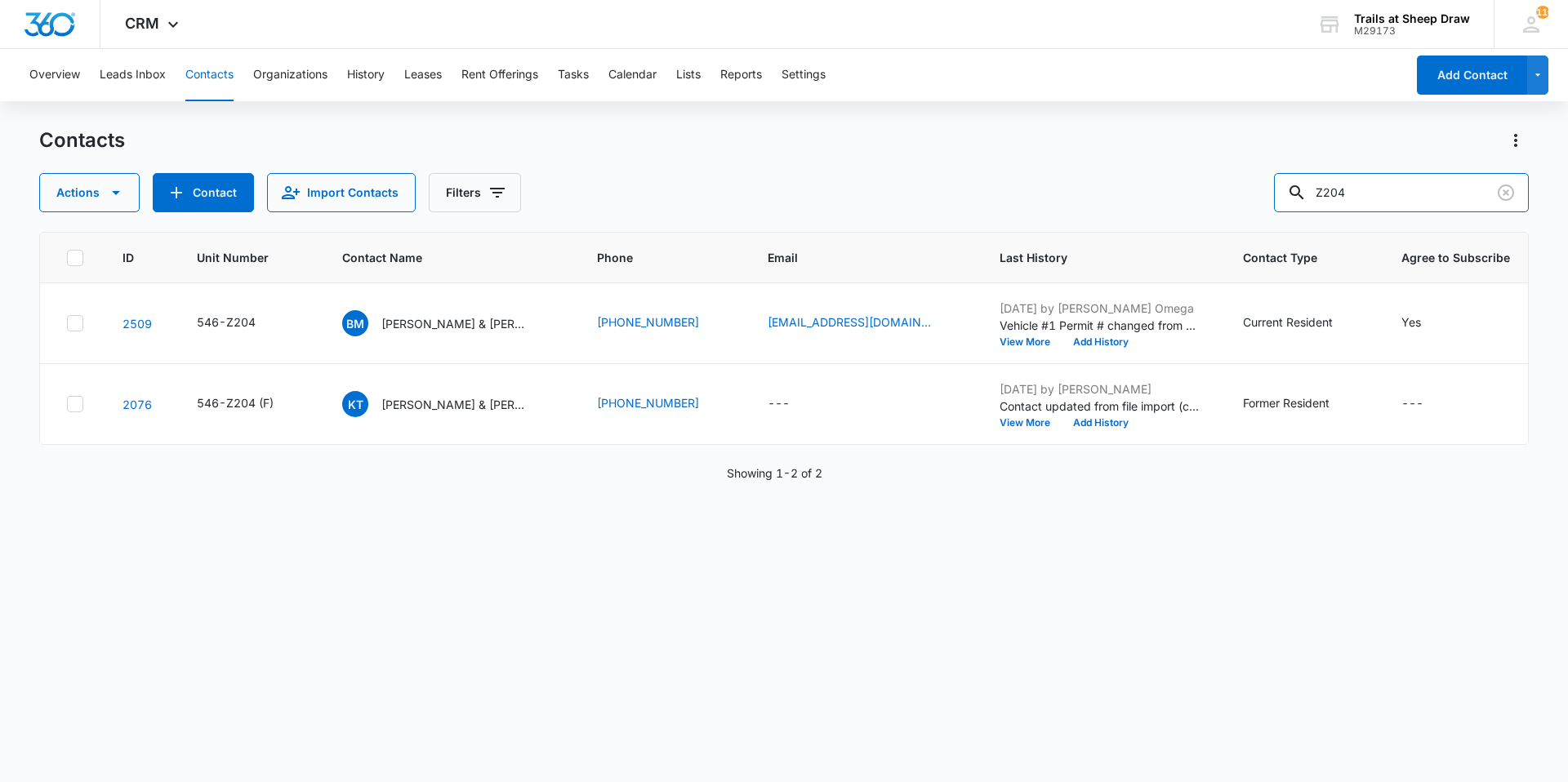
drag, startPoint x: 1372, startPoint y: 192, endPoint x: 1228, endPoint y: 203, distance: 144.4
click at [1228, 203] on div "Actions Contact Import Contacts Filters Z204" at bounding box center [784, 193] width 1490 height 39
type input "N301"
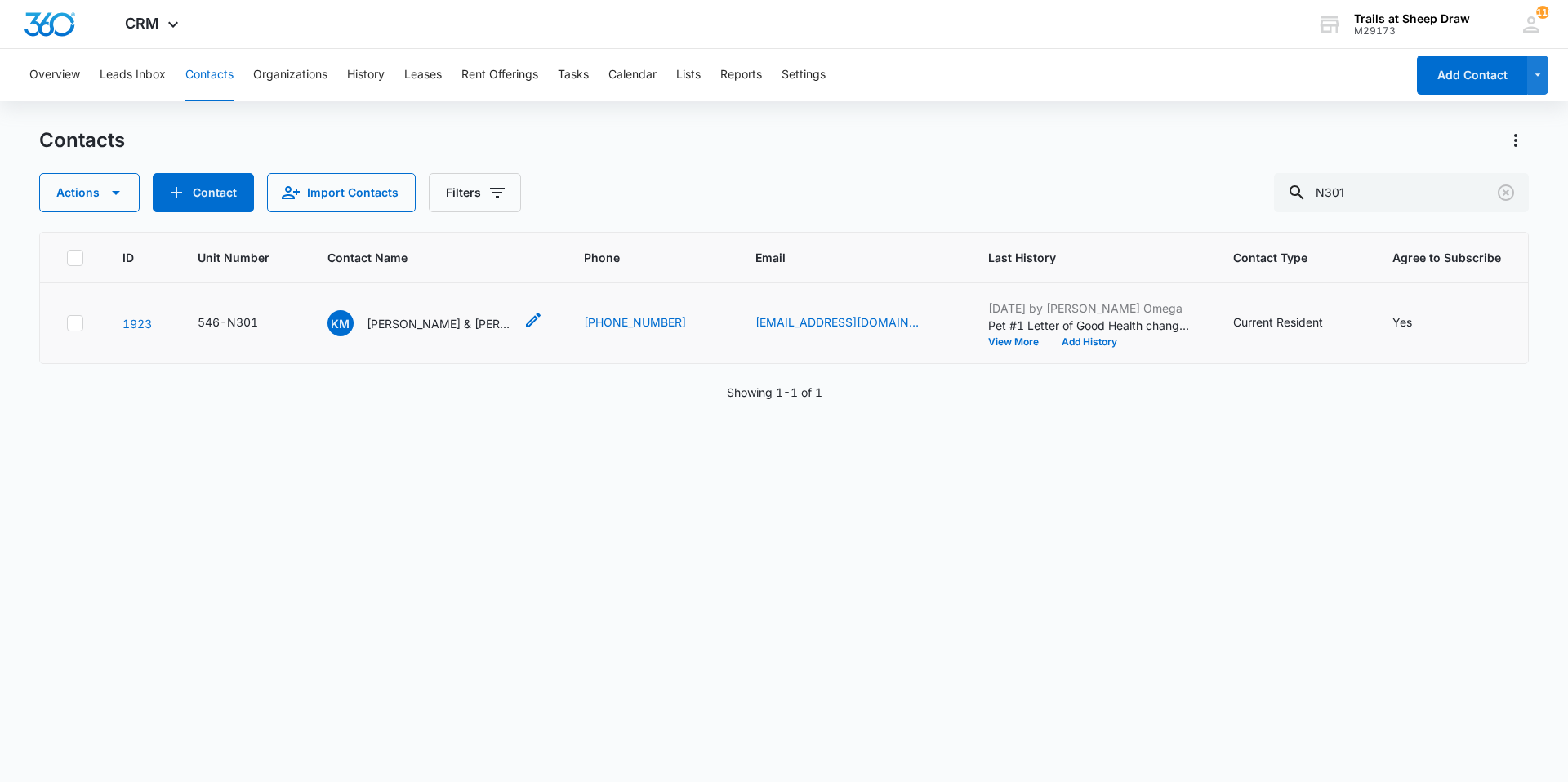
click at [435, 320] on p "[PERSON_NAME] & [PERSON_NAME]" at bounding box center [440, 324] width 147 height 17
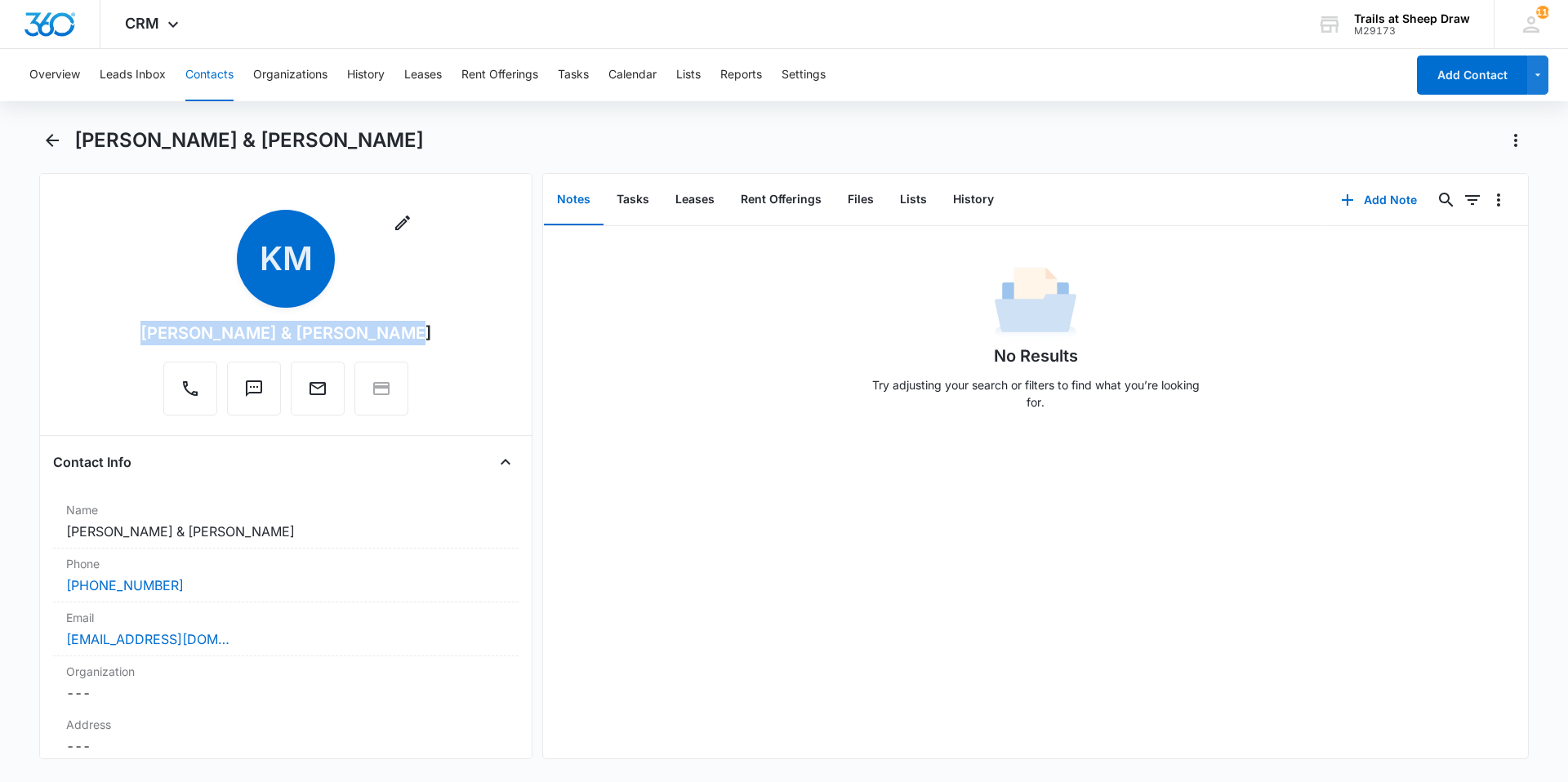
drag, startPoint x: 420, startPoint y: 324, endPoint x: 139, endPoint y: 322, distance: 281.0
click at [139, 322] on div "Remove KM [PERSON_NAME] & [PERSON_NAME]" at bounding box center [286, 316] width 466 height 212
copy div "[PERSON_NAME] & [PERSON_NAME]"
click at [844, 196] on button "Files" at bounding box center [861, 200] width 52 height 50
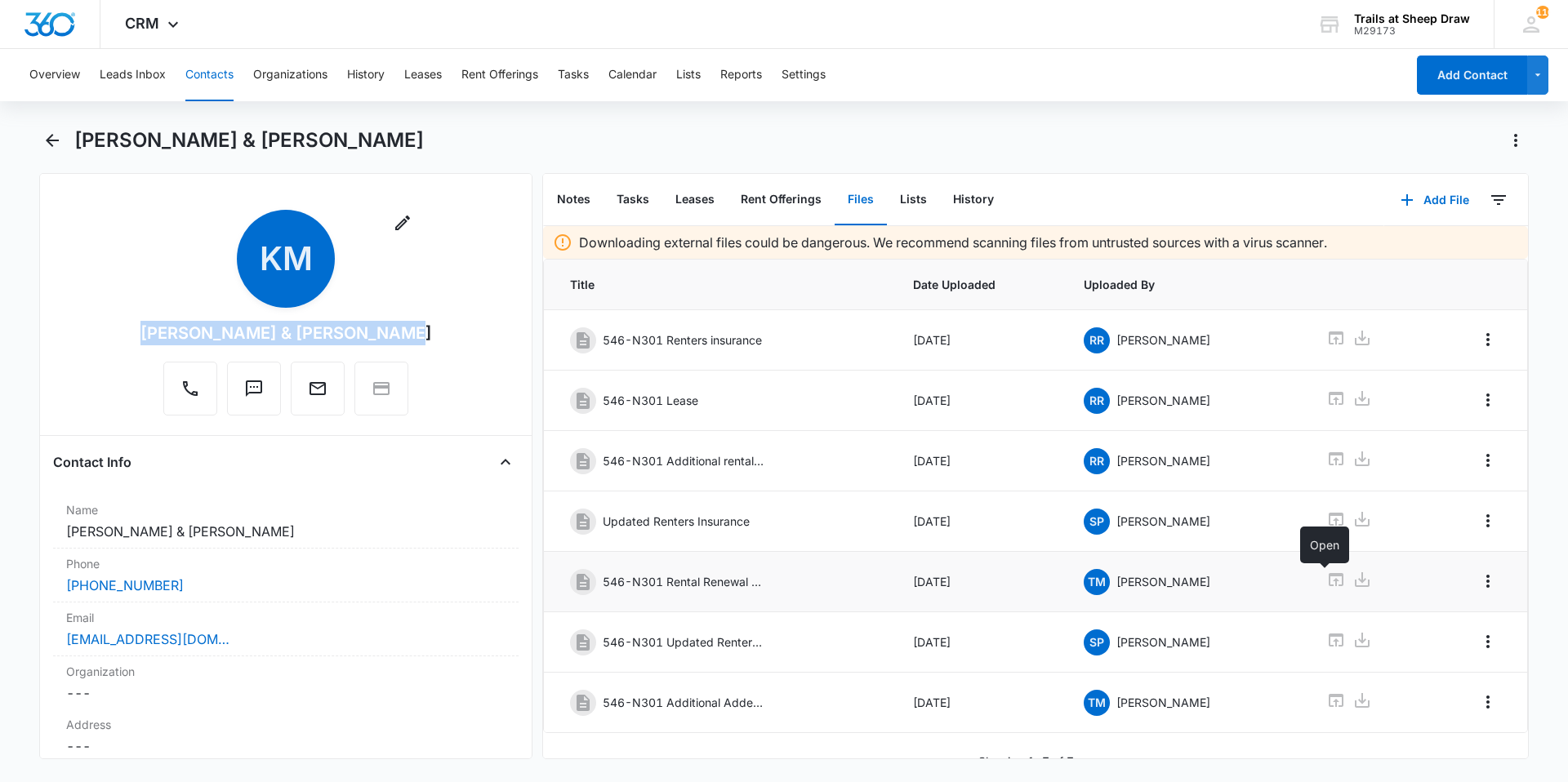
click at [1327, 583] on icon at bounding box center [1336, 579] width 20 height 20
